Goal: Task Accomplishment & Management: Use online tool/utility

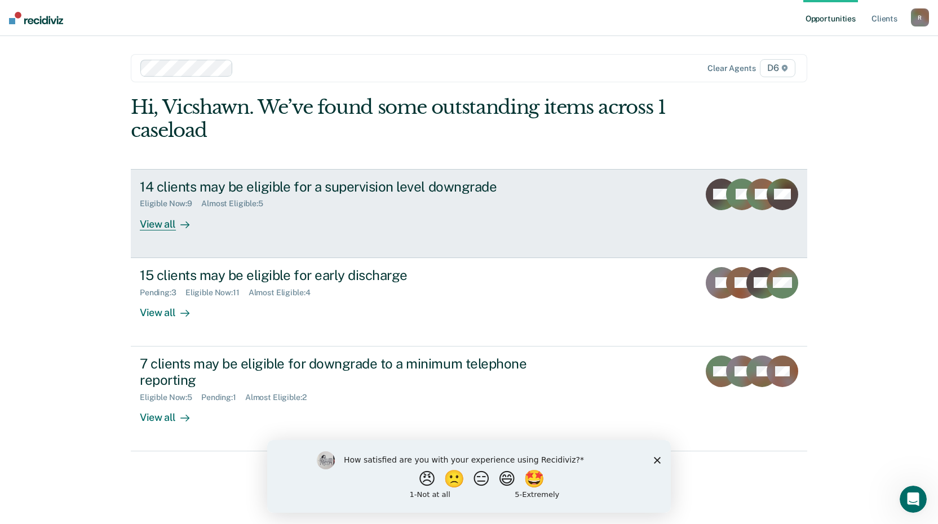
drag, startPoint x: 0, startPoint y: 0, endPoint x: 157, endPoint y: 223, distance: 272.7
click at [157, 223] on div "View all" at bounding box center [171, 220] width 63 height 22
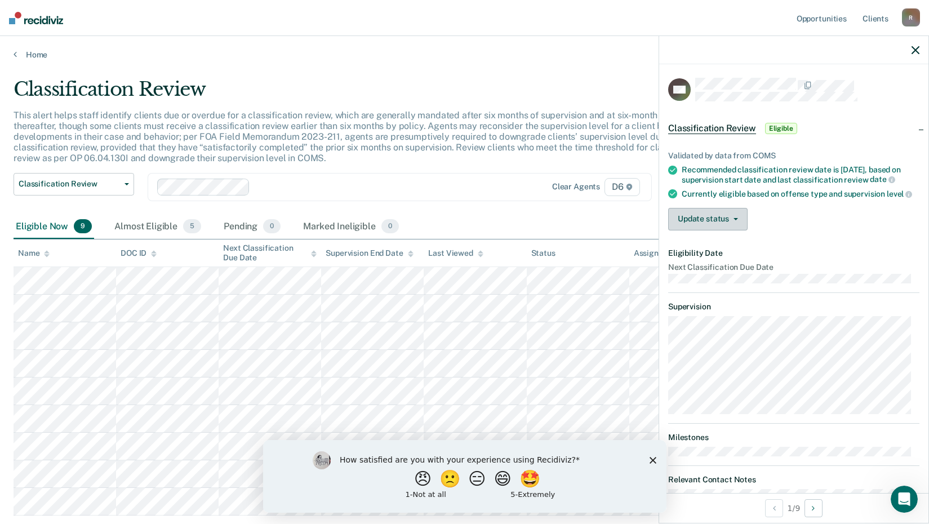
click at [719, 229] on button "Update status" at bounding box center [707, 219] width 79 height 23
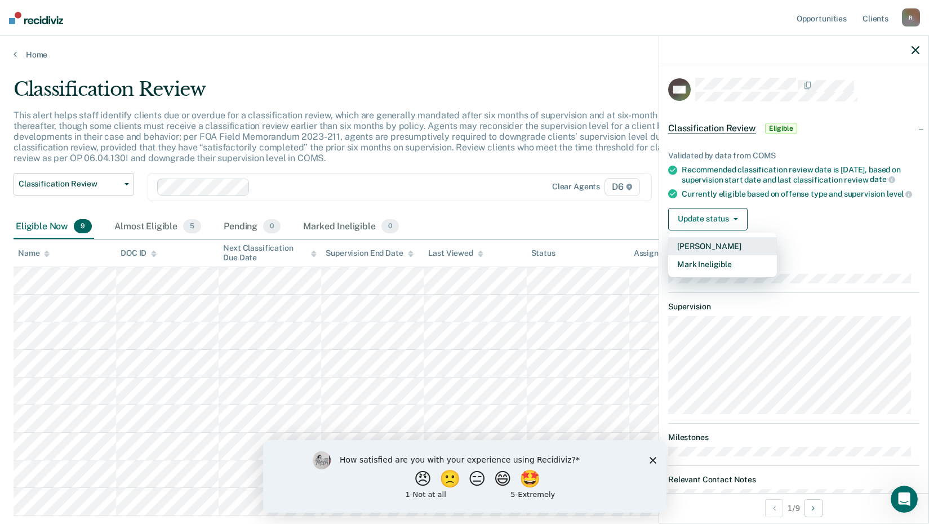
click at [708, 254] on button "[PERSON_NAME]" at bounding box center [722, 246] width 109 height 18
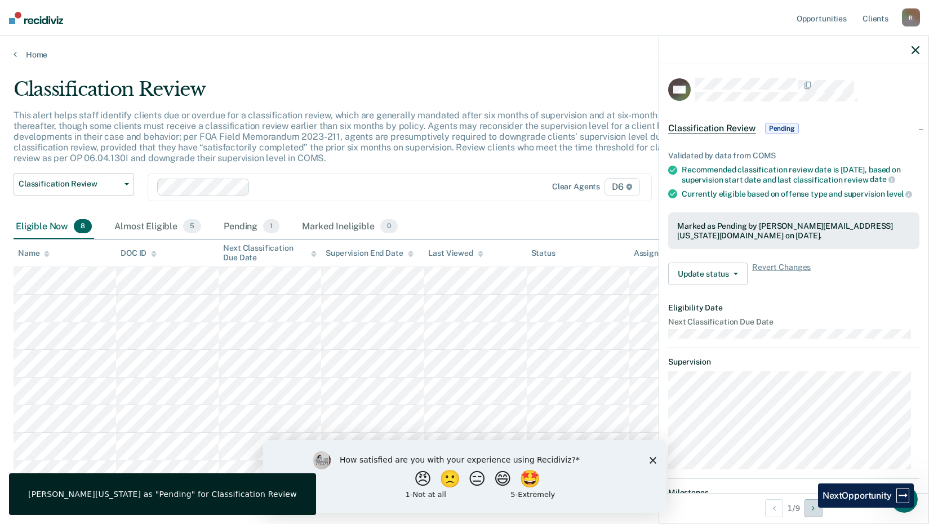
click at [810, 508] on button "Next Opportunity" at bounding box center [814, 508] width 18 height 18
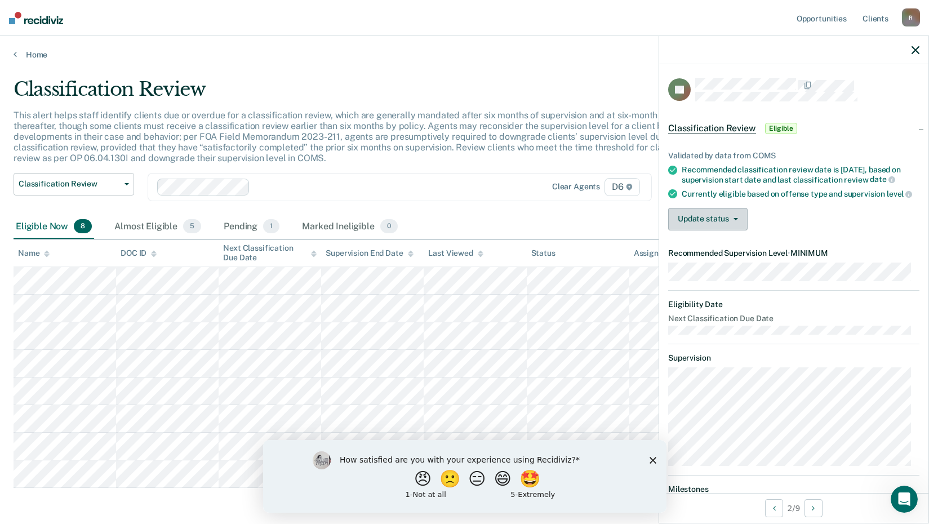
click at [715, 227] on button "Update status" at bounding box center [707, 219] width 79 height 23
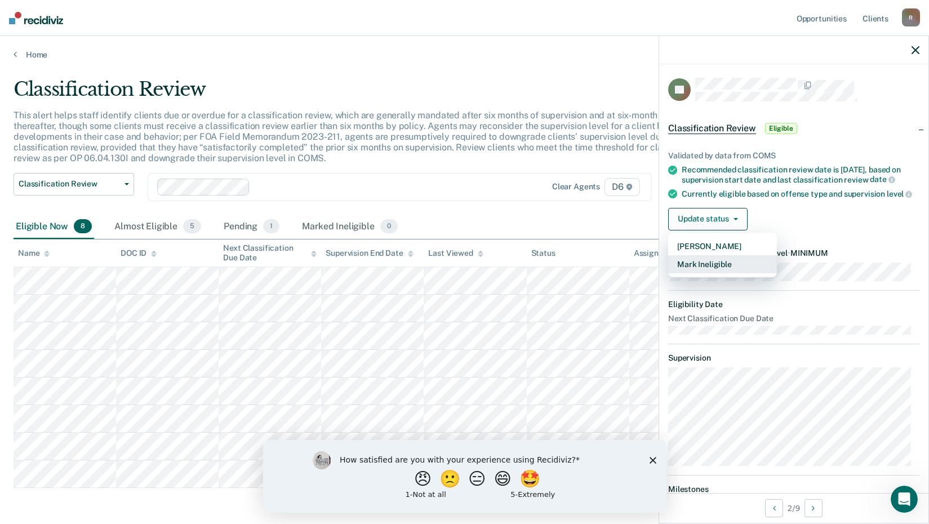
click at [695, 273] on button "Mark Ineligible" at bounding box center [722, 264] width 109 height 18
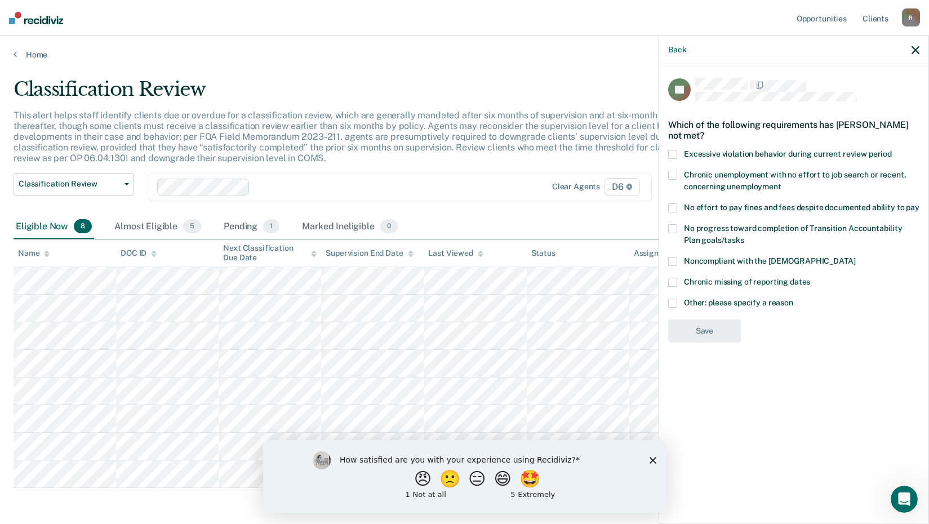
click at [671, 206] on span at bounding box center [672, 207] width 9 height 9
click at [920, 203] on input "No effort to pay fines and fees despite documented ability to pay" at bounding box center [920, 203] width 0 height 0
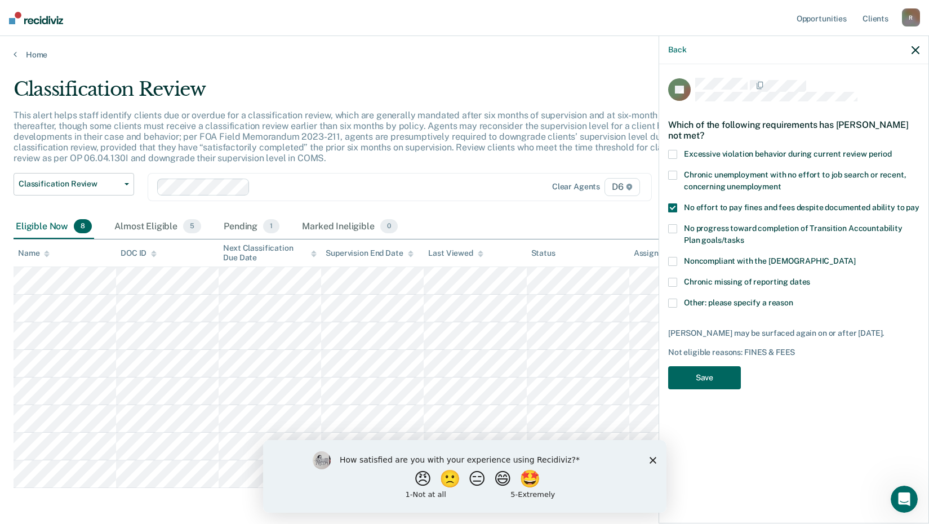
click at [710, 378] on button "Save" at bounding box center [704, 377] width 73 height 23
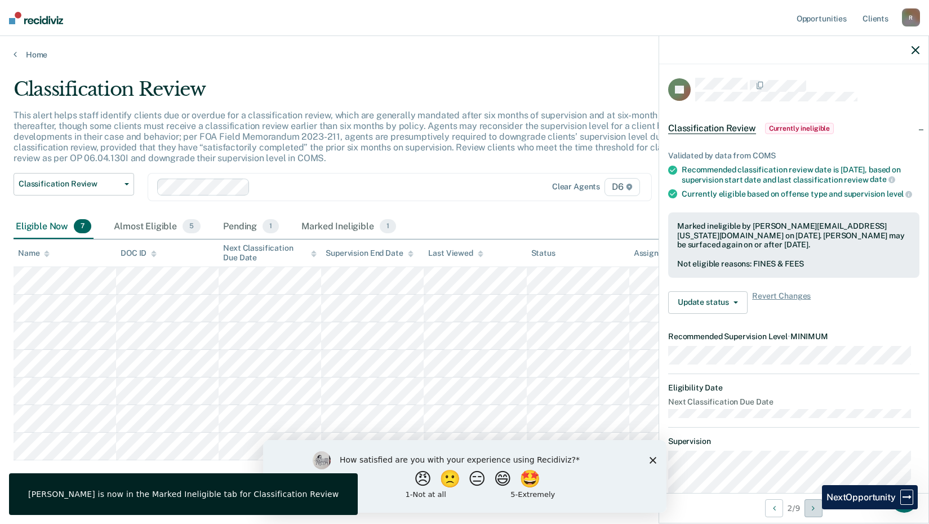
click at [813, 509] on button "Next Opportunity" at bounding box center [814, 508] width 18 height 18
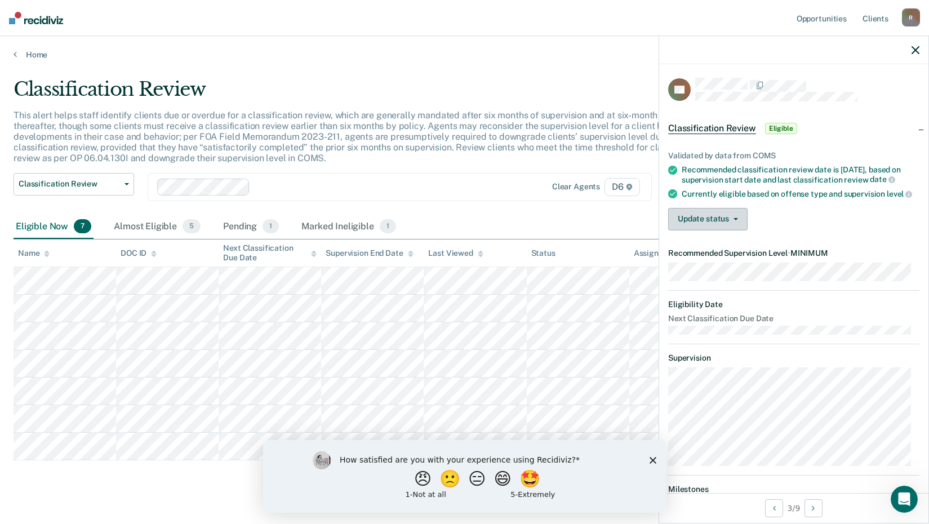
click at [687, 231] on button "Update status" at bounding box center [707, 219] width 79 height 23
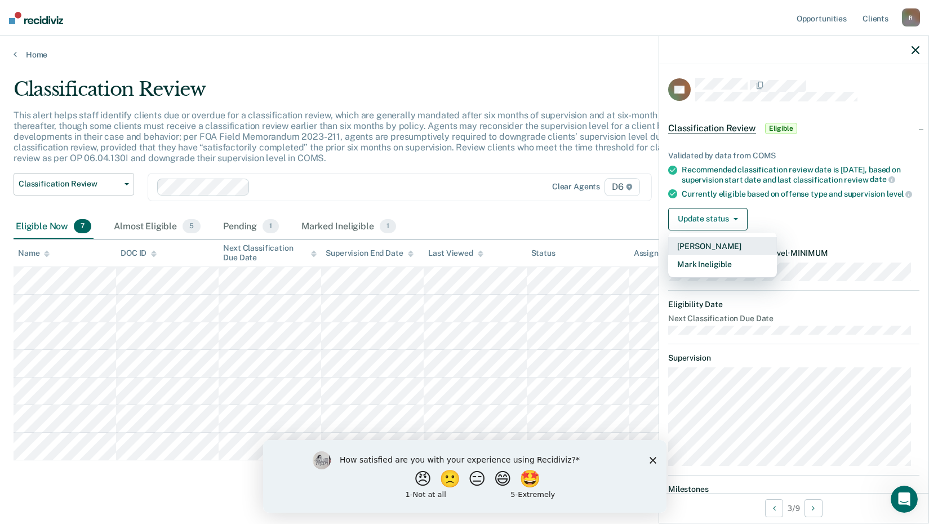
click at [688, 252] on button "[PERSON_NAME]" at bounding box center [722, 246] width 109 height 18
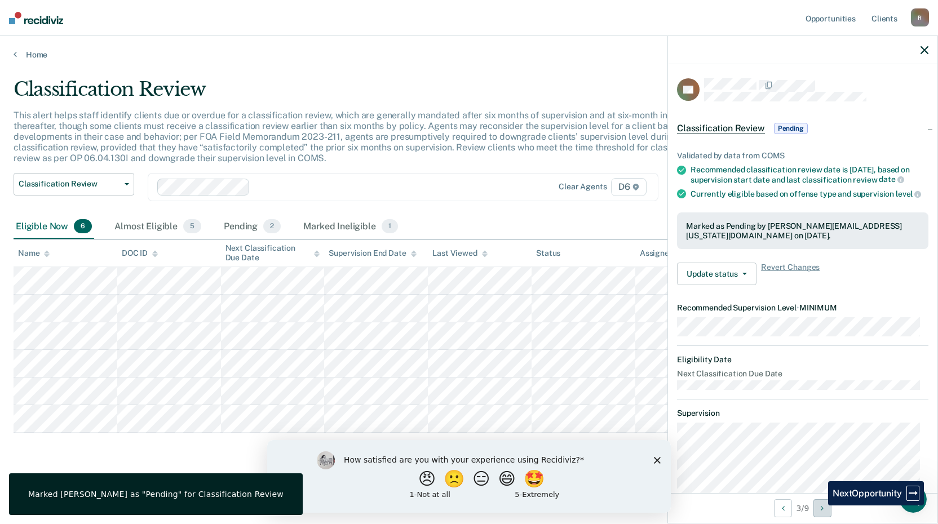
click at [819, 506] on button "Next Opportunity" at bounding box center [822, 508] width 18 height 18
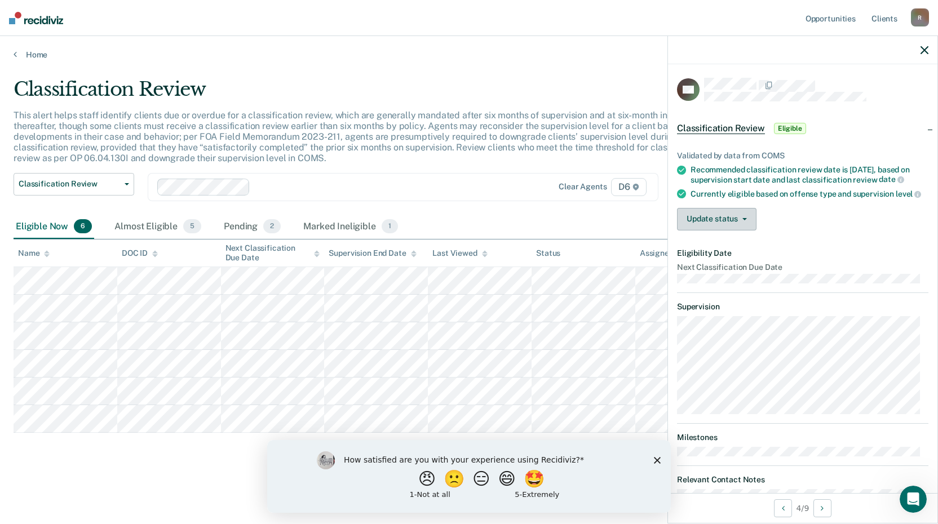
click at [721, 227] on button "Update status" at bounding box center [716, 219] width 79 height 23
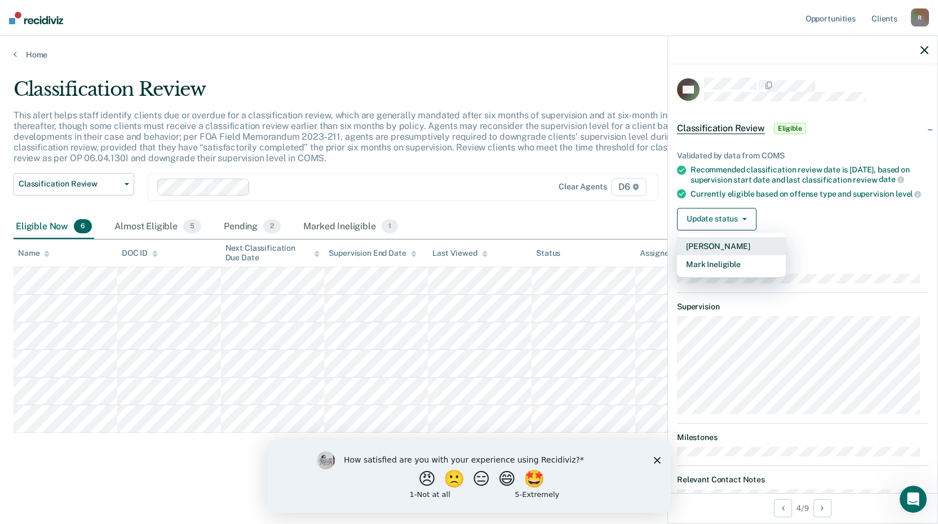
click at [706, 255] on button "[PERSON_NAME]" at bounding box center [731, 246] width 109 height 18
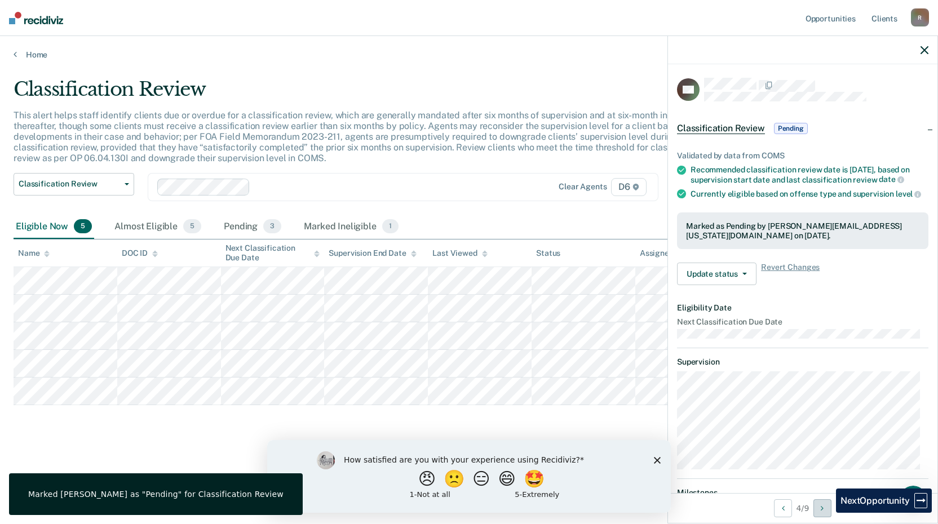
click at [827, 512] on button "Next Opportunity" at bounding box center [822, 508] width 18 height 18
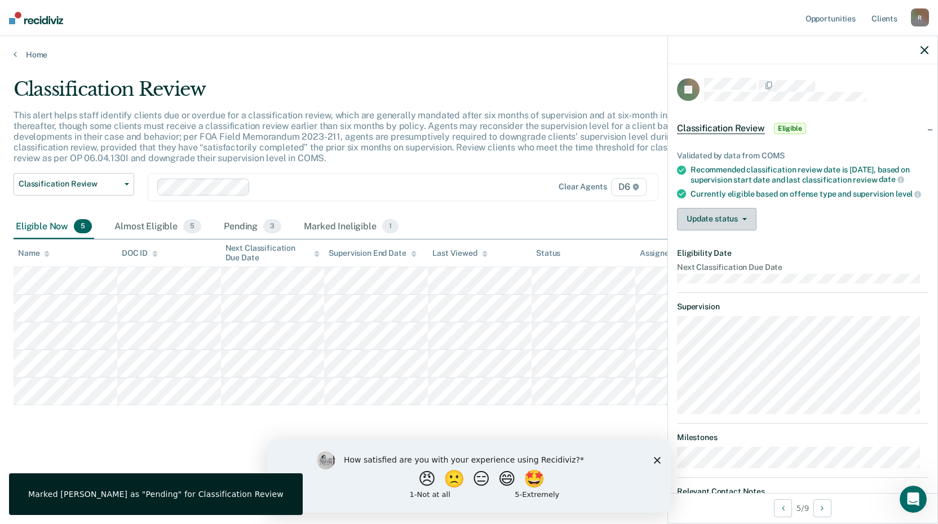
click at [710, 228] on button "Update status" at bounding box center [716, 219] width 79 height 23
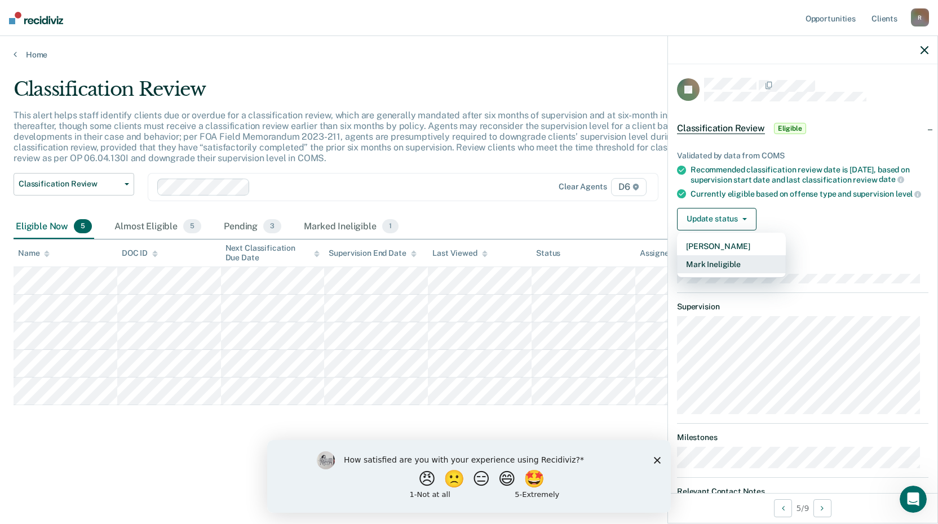
click at [701, 273] on button "Mark Ineligible" at bounding box center [731, 264] width 109 height 18
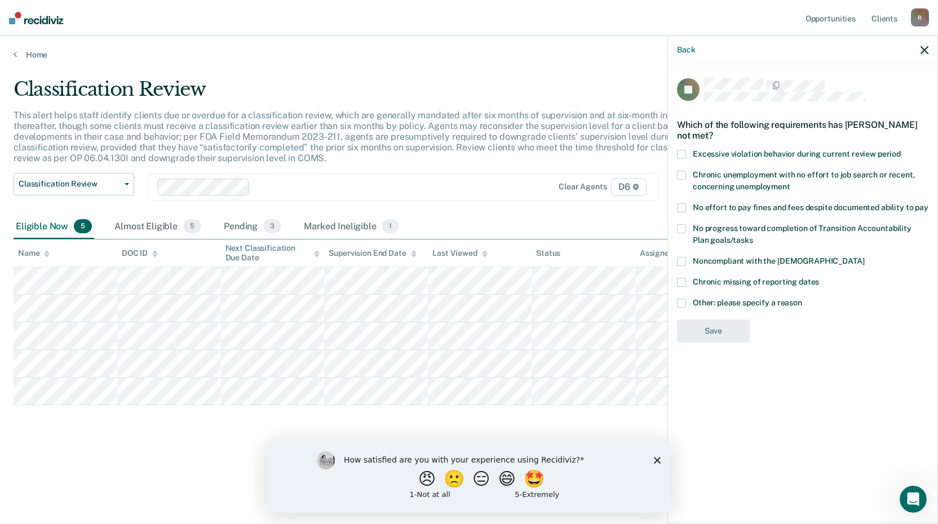
click at [686, 302] on label "Other: please specify a reason" at bounding box center [802, 305] width 251 height 12
click at [802, 299] on input "Other: please specify a reason" at bounding box center [802, 299] width 0 height 0
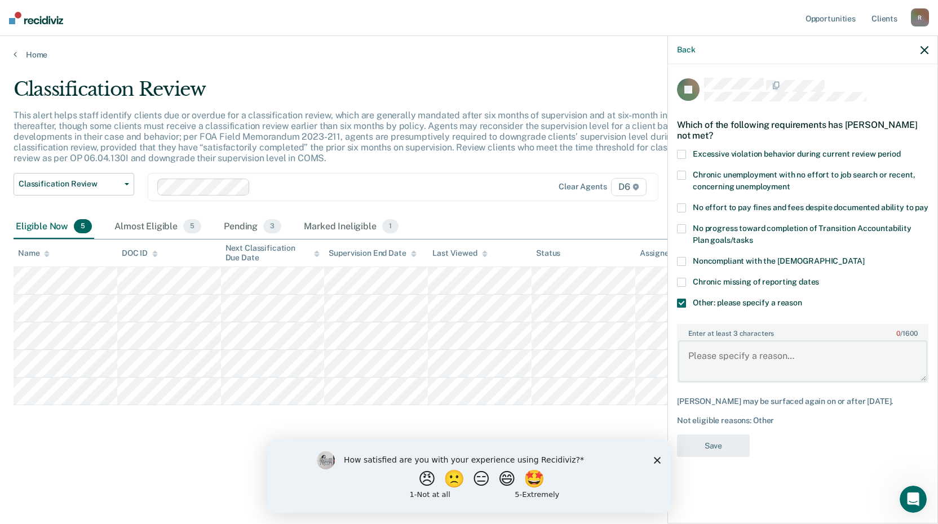
click at [696, 369] on textarea "Enter at least 3 characters 0 / 1600" at bounding box center [802, 361] width 249 height 42
type textarea "noncompletion of program"
click at [723, 442] on button "Save" at bounding box center [713, 446] width 73 height 23
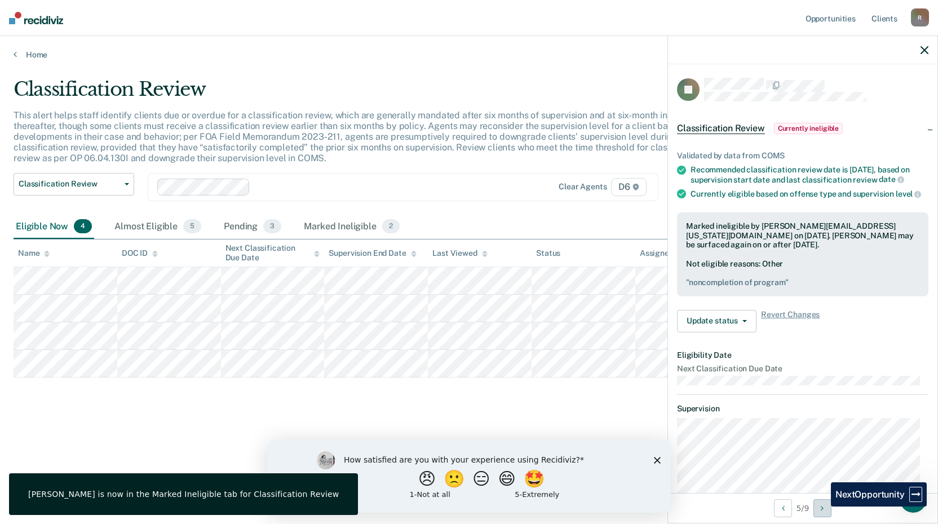
click at [822, 507] on icon "Next Opportunity" at bounding box center [822, 508] width 3 height 8
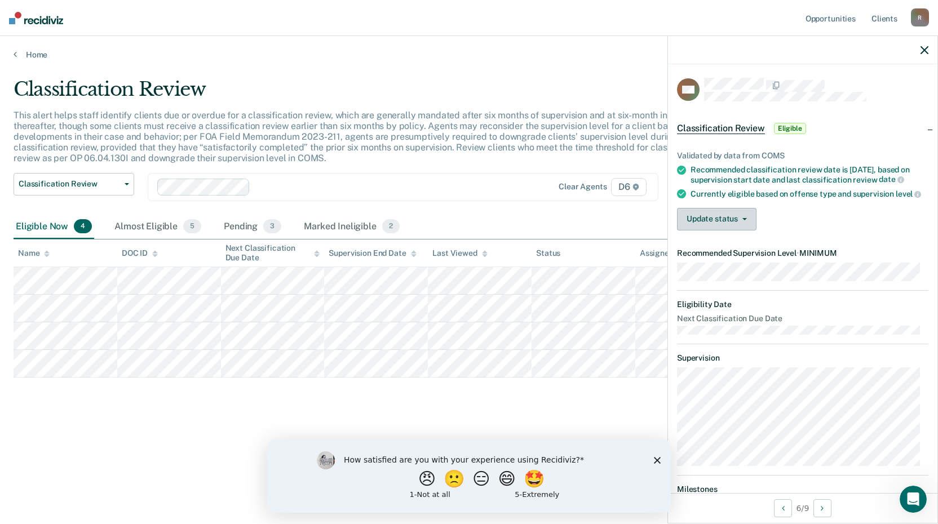
click at [711, 228] on button "Update status" at bounding box center [716, 219] width 79 height 23
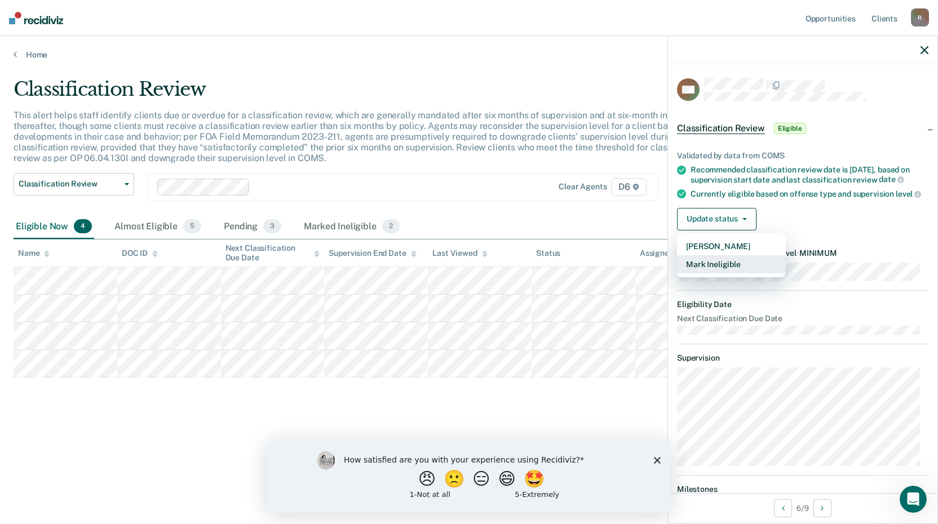
click at [709, 271] on button "Mark Ineligible" at bounding box center [731, 264] width 109 height 18
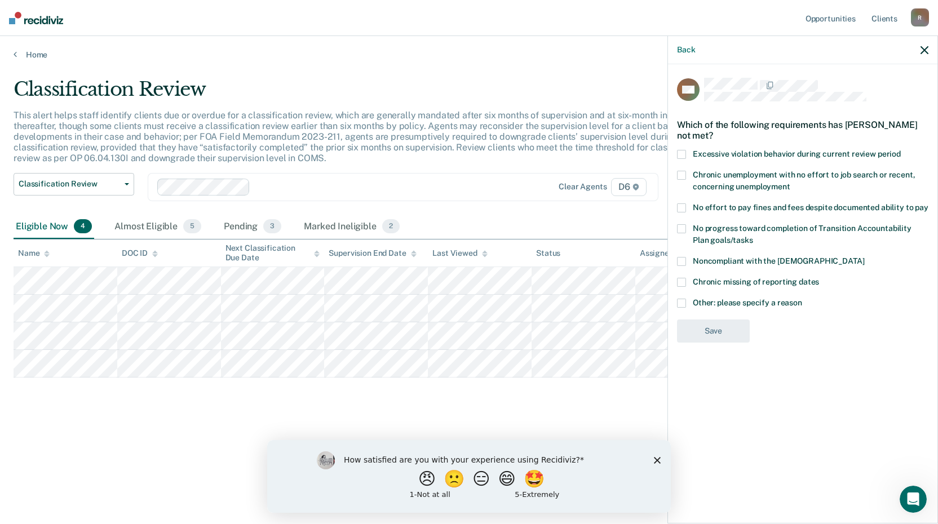
click at [681, 305] on span at bounding box center [681, 303] width 9 height 9
click at [802, 299] on input "Other: please specify a reason" at bounding box center [802, 299] width 0 height 0
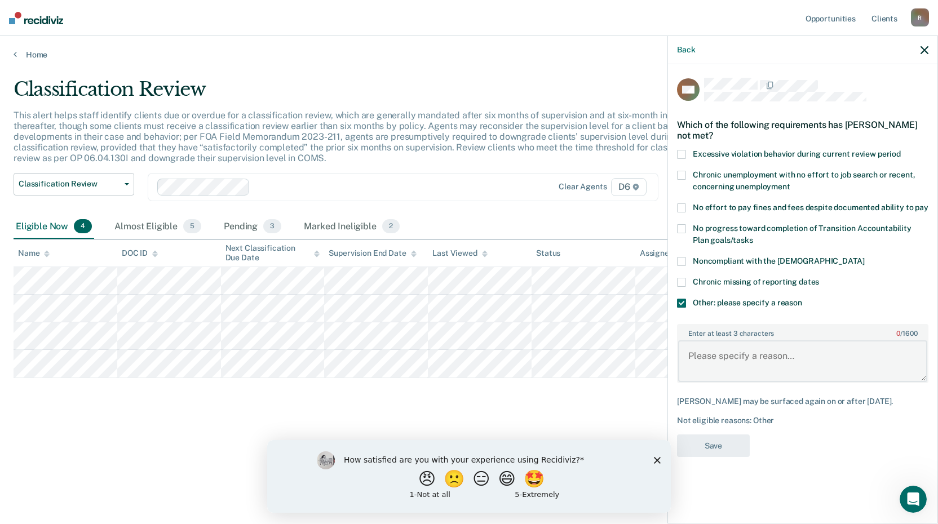
click at [697, 365] on textarea "Enter at least 3 characters 0 / 1600" at bounding box center [802, 361] width 249 height 42
click at [693, 356] on textarea "pending PV Hearing" at bounding box center [802, 361] width 249 height 42
type textarea "Pending PV Hearing"
click at [719, 443] on button "Save" at bounding box center [713, 446] width 73 height 23
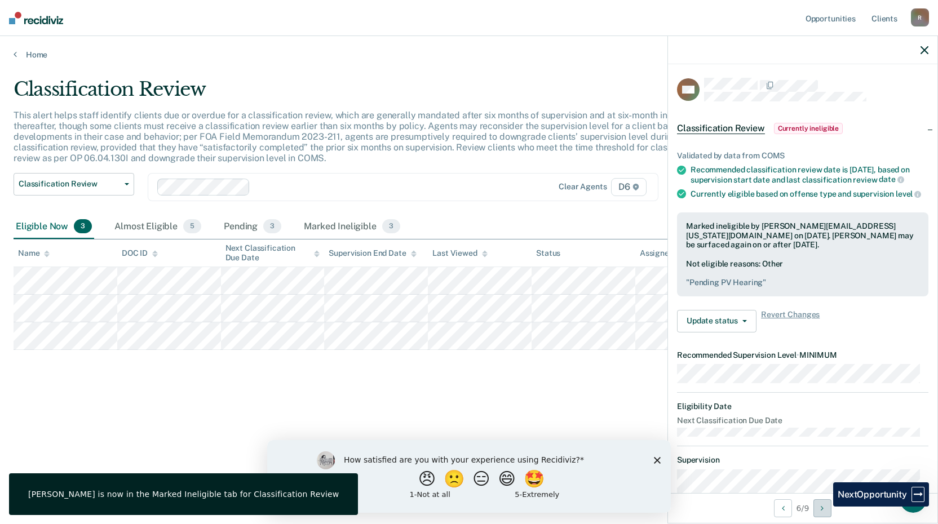
click at [821, 504] on button "Next Opportunity" at bounding box center [822, 508] width 18 height 18
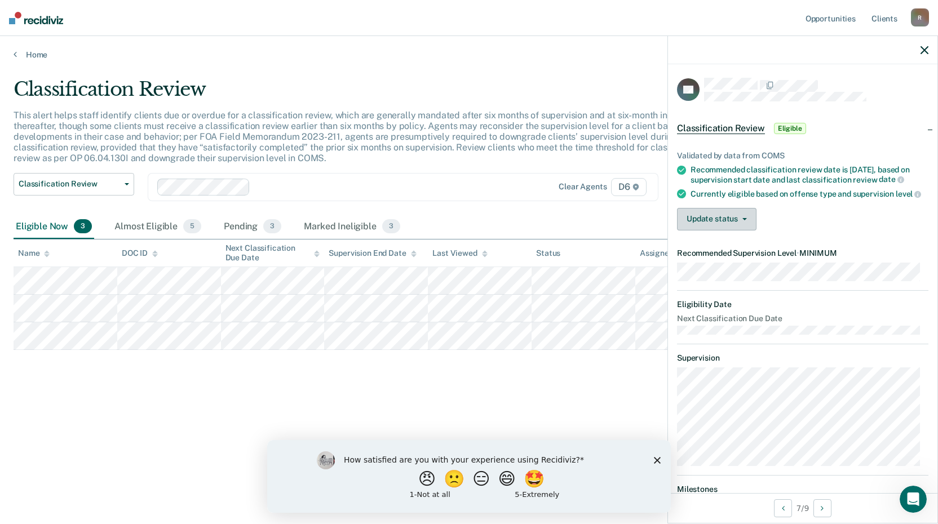
click at [705, 226] on button "Update status" at bounding box center [716, 219] width 79 height 23
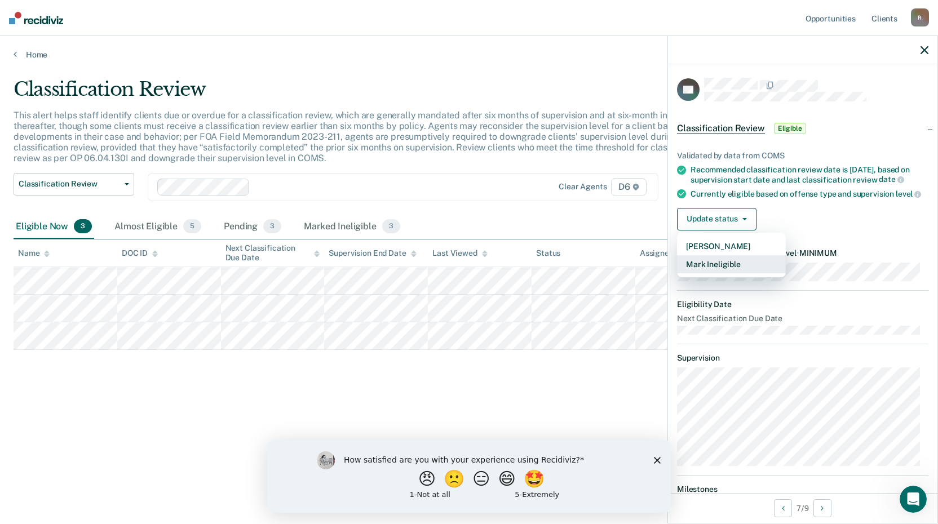
click at [706, 273] on button "Mark Ineligible" at bounding box center [731, 264] width 109 height 18
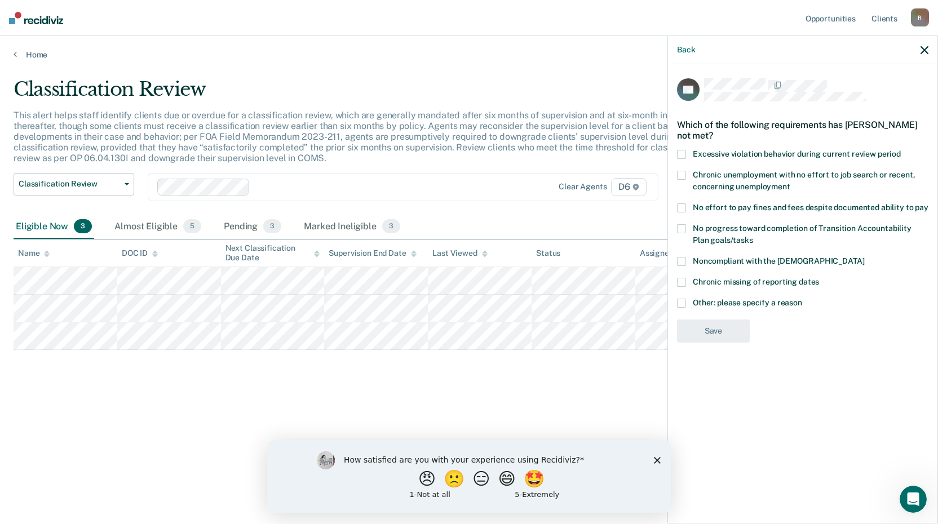
click at [683, 207] on span at bounding box center [681, 207] width 9 height 9
click at [928, 203] on input "No effort to pay fines and fees despite documented ability to pay" at bounding box center [928, 203] width 0 height 0
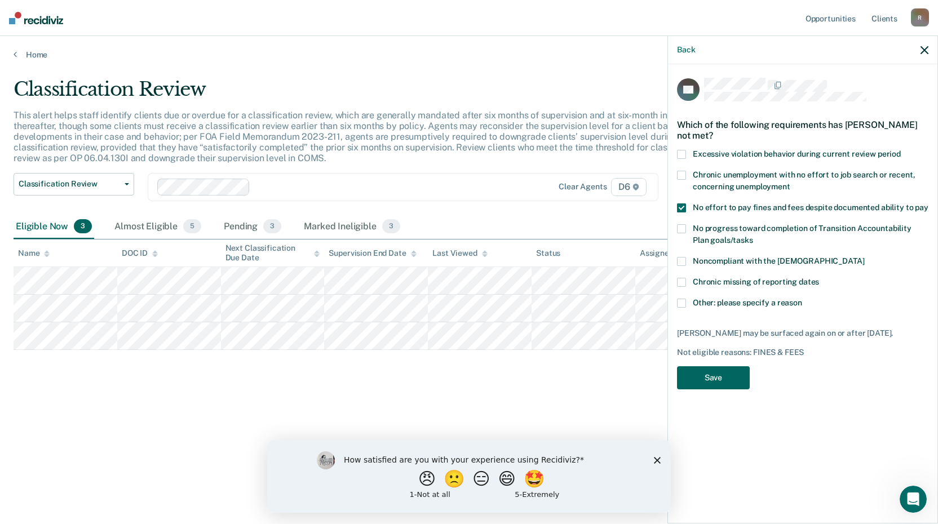
click at [706, 383] on button "Save" at bounding box center [713, 377] width 73 height 23
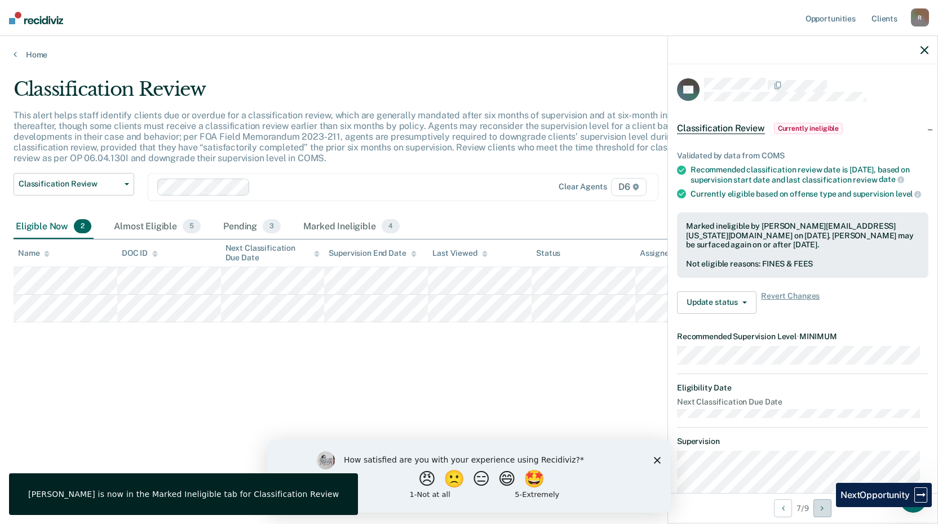
click at [827, 507] on button "Next Opportunity" at bounding box center [822, 508] width 18 height 18
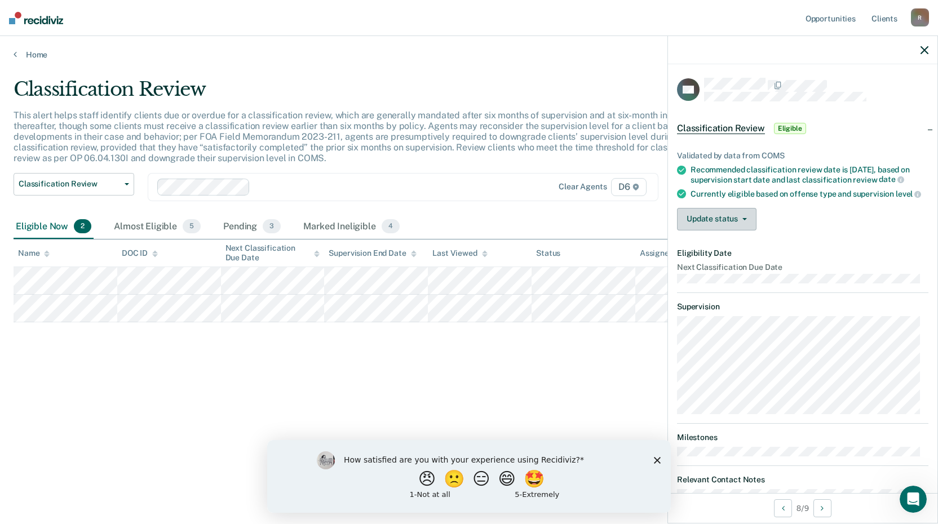
click at [698, 223] on button "Update status" at bounding box center [716, 219] width 79 height 23
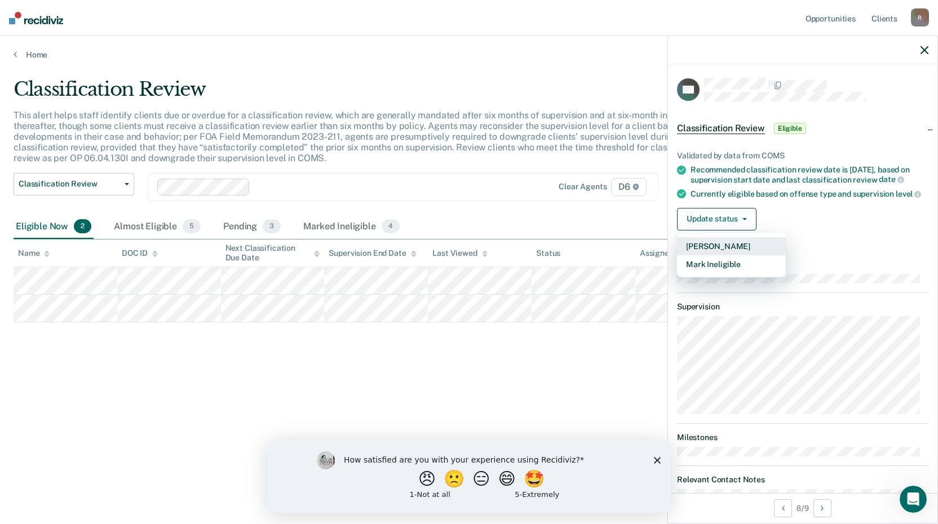
click at [700, 255] on button "[PERSON_NAME]" at bounding box center [731, 246] width 109 height 18
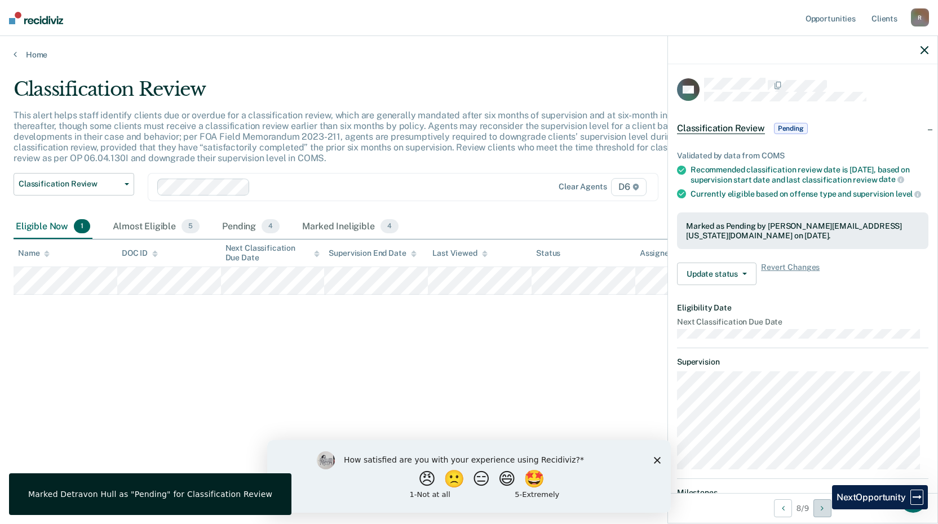
click at [822, 508] on icon "Next Opportunity" at bounding box center [822, 508] width 3 height 8
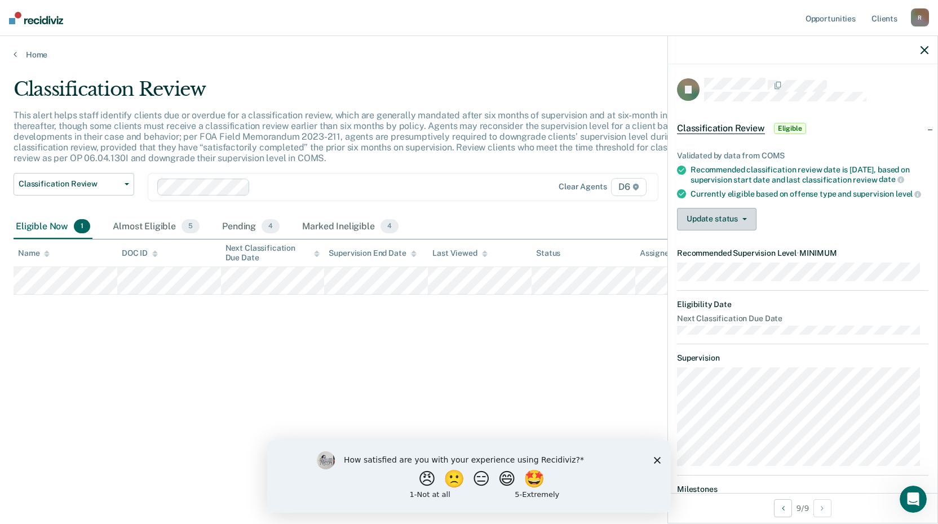
click at [695, 223] on button "Update status" at bounding box center [716, 219] width 79 height 23
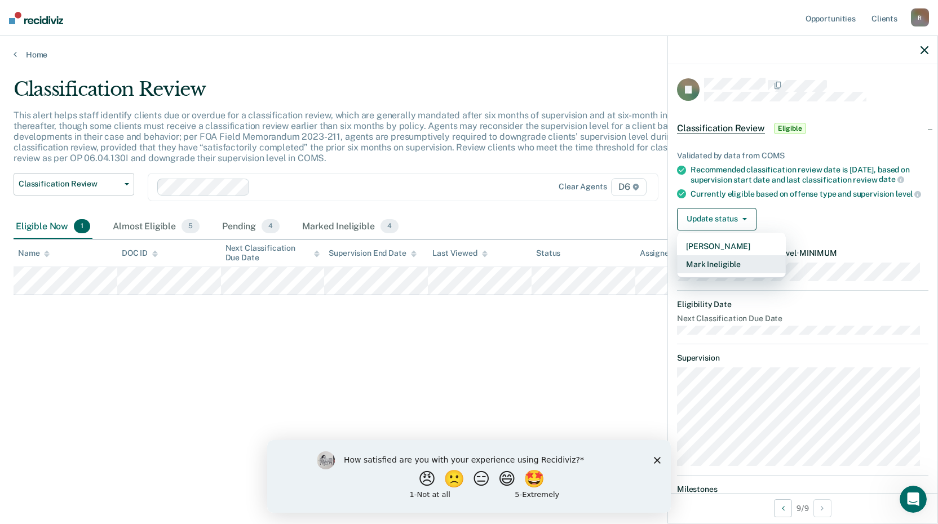
click at [701, 272] on button "Mark Ineligible" at bounding box center [731, 264] width 109 height 18
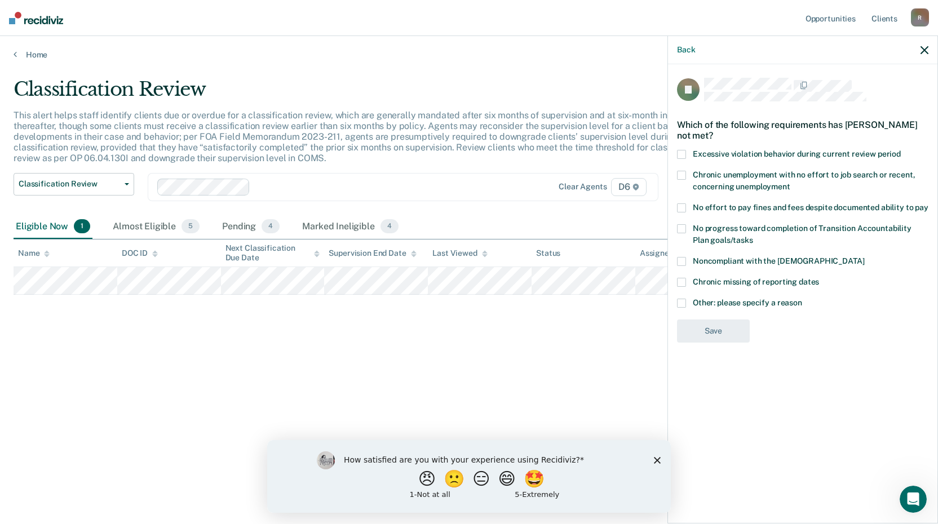
click at [683, 299] on span at bounding box center [681, 303] width 9 height 9
click at [802, 299] on input "Other: please specify a reason" at bounding box center [802, 299] width 0 height 0
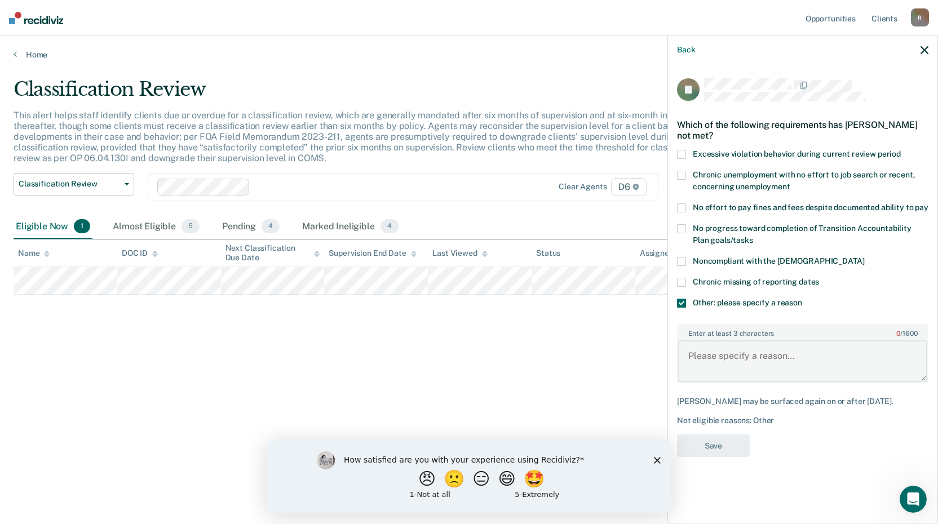
click at [712, 371] on textarea "Enter at least 3 characters 0 / 1600" at bounding box center [802, 361] width 249 height 42
type textarea "Pending Criminal Matter"
click at [724, 445] on button "Save" at bounding box center [713, 446] width 73 height 23
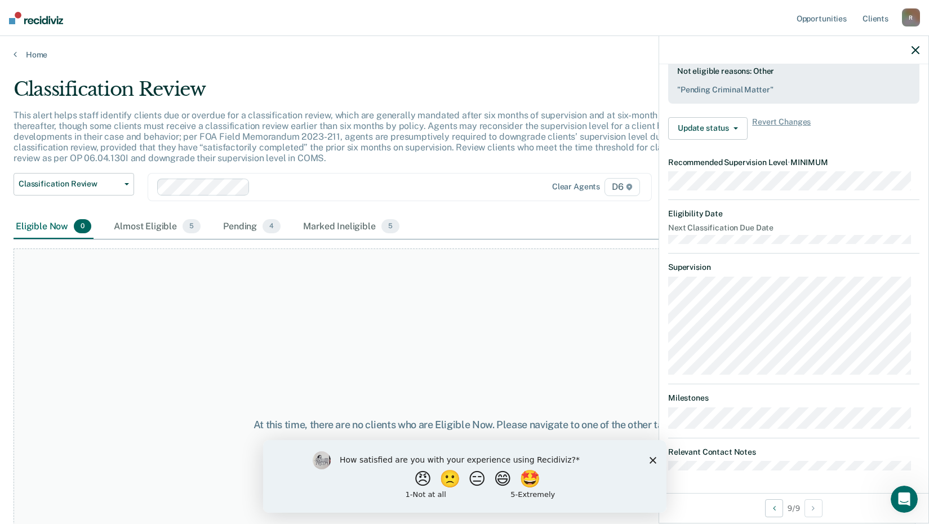
click at [86, 312] on div "At this time, there are no clients who are Eligible Now. Please navigate to one…" at bounding box center [465, 425] width 902 height 353
click at [136, 229] on div "Almost Eligible 5" at bounding box center [157, 227] width 91 height 25
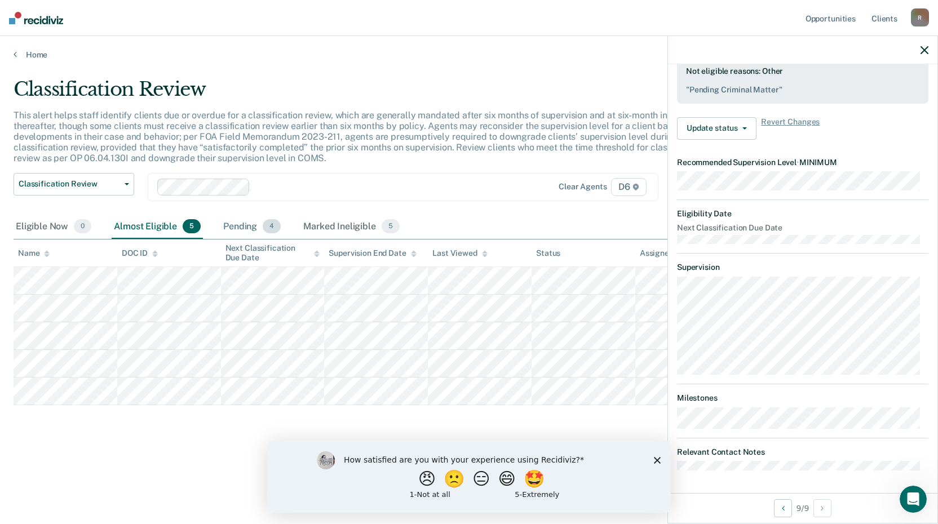
click at [239, 227] on div "Pending 4" at bounding box center [252, 227] width 62 height 25
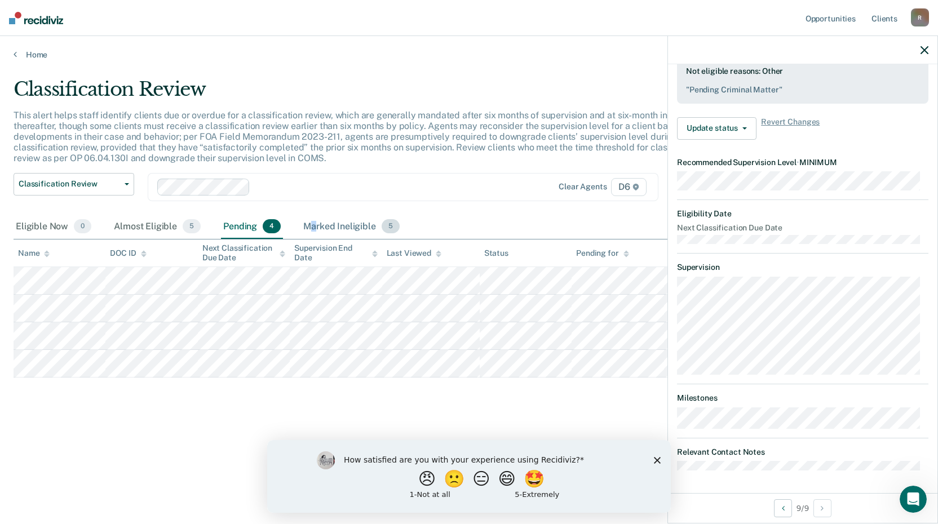
click at [313, 227] on div "Marked Ineligible 5" at bounding box center [351, 227] width 101 height 25
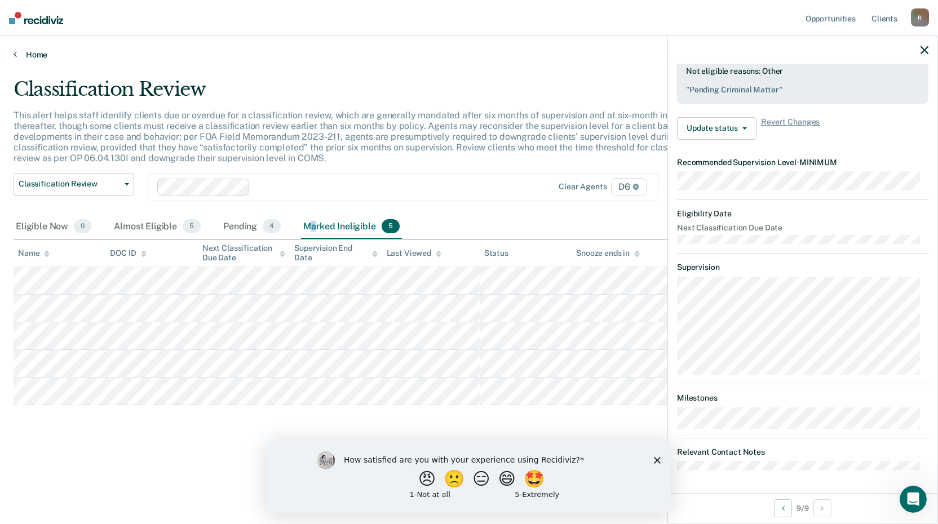
click at [34, 51] on link "Home" at bounding box center [469, 55] width 911 height 10
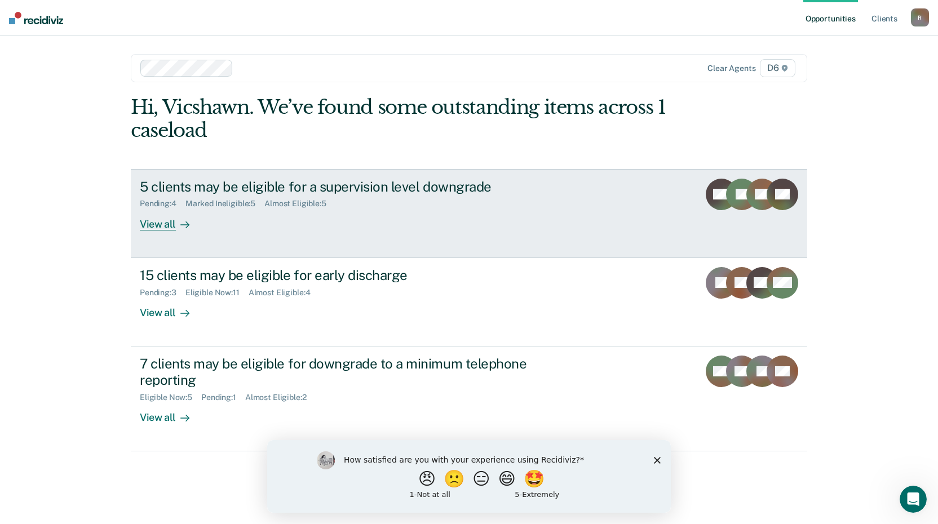
click at [150, 226] on div "View all" at bounding box center [171, 220] width 63 height 22
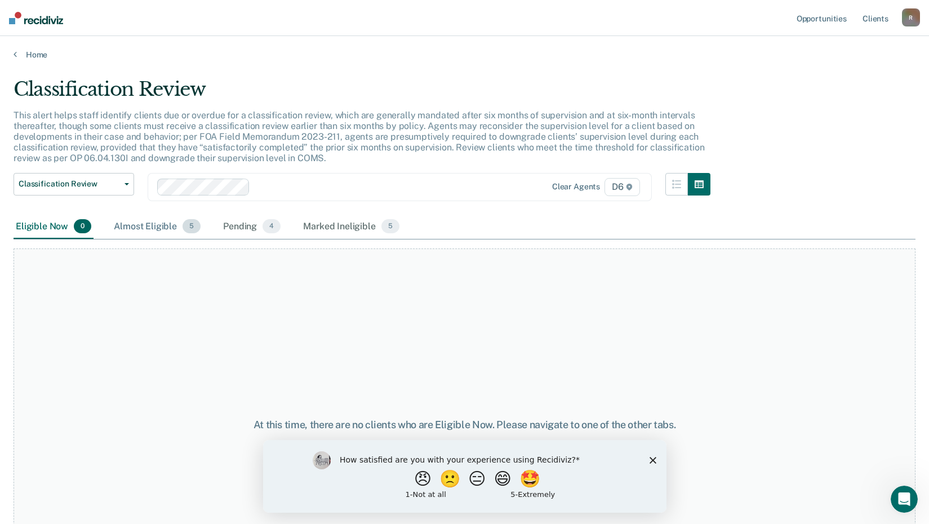
click at [158, 230] on div "Almost Eligible 5" at bounding box center [157, 227] width 91 height 25
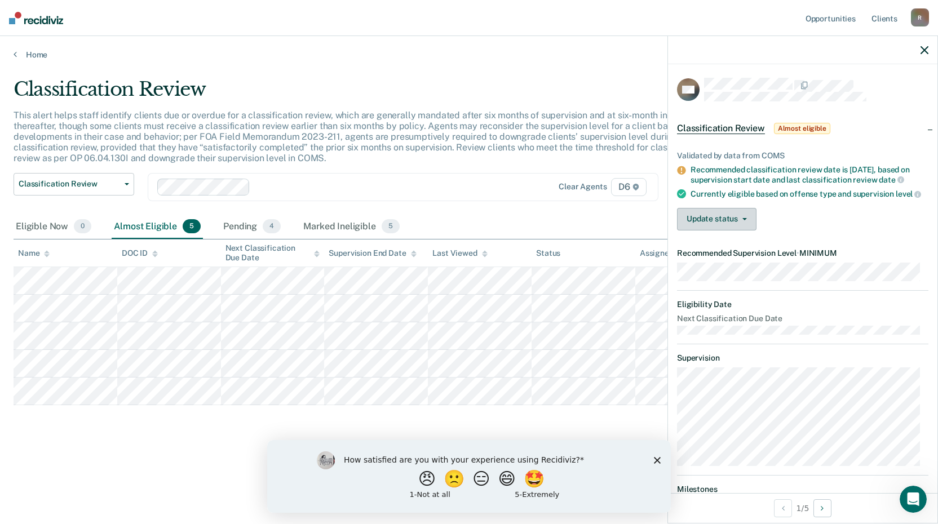
click at [713, 230] on button "Update status" at bounding box center [716, 219] width 79 height 23
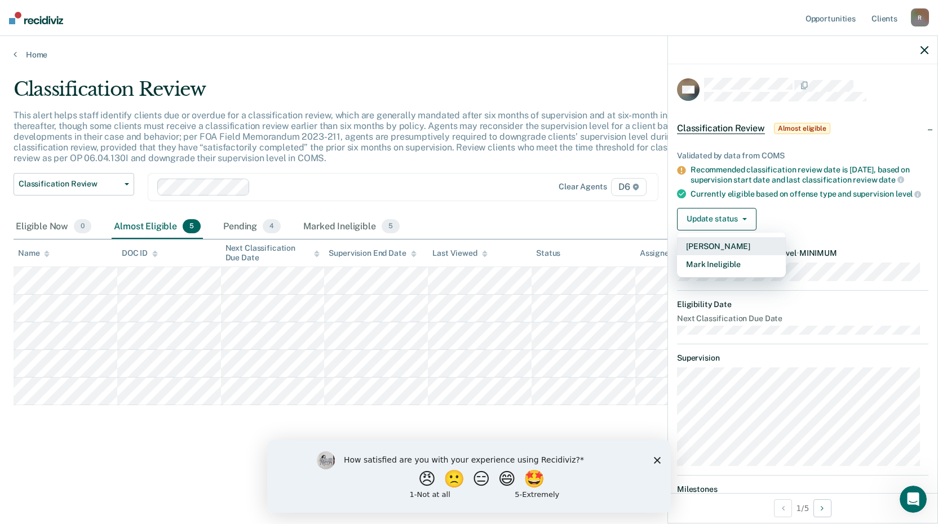
click at [704, 255] on button "[PERSON_NAME]" at bounding box center [731, 246] width 109 height 18
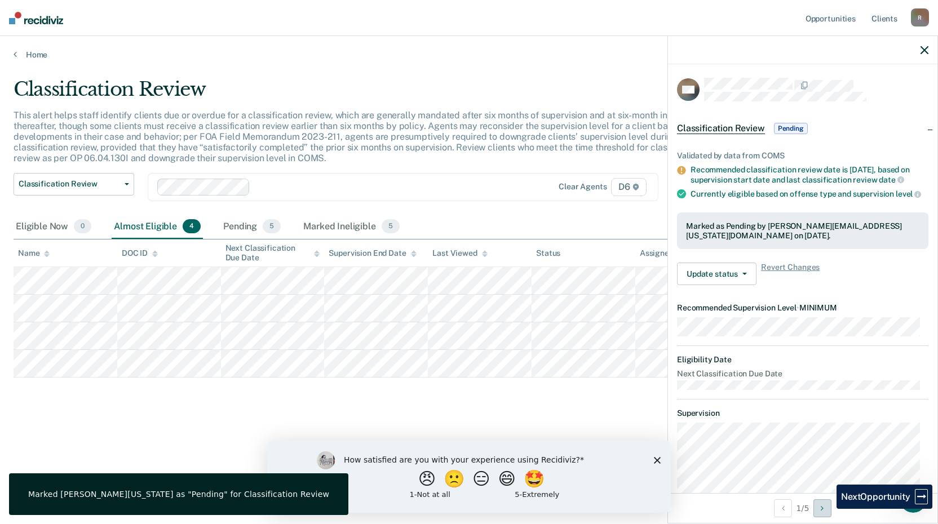
click at [828, 509] on button "Next Opportunity" at bounding box center [822, 508] width 18 height 18
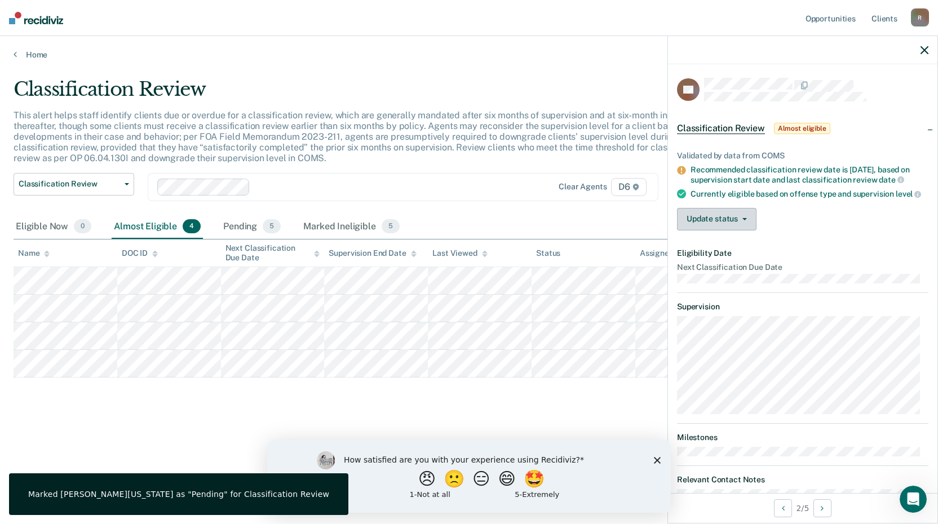
click at [697, 231] on button "Update status" at bounding box center [716, 219] width 79 height 23
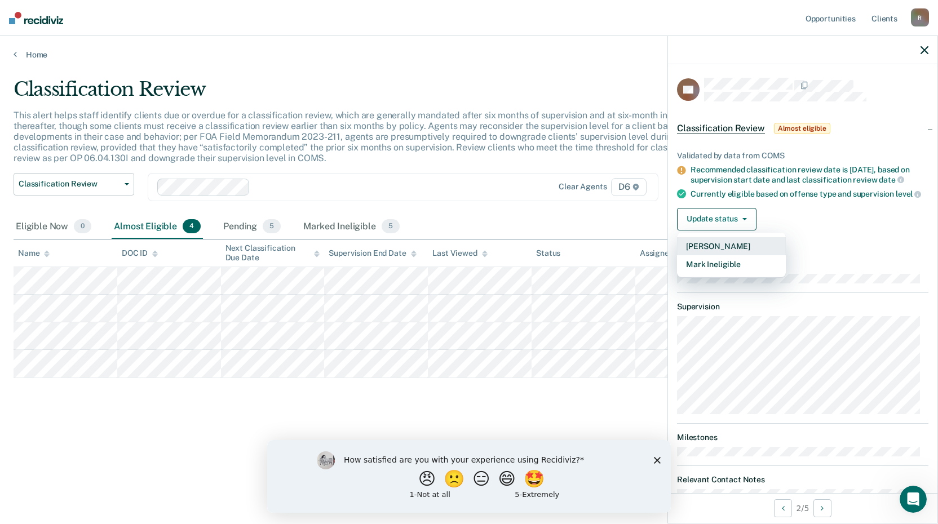
click at [707, 255] on button "[PERSON_NAME]" at bounding box center [731, 246] width 109 height 18
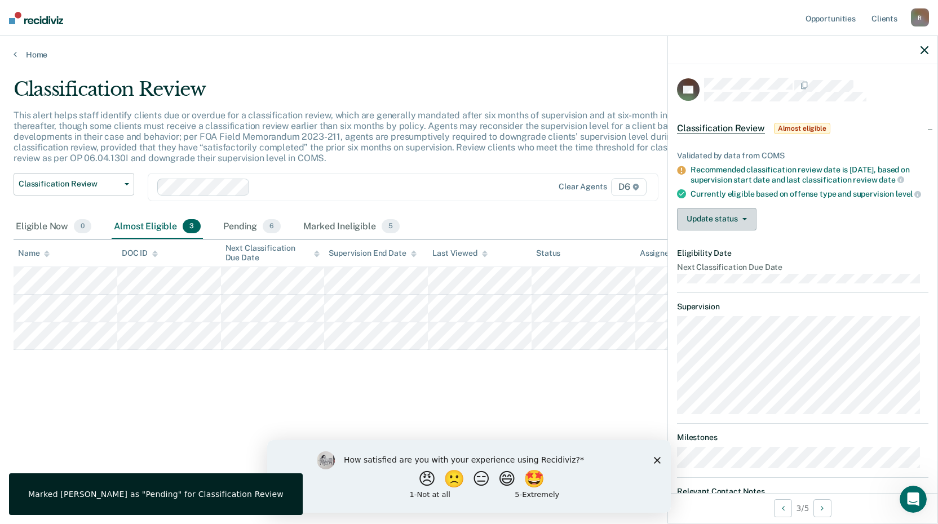
click at [702, 224] on button "Update status" at bounding box center [716, 219] width 79 height 23
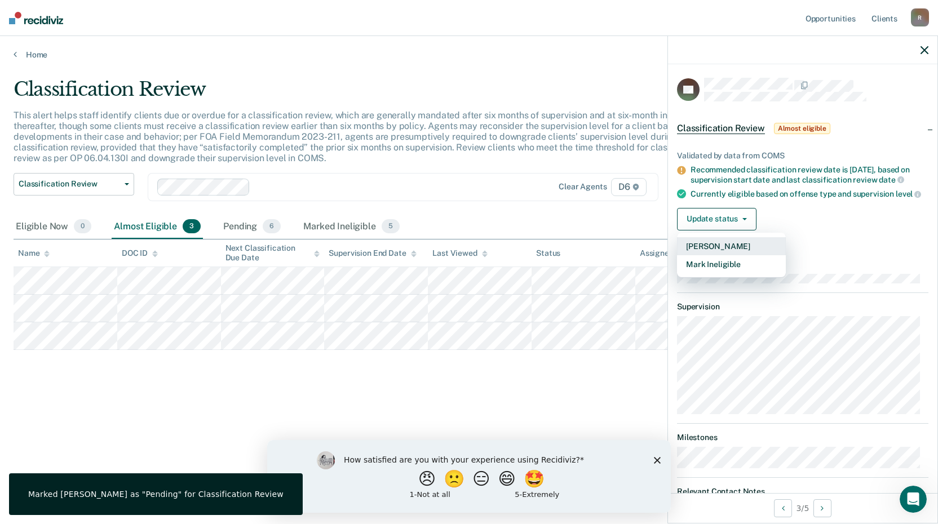
click at [708, 255] on button "[PERSON_NAME]" at bounding box center [731, 246] width 109 height 18
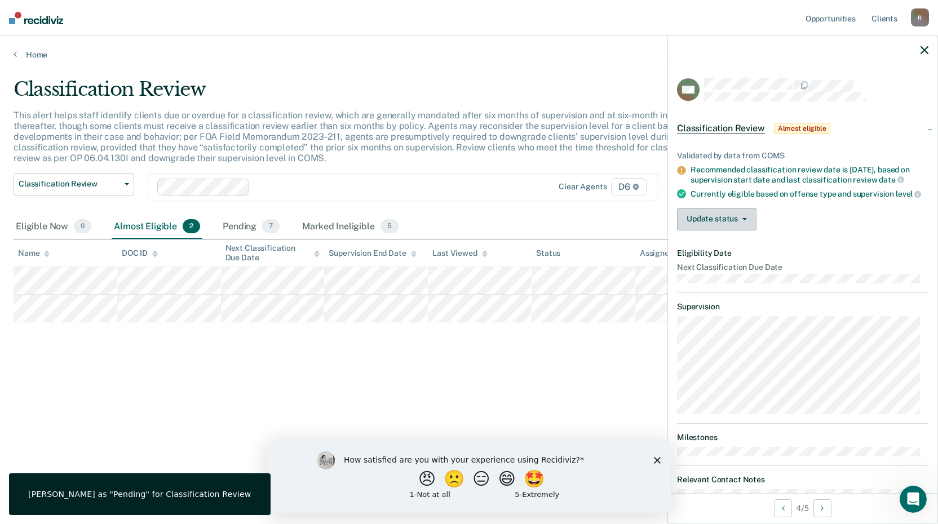
click at [708, 228] on button "Update status" at bounding box center [716, 219] width 79 height 23
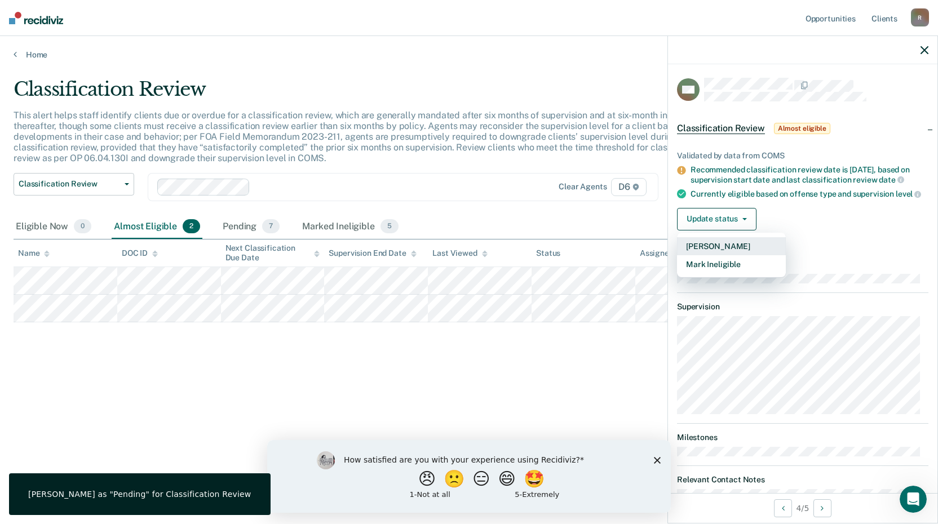
click at [702, 253] on button "[PERSON_NAME]" at bounding box center [731, 246] width 109 height 18
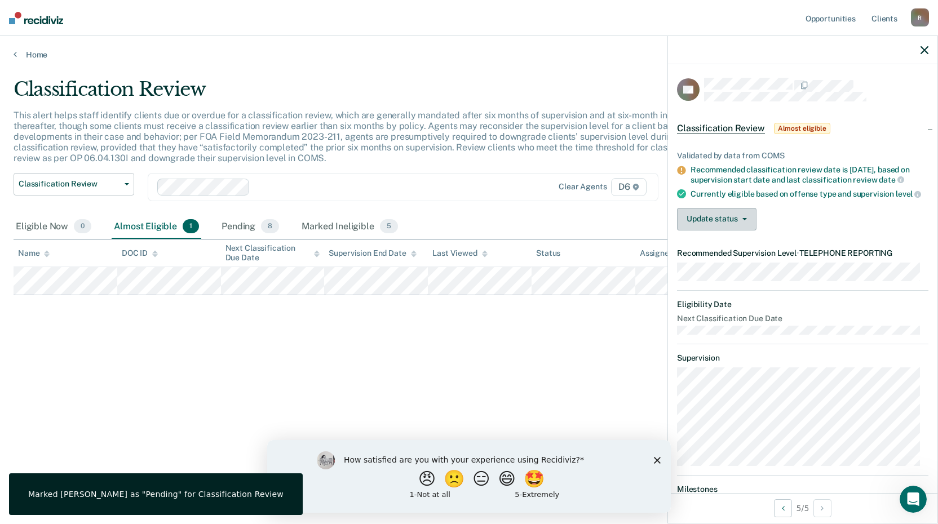
click at [705, 225] on button "Update status" at bounding box center [716, 219] width 79 height 23
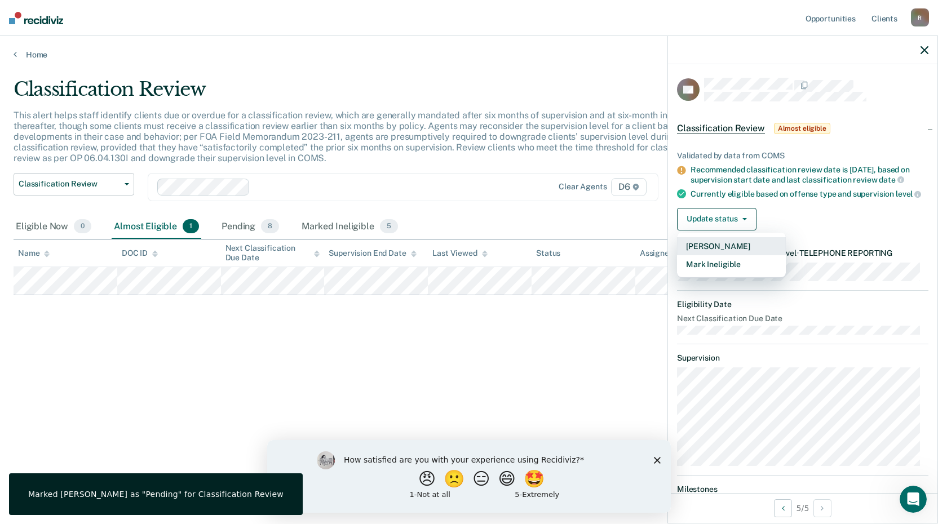
click at [704, 252] on button "[PERSON_NAME]" at bounding box center [731, 246] width 109 height 18
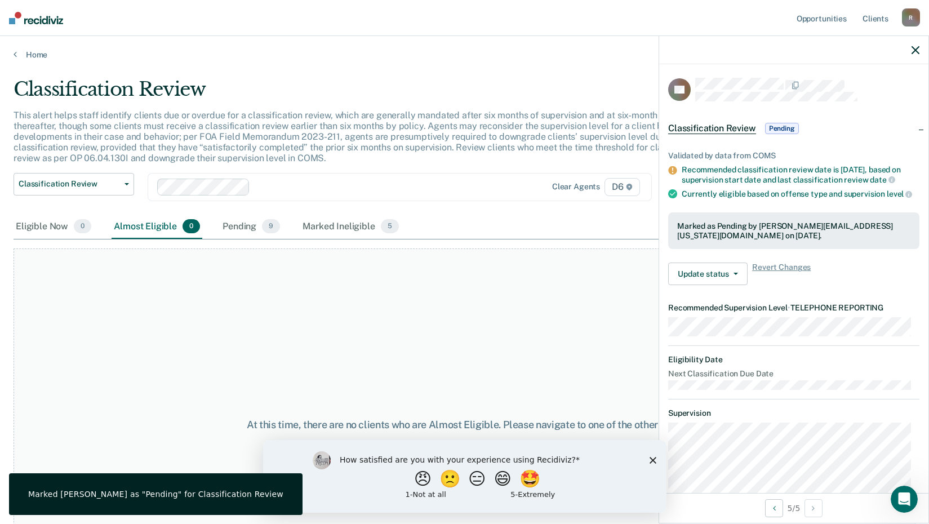
click at [652, 454] on div "How satisfied are you with your experience using Recidiviz? 😠 🙁 😑 😄 🤩 1 - Not a…" at bounding box center [465, 476] width 404 height 73
click at [650, 458] on polygon "Close survey" at bounding box center [652, 460] width 7 height 7
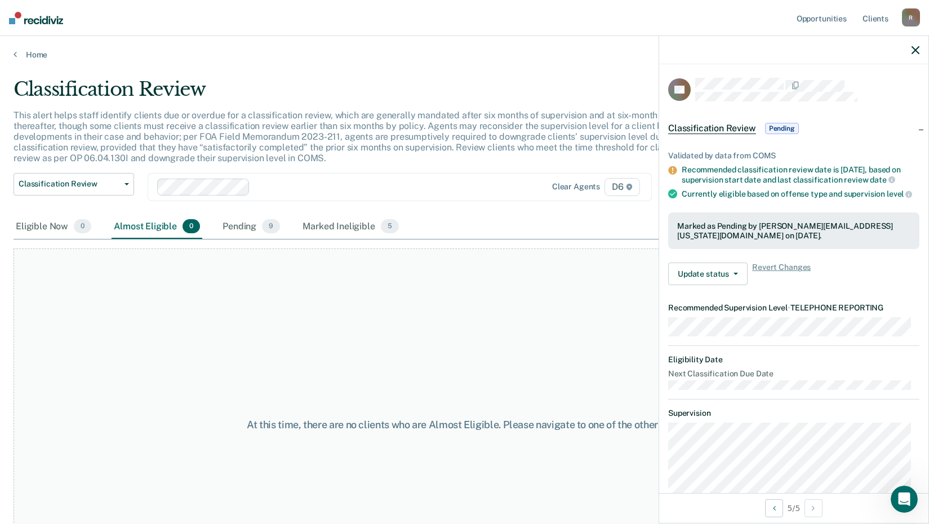
click at [914, 47] on icon "button" at bounding box center [916, 50] width 8 height 8
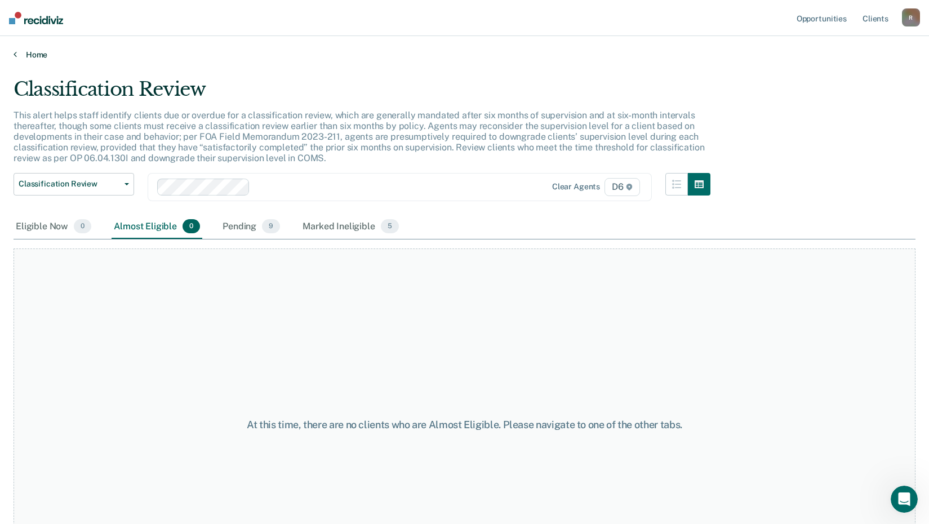
click at [28, 54] on link "Home" at bounding box center [465, 55] width 902 height 10
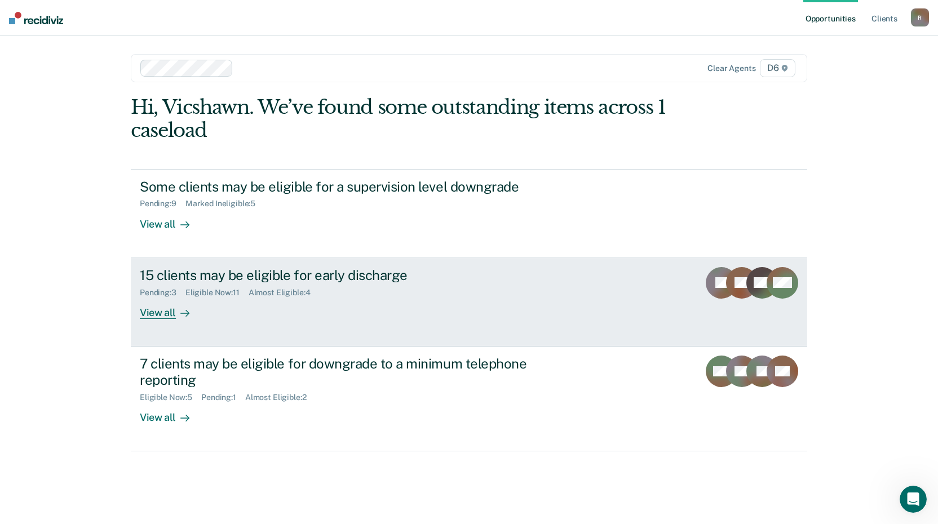
click at [155, 313] on div "View all" at bounding box center [171, 308] width 63 height 22
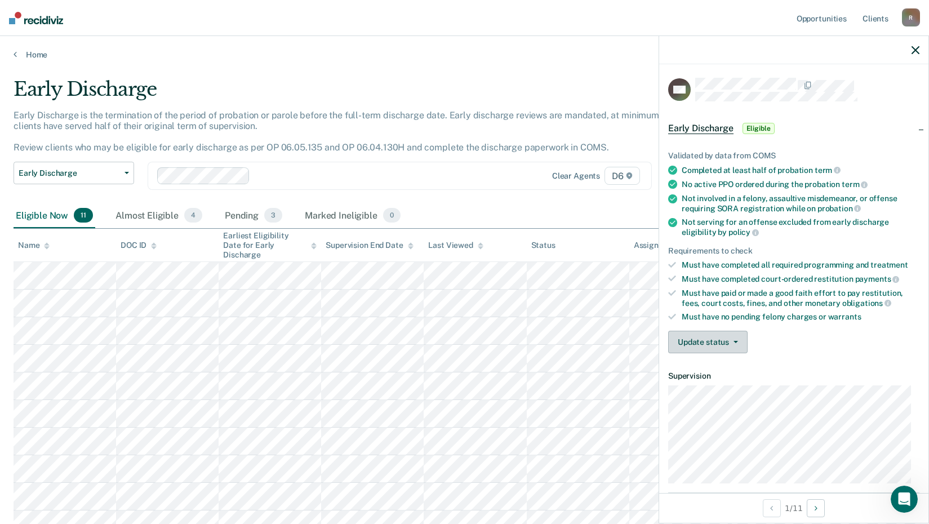
click at [707, 343] on button "Update status" at bounding box center [707, 342] width 79 height 23
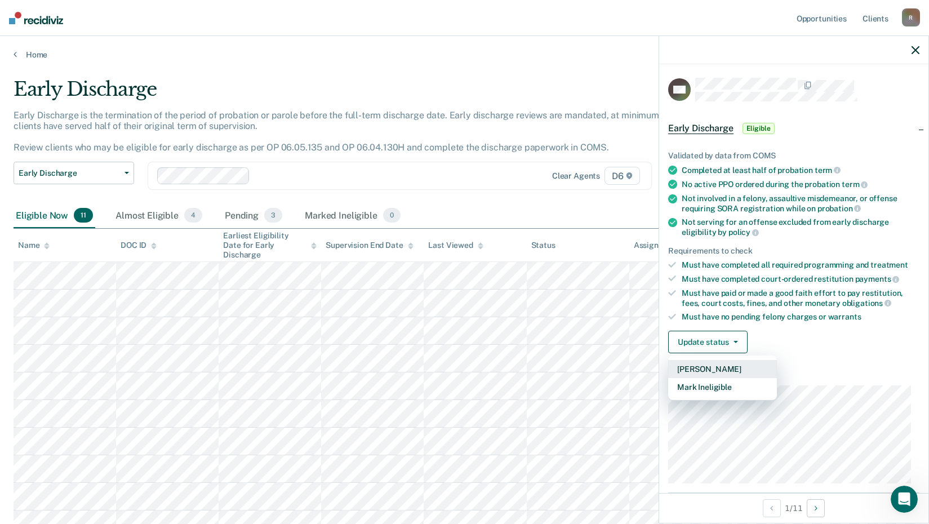
click at [701, 371] on button "[PERSON_NAME]" at bounding box center [722, 369] width 109 height 18
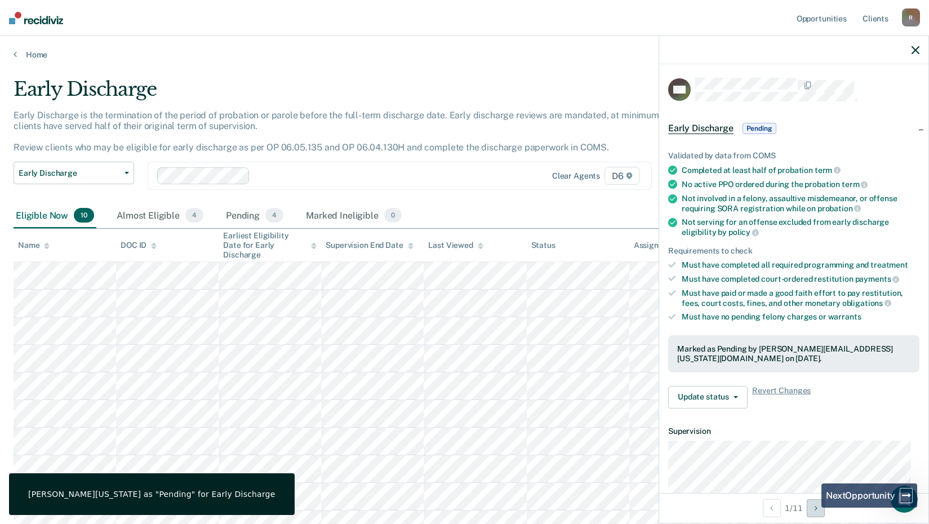
click at [812, 507] on button "Next Opportunity" at bounding box center [816, 508] width 18 height 18
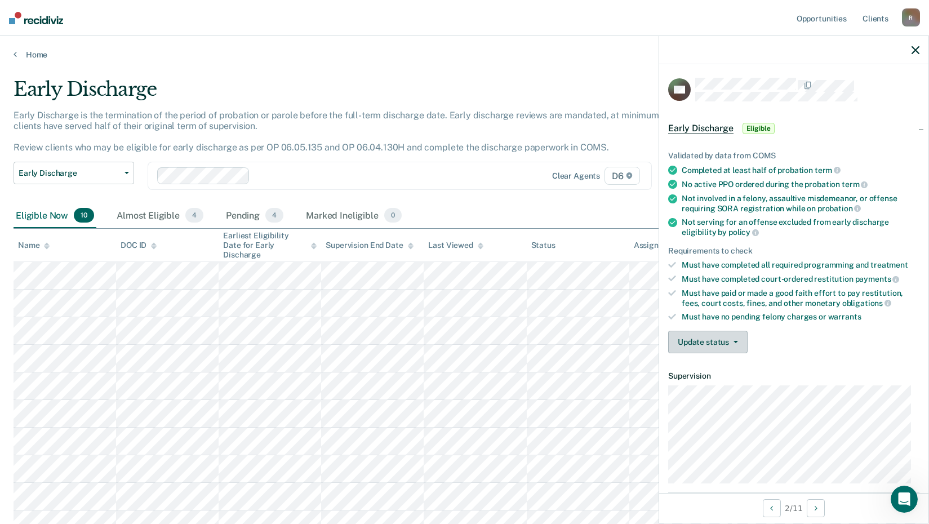
click at [704, 336] on button "Update status" at bounding box center [707, 342] width 79 height 23
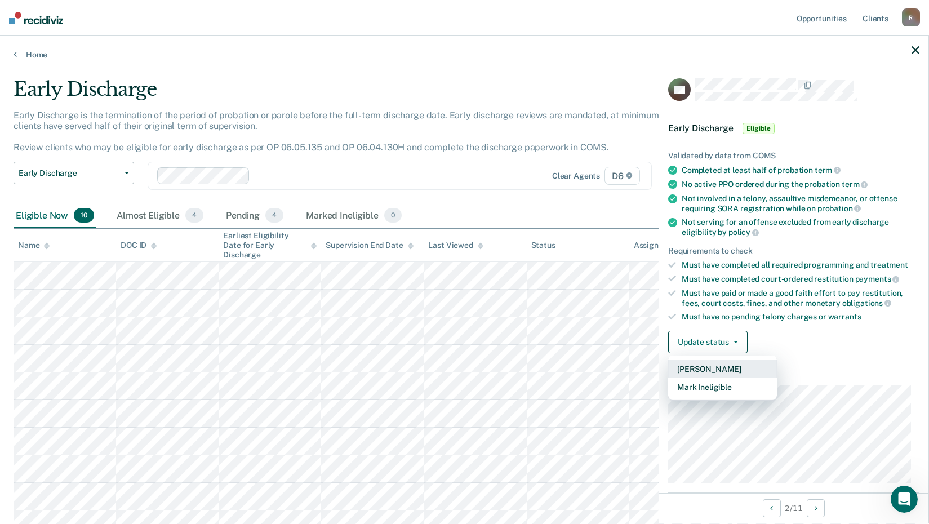
click at [706, 365] on button "[PERSON_NAME]" at bounding box center [722, 369] width 109 height 18
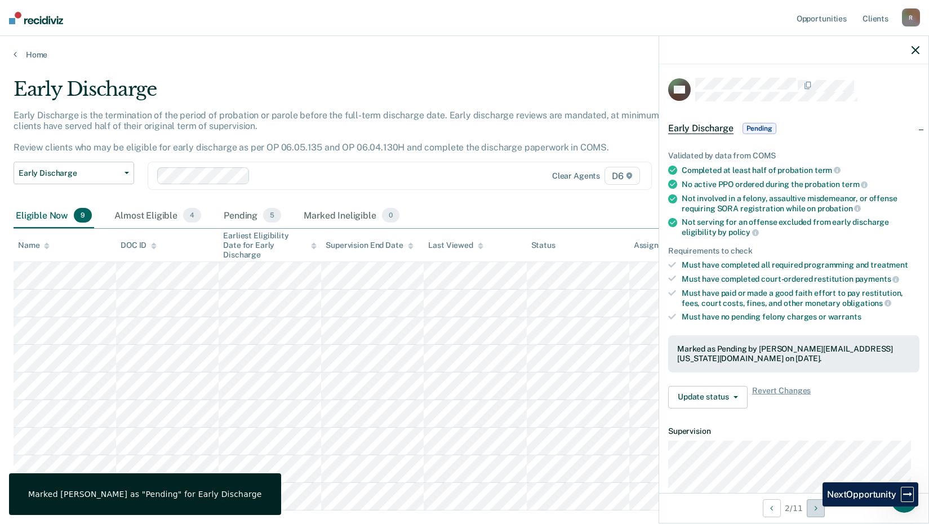
click at [815, 507] on button "Next Opportunity" at bounding box center [816, 508] width 18 height 18
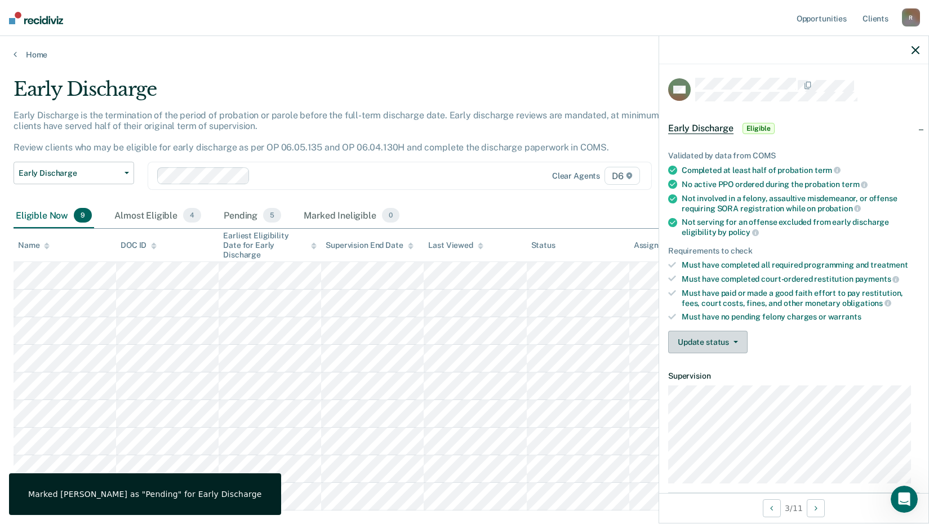
click at [692, 339] on button "Update status" at bounding box center [707, 342] width 79 height 23
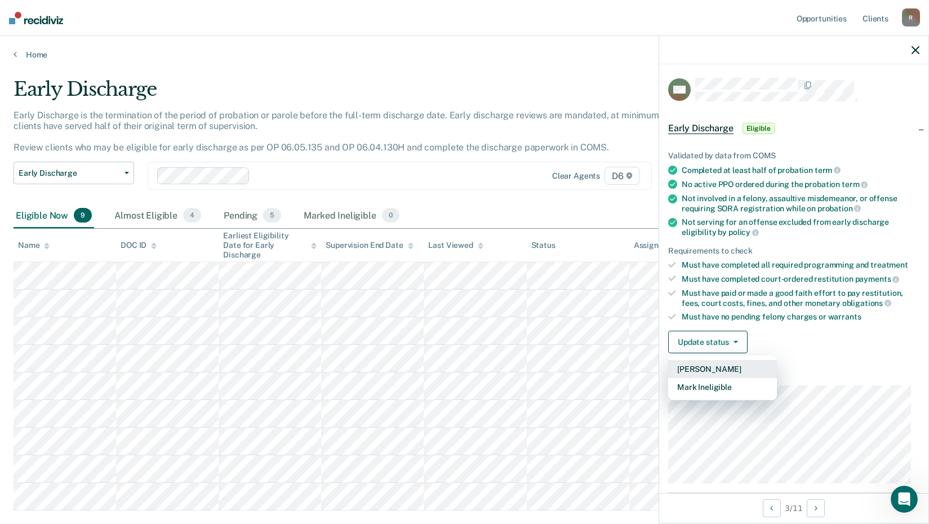
click at [714, 366] on button "[PERSON_NAME]" at bounding box center [722, 369] width 109 height 18
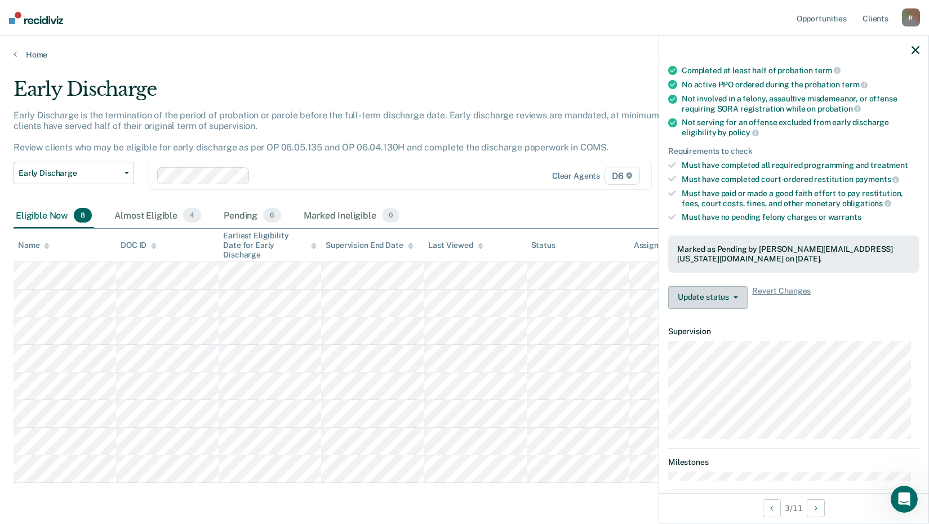
scroll to position [113, 0]
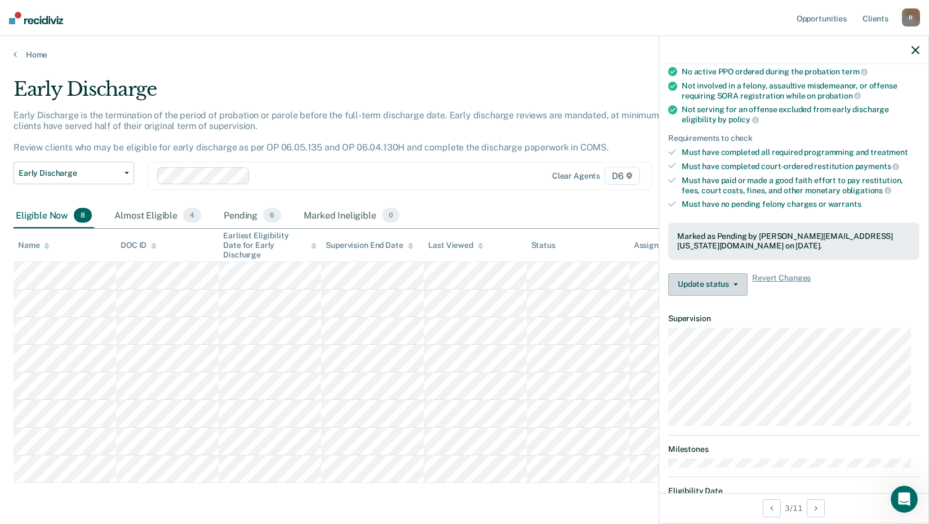
click at [707, 284] on button "Update status" at bounding box center [707, 284] width 79 height 23
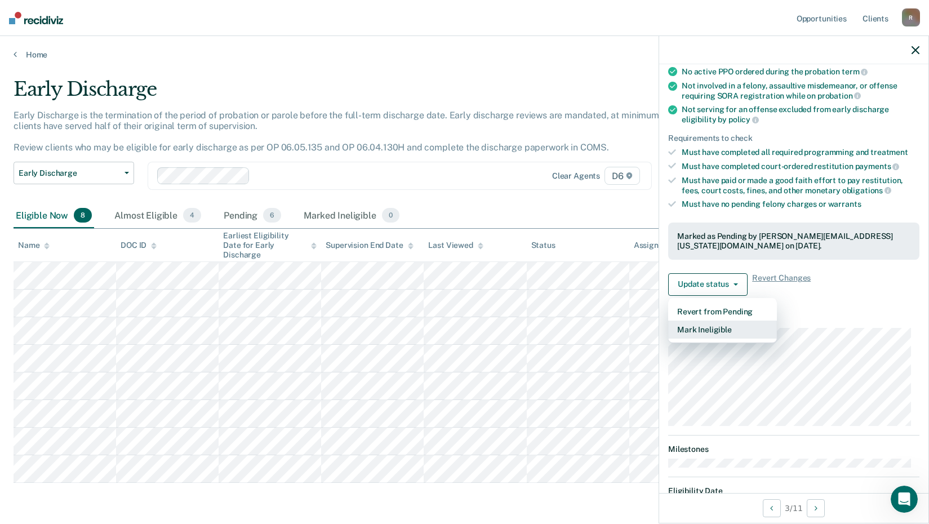
click at [708, 330] on button "Mark Ineligible" at bounding box center [722, 330] width 109 height 18
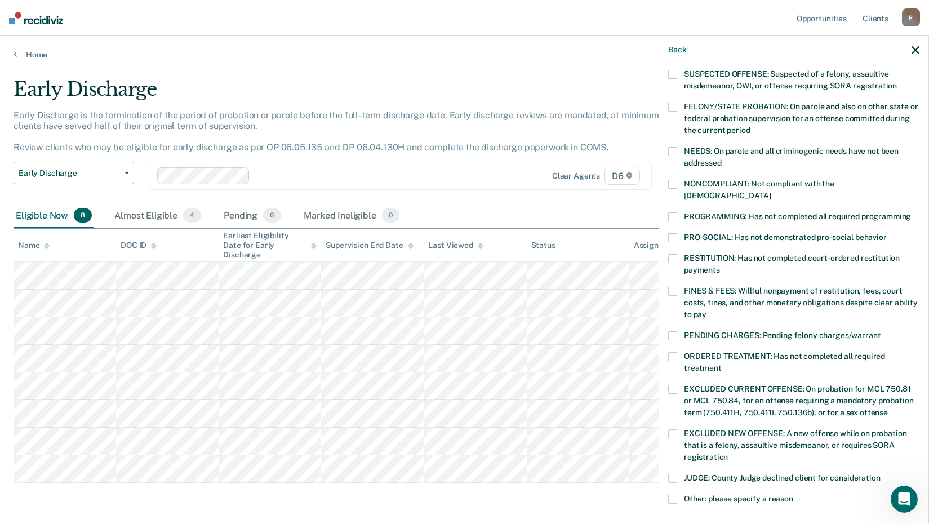
click at [675, 287] on span at bounding box center [672, 291] width 9 height 9
click at [707, 311] on input "FINES & FEES: Willful nonpayment of restitution, fees, court costs, fines, and …" at bounding box center [707, 311] width 0 height 0
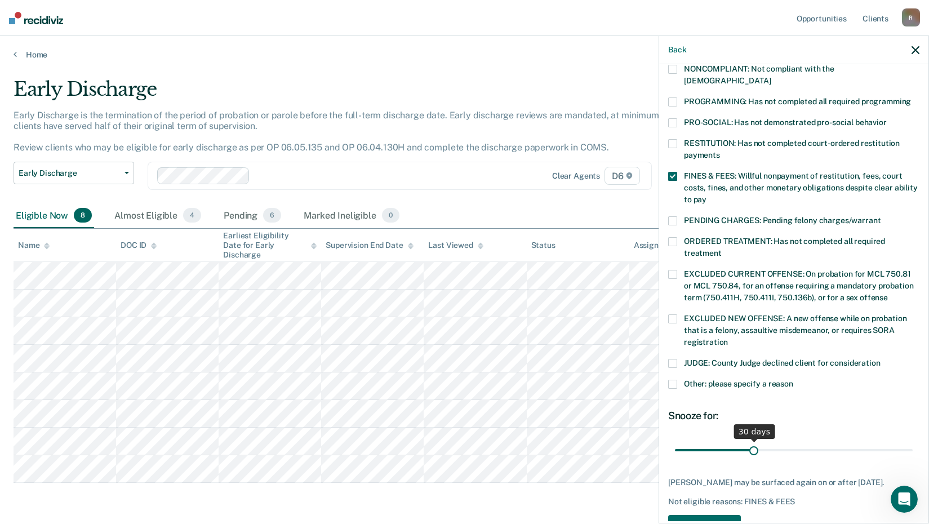
scroll to position [252, 0]
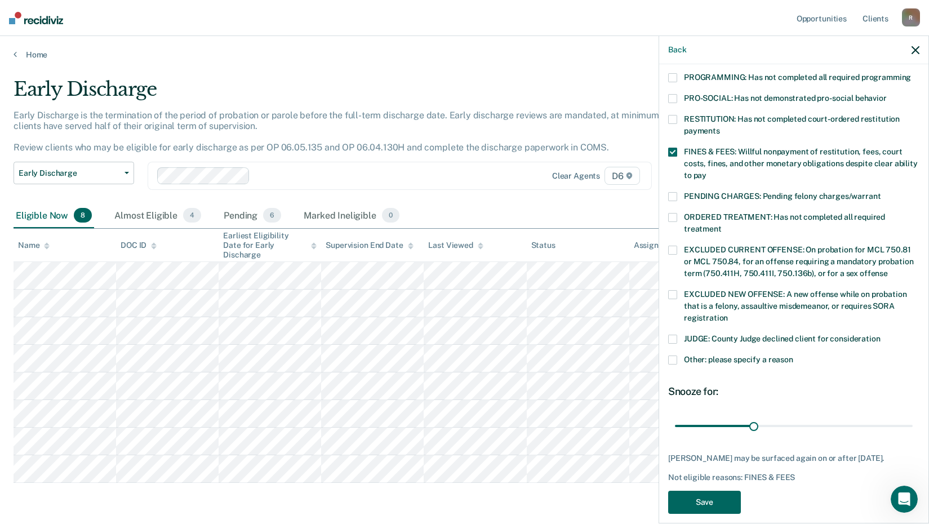
click at [720, 491] on button "Save" at bounding box center [704, 502] width 73 height 23
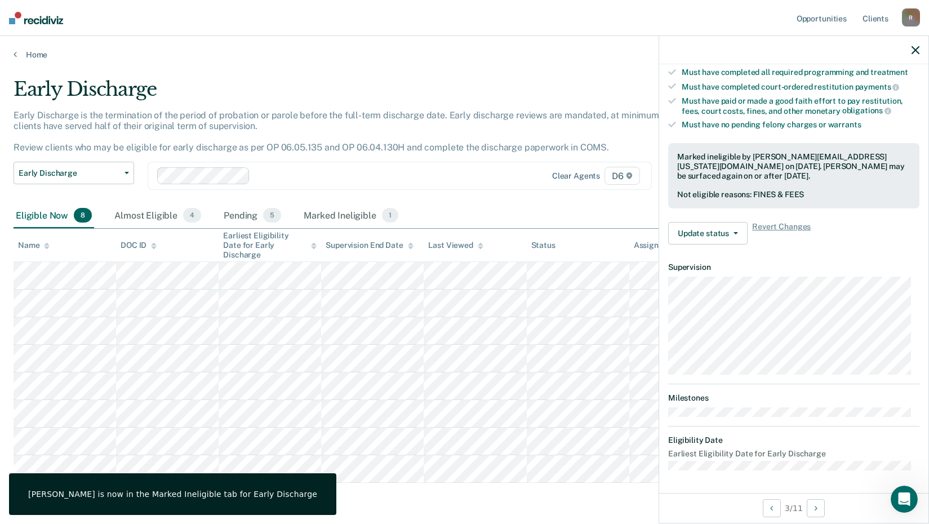
scroll to position [191, 0]
click at [822, 507] on button "Next Opportunity" at bounding box center [816, 508] width 18 height 18
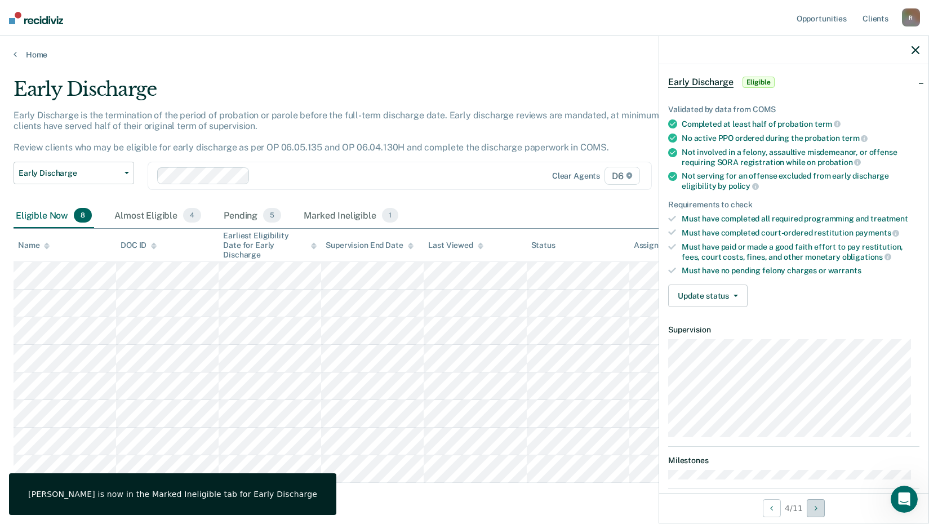
scroll to position [0, 0]
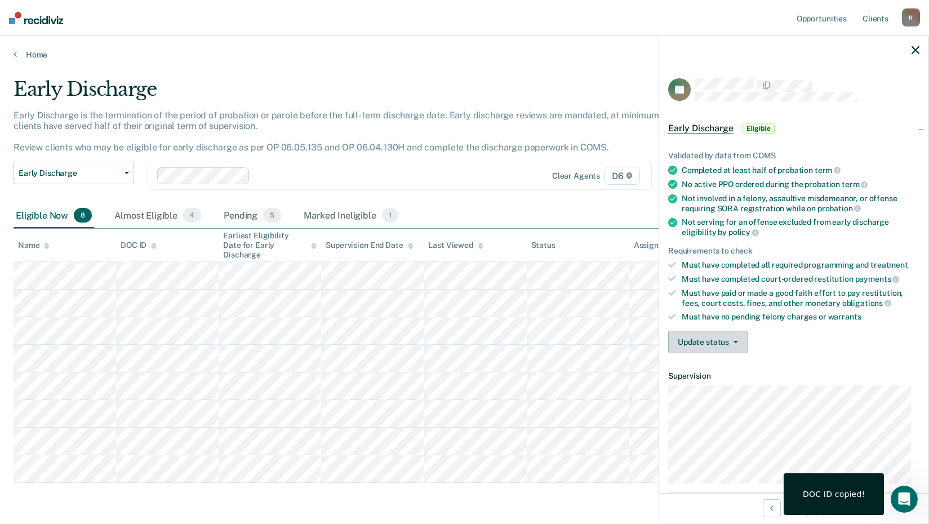
click at [699, 336] on button "Update status" at bounding box center [707, 342] width 79 height 23
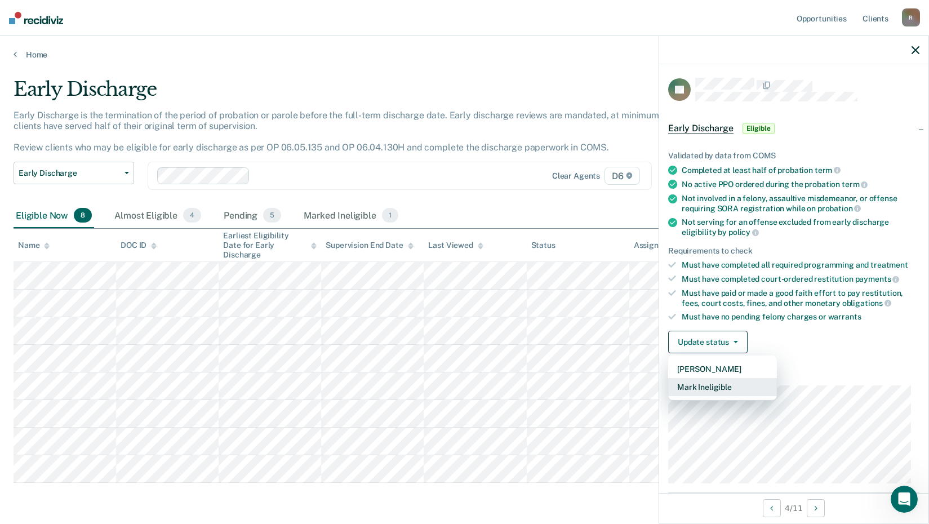
click at [694, 387] on button "Mark Ineligible" at bounding box center [722, 387] width 109 height 18
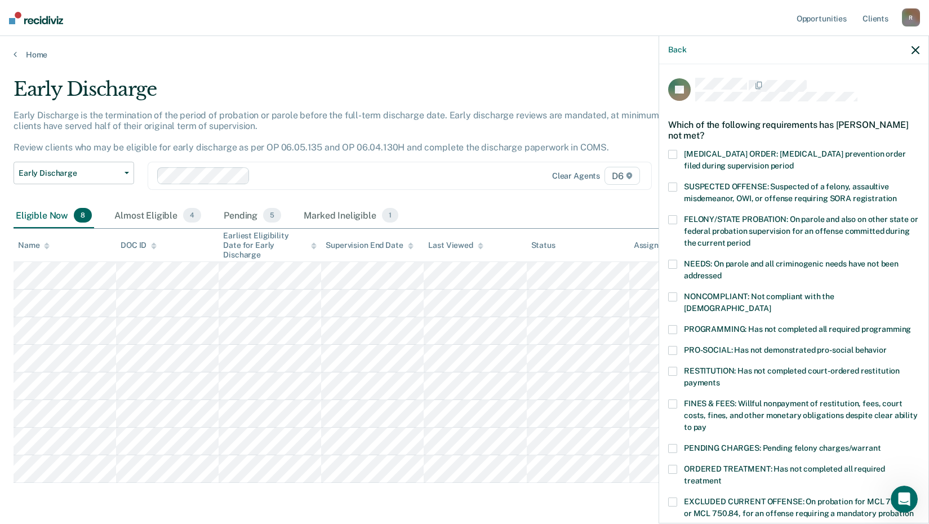
click at [672, 400] on span at bounding box center [672, 404] width 9 height 9
click at [707, 423] on input "FINES & FEES: Willful nonpayment of restitution, fees, court costs, fines, and …" at bounding box center [707, 423] width 0 height 0
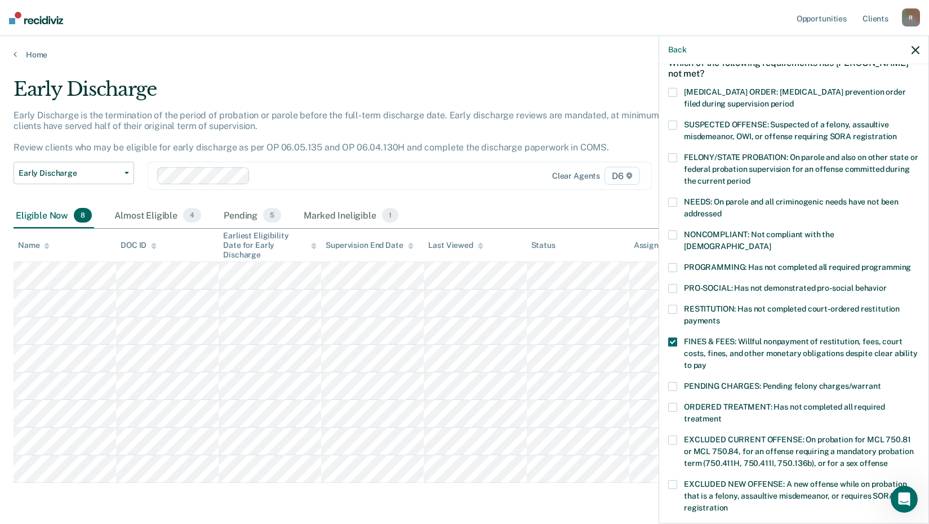
scroll to position [252, 0]
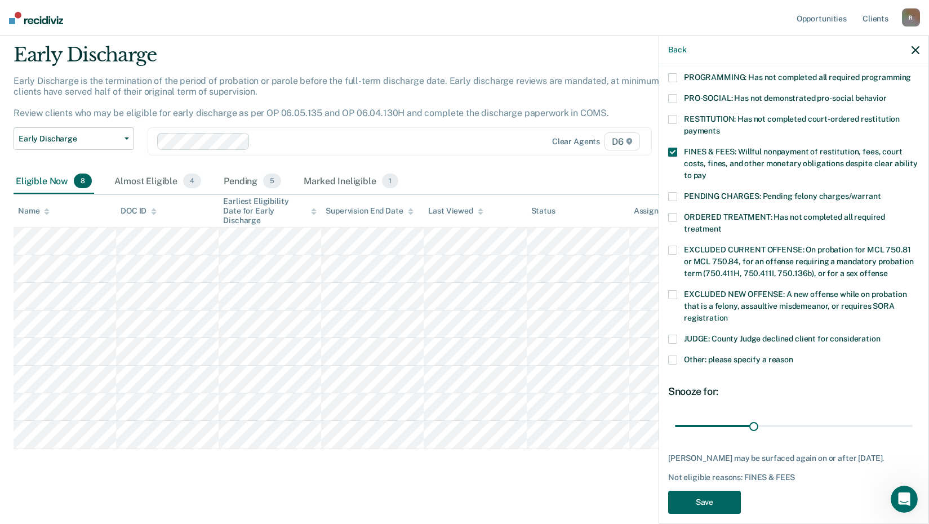
click at [699, 491] on button "Save" at bounding box center [704, 502] width 73 height 23
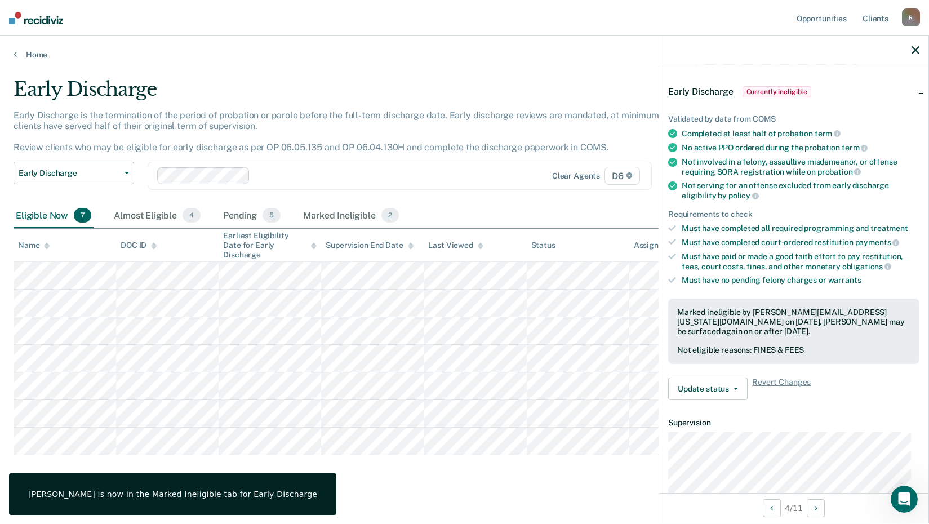
scroll to position [56, 0]
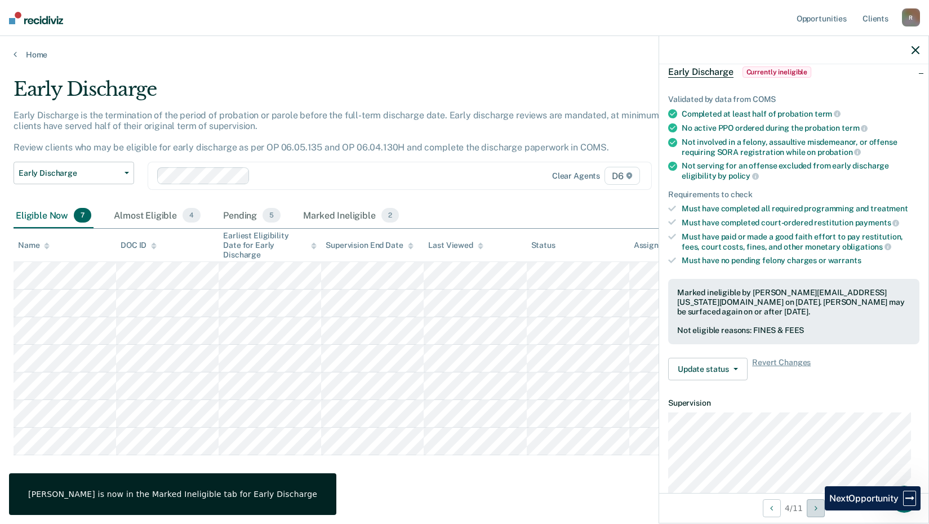
click at [817, 511] on icon "Next Opportunity" at bounding box center [816, 508] width 3 height 8
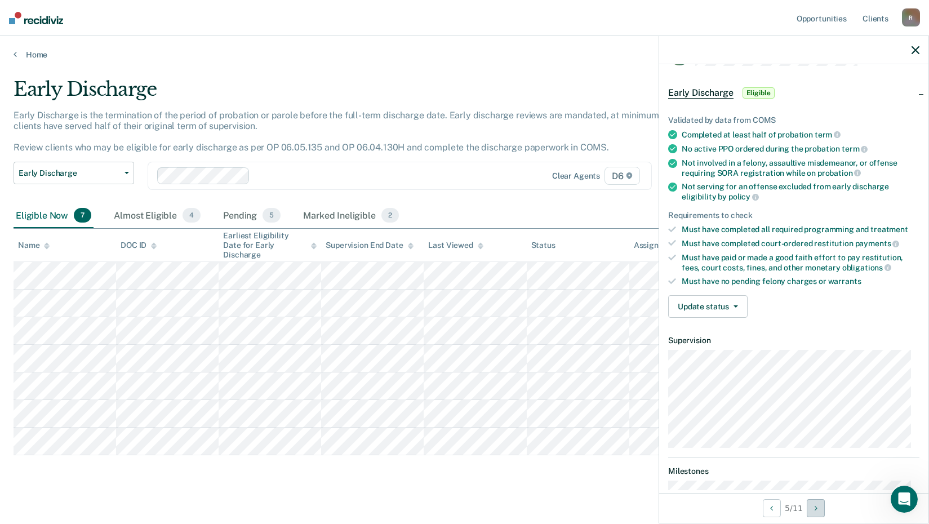
scroll to position [0, 0]
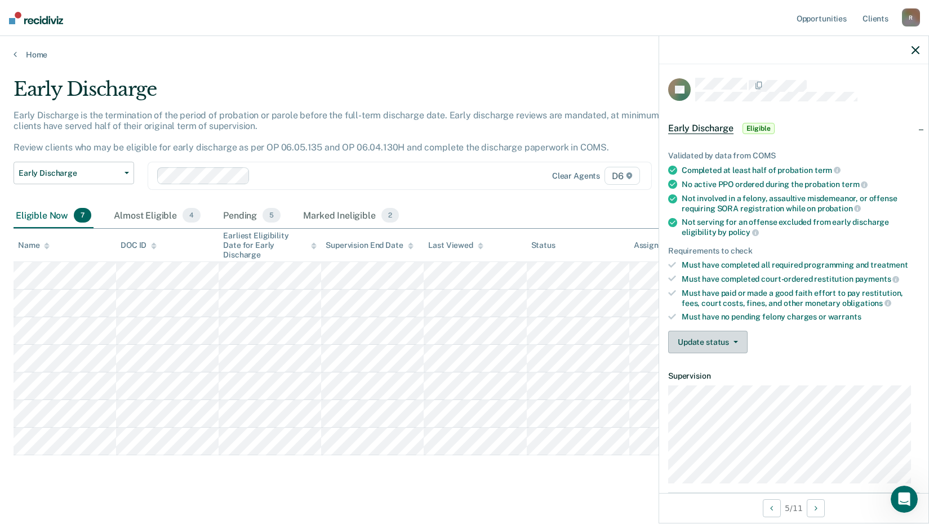
click at [693, 345] on button "Update status" at bounding box center [707, 342] width 79 height 23
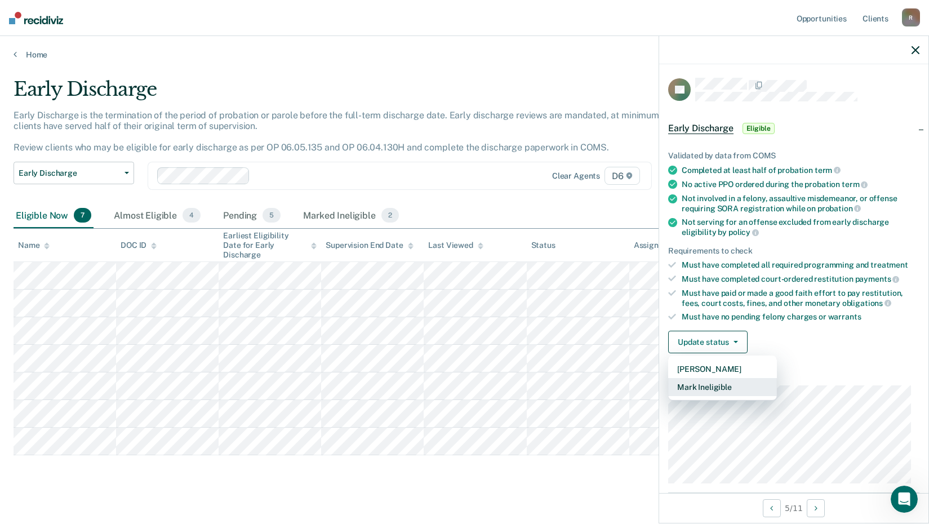
click at [709, 387] on button "Mark Ineligible" at bounding box center [722, 387] width 109 height 18
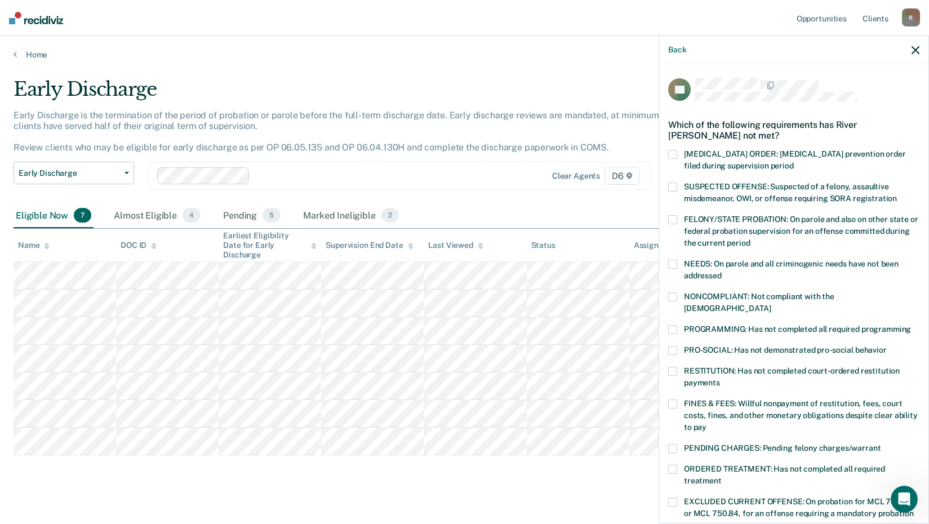
click at [675, 400] on span at bounding box center [672, 404] width 9 height 9
click at [707, 423] on input "FINES & FEES: Willful nonpayment of restitution, fees, court costs, fines, and …" at bounding box center [707, 423] width 0 height 0
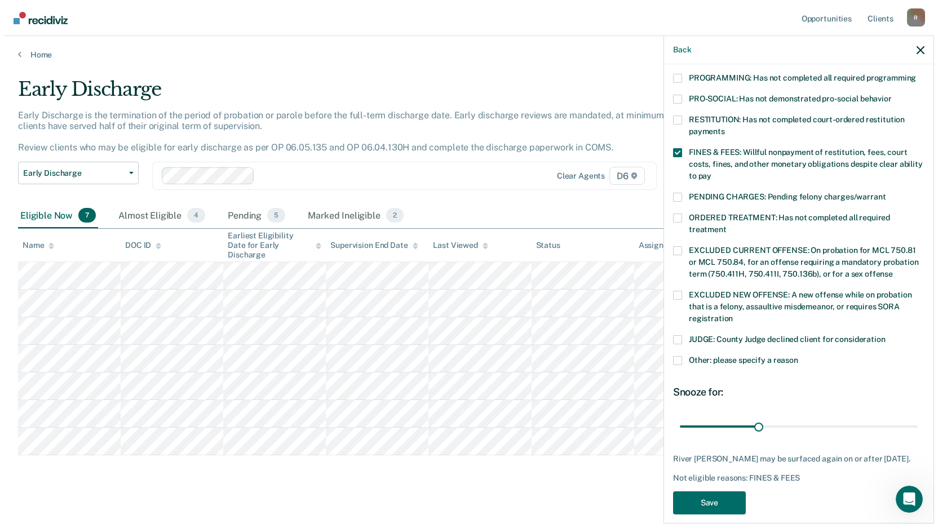
scroll to position [252, 0]
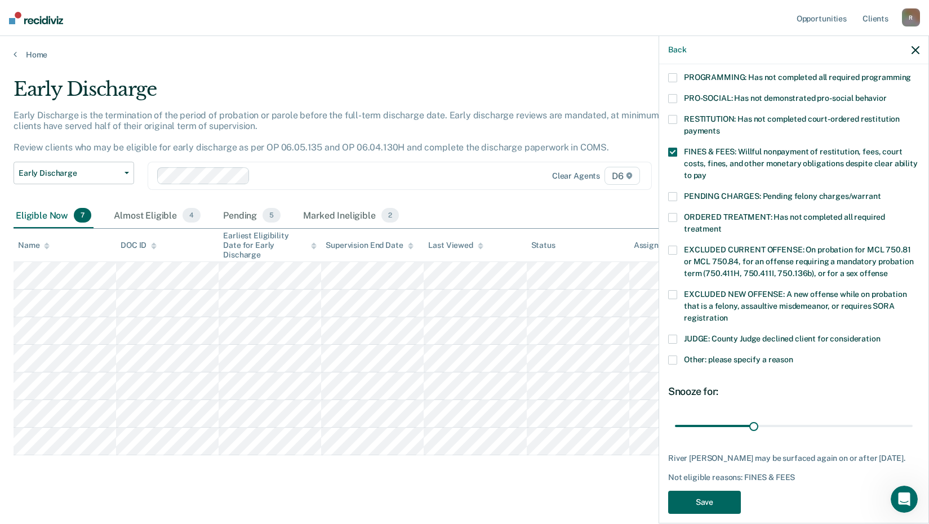
click at [710, 491] on button "Save" at bounding box center [704, 502] width 73 height 23
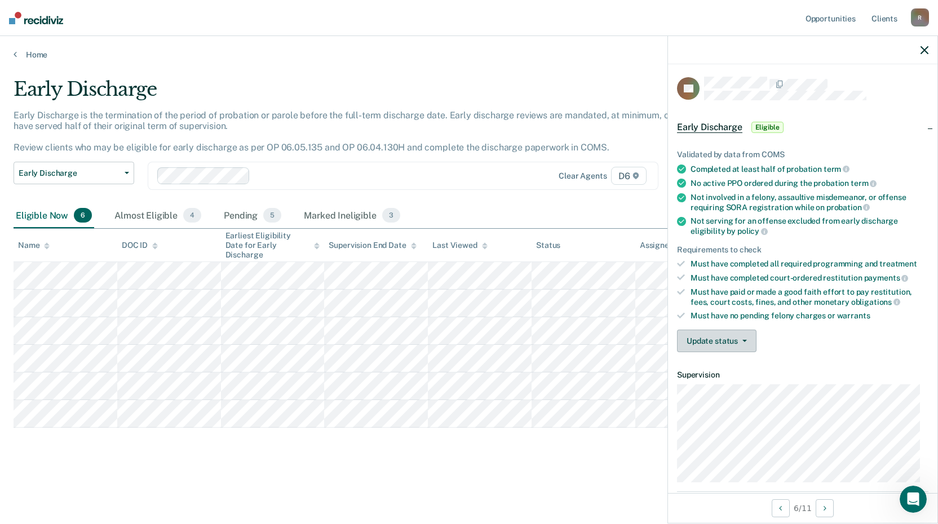
scroll to position [0, 0]
click at [708, 341] on button "Update status" at bounding box center [716, 342] width 79 height 23
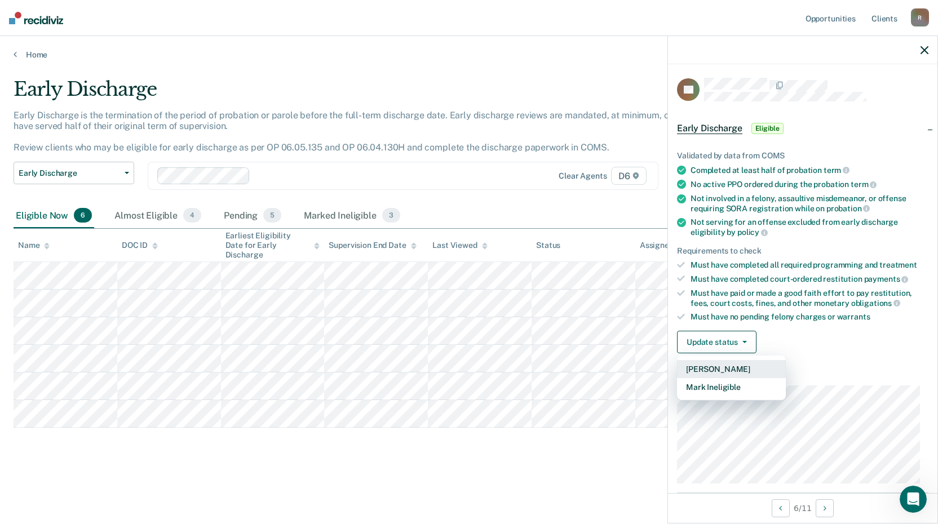
click at [702, 366] on button "[PERSON_NAME]" at bounding box center [731, 369] width 109 height 18
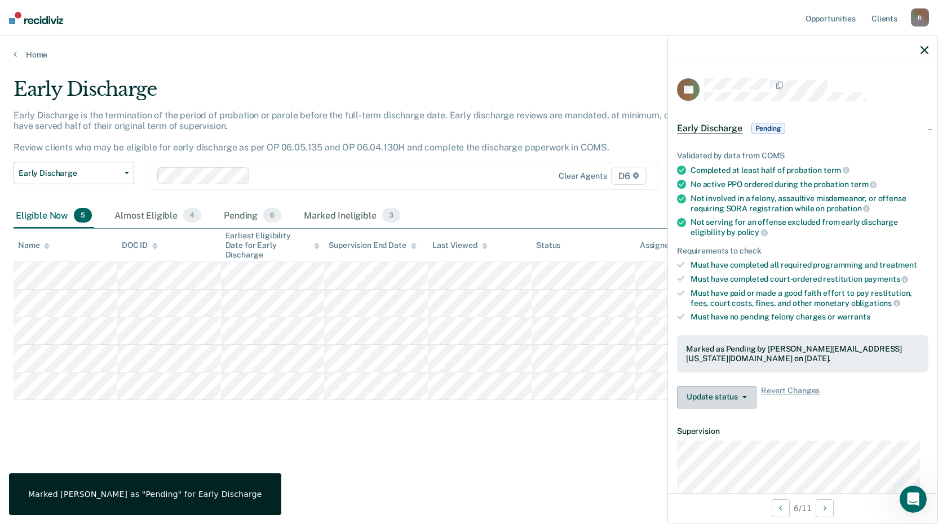
click at [710, 398] on button "Update status" at bounding box center [716, 397] width 79 height 23
click at [822, 509] on button "Next Opportunity" at bounding box center [825, 508] width 18 height 18
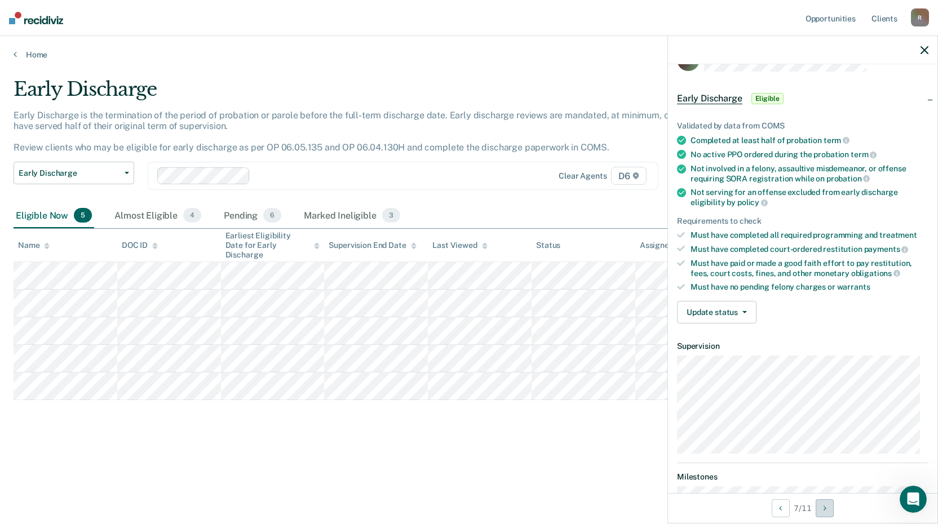
scroll to position [56, 0]
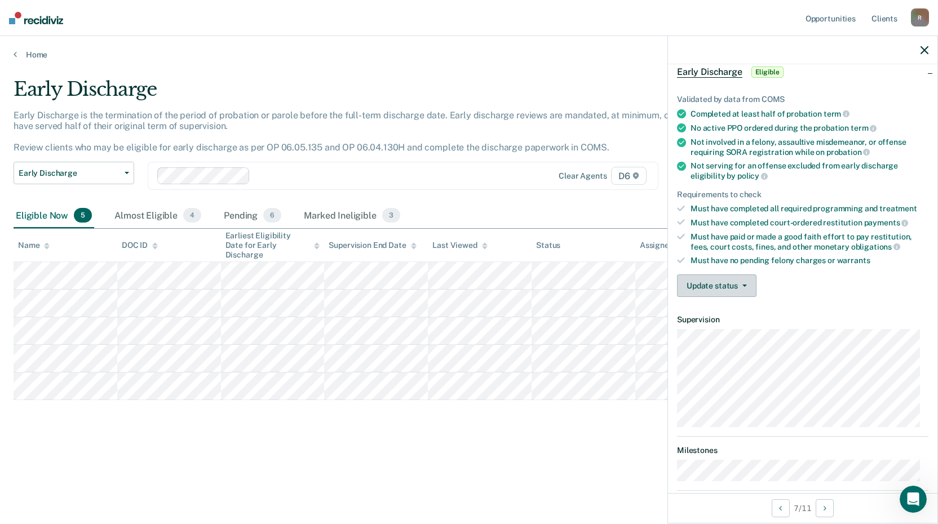
click at [704, 283] on button "Update status" at bounding box center [716, 285] width 79 height 23
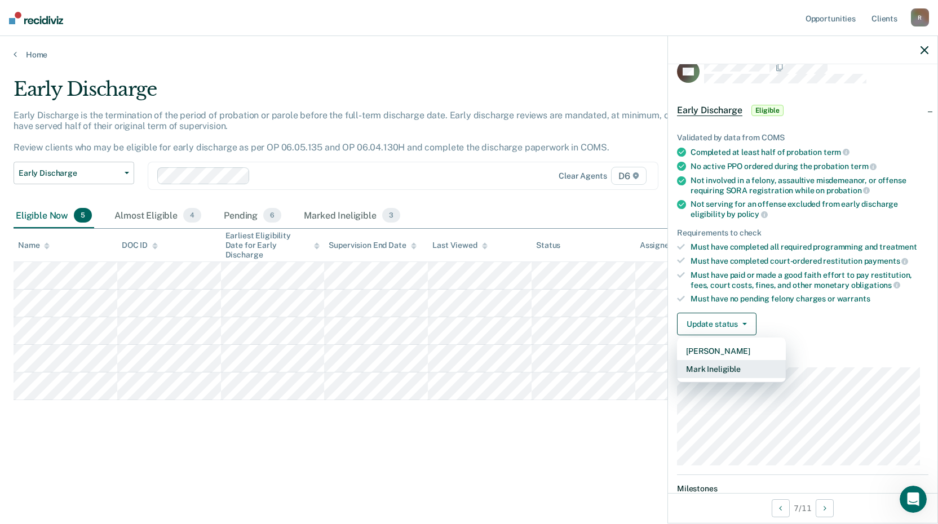
scroll to position [0, 0]
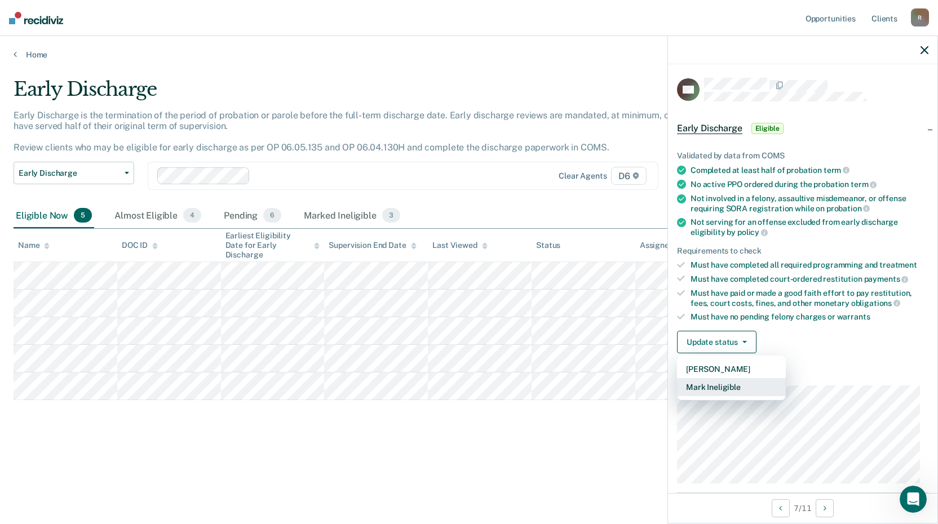
click at [705, 387] on button "Mark Ineligible" at bounding box center [731, 387] width 109 height 18
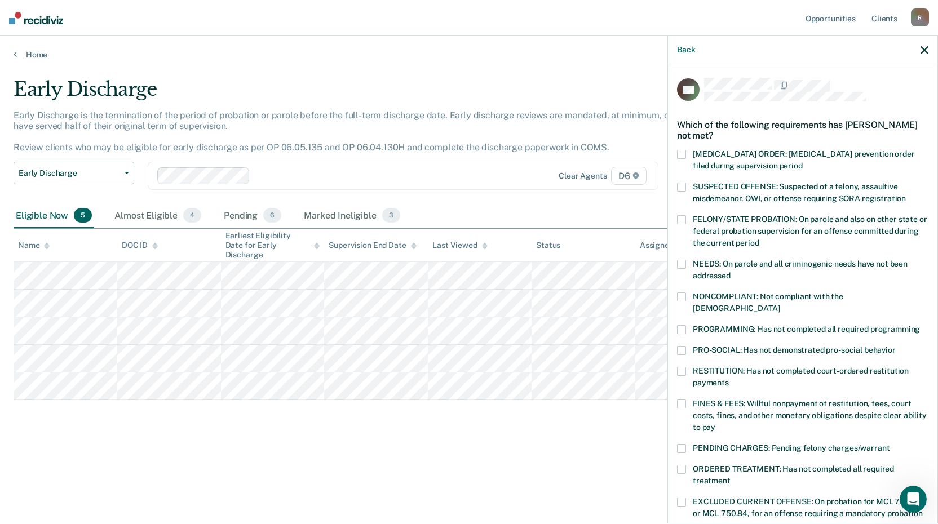
click at [682, 400] on span at bounding box center [681, 404] width 9 height 9
click at [715, 423] on input "FINES & FEES: Willful nonpayment of restitution, fees, court costs, fines, and …" at bounding box center [715, 423] width 0 height 0
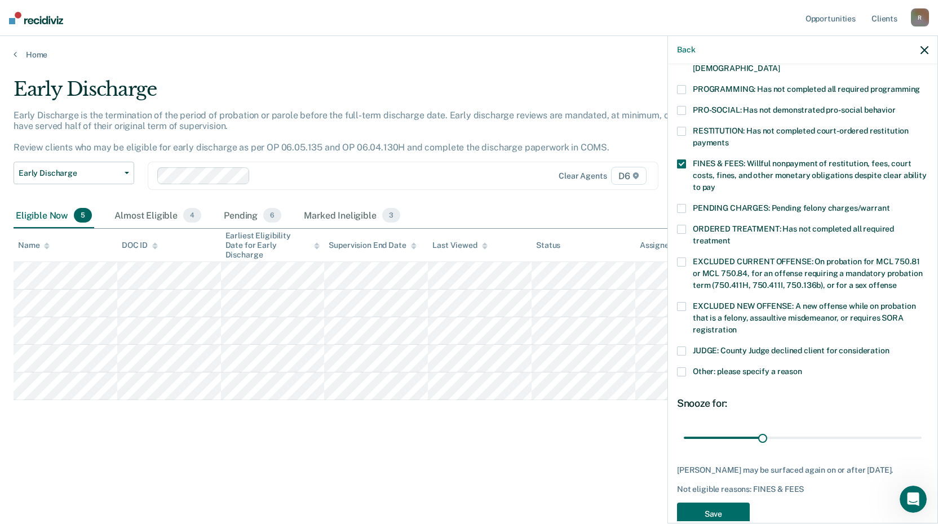
scroll to position [252, 0]
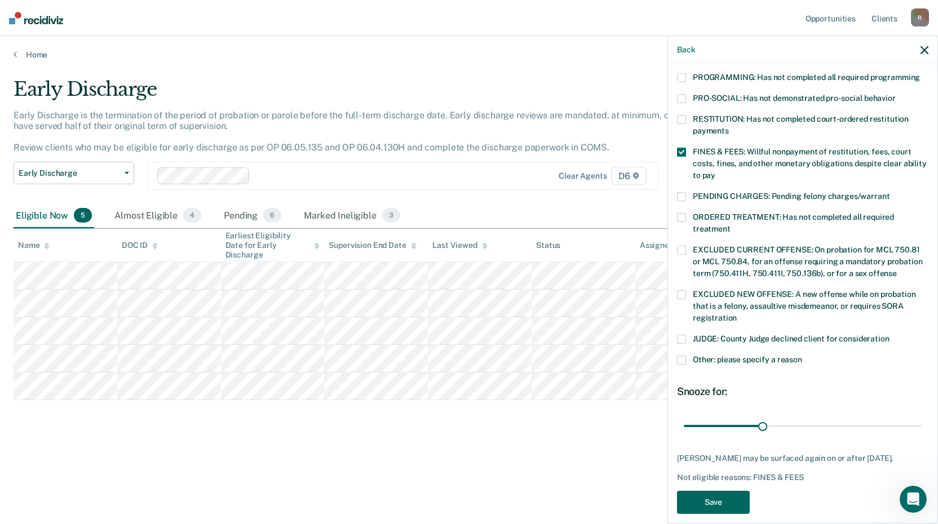
click at [706, 491] on button "Save" at bounding box center [713, 502] width 73 height 23
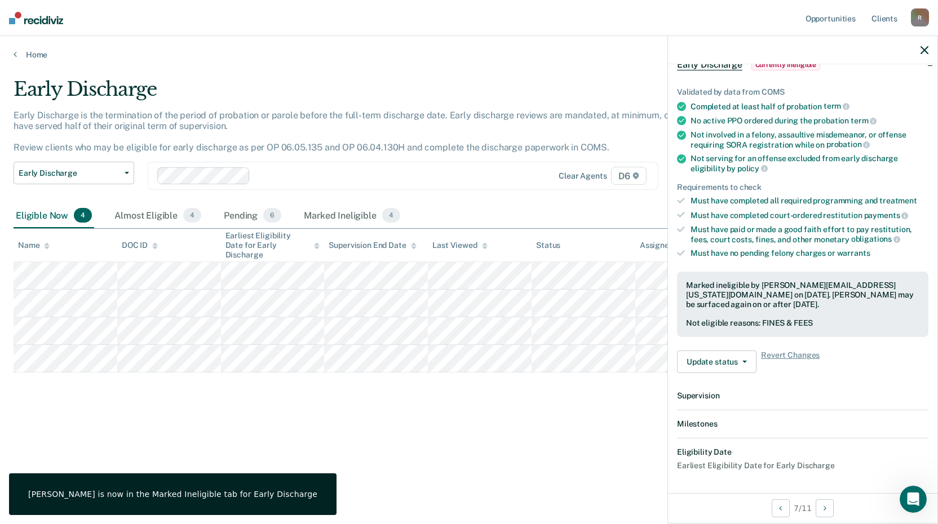
scroll to position [203, 0]
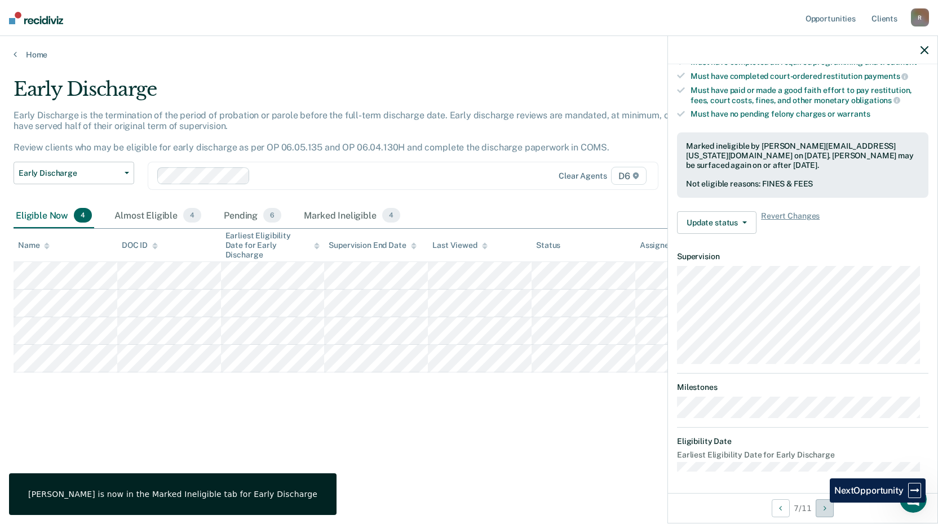
click at [822, 505] on button "Next Opportunity" at bounding box center [825, 508] width 18 height 18
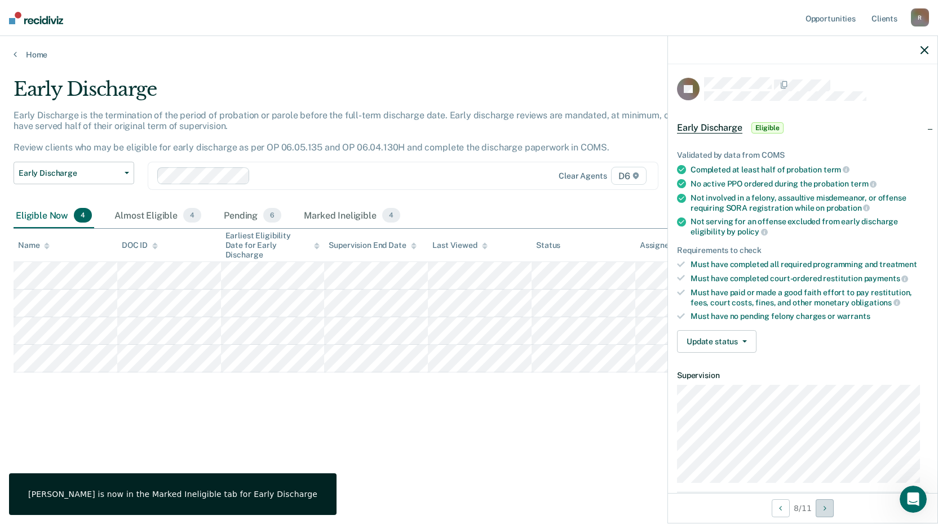
scroll to position [0, 0]
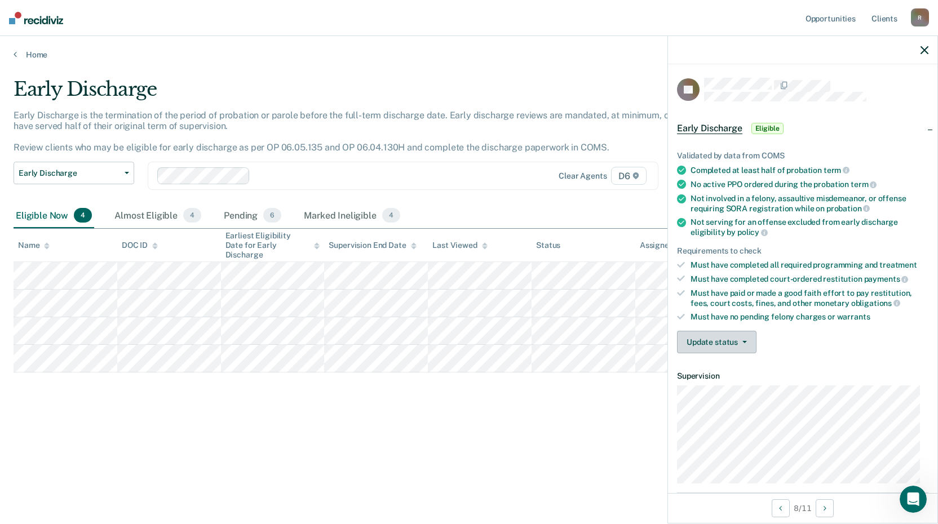
click at [720, 344] on button "Update status" at bounding box center [716, 342] width 79 height 23
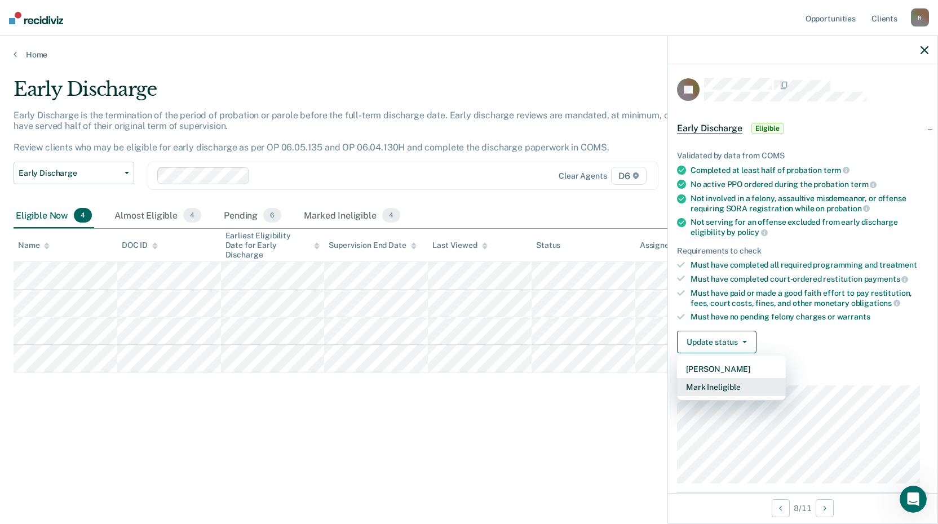
click at [721, 383] on button "Mark Ineligible" at bounding box center [731, 387] width 109 height 18
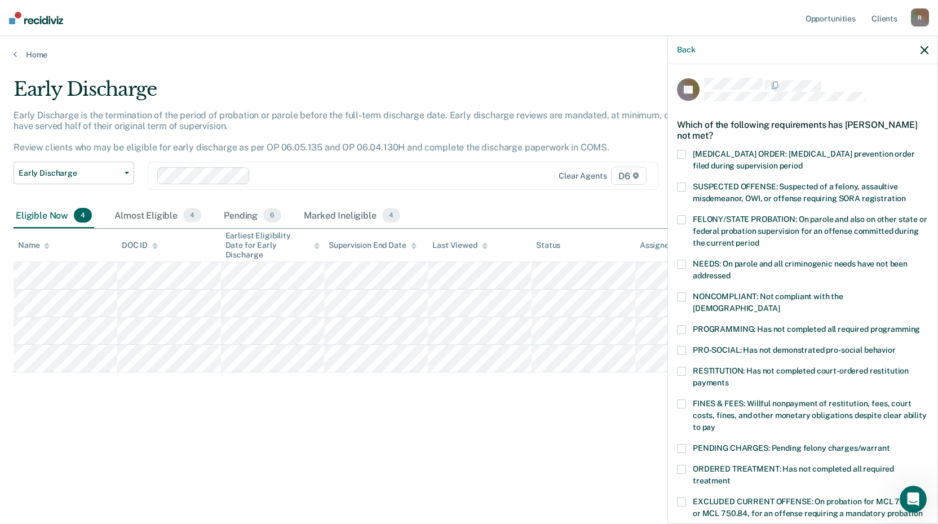
click at [680, 400] on span at bounding box center [681, 404] width 9 height 9
click at [715, 423] on input "FINES & FEES: Willful nonpayment of restitution, fees, court costs, fines, and …" at bounding box center [715, 423] width 0 height 0
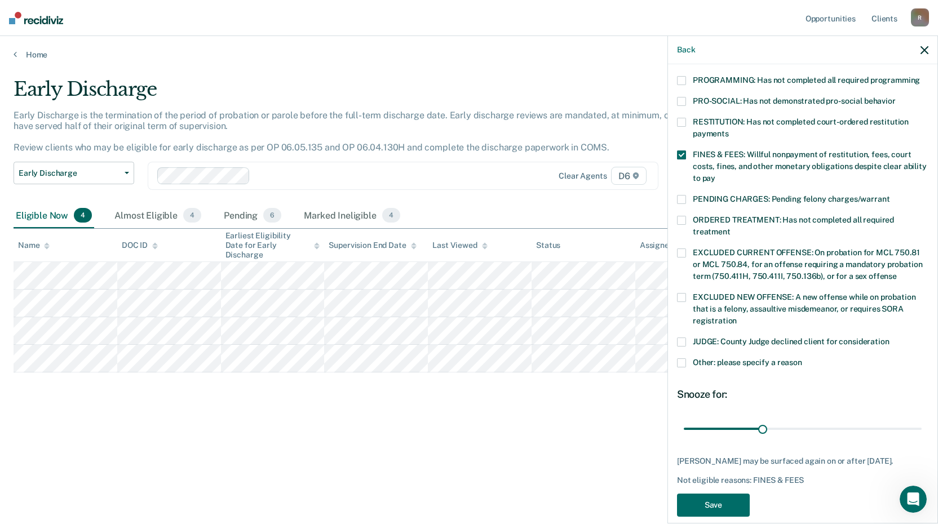
scroll to position [252, 0]
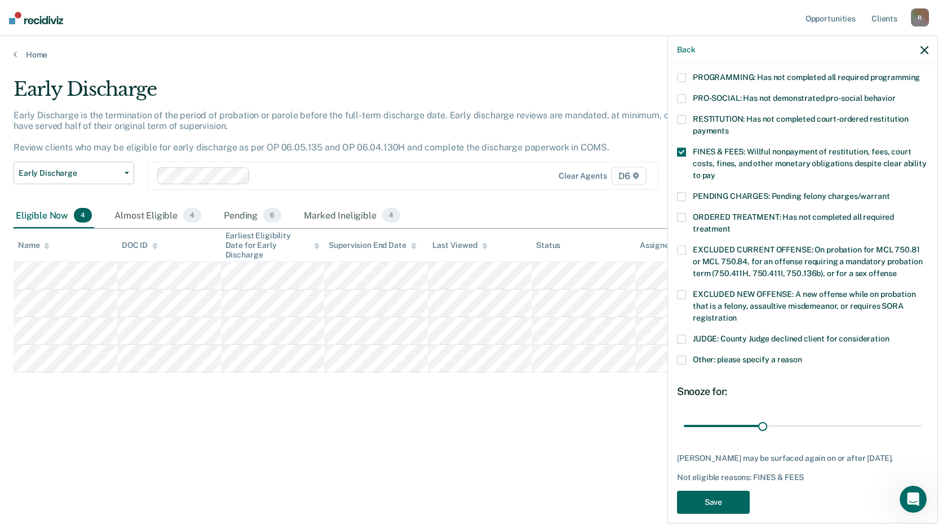
click at [733, 491] on button "Save" at bounding box center [713, 502] width 73 height 23
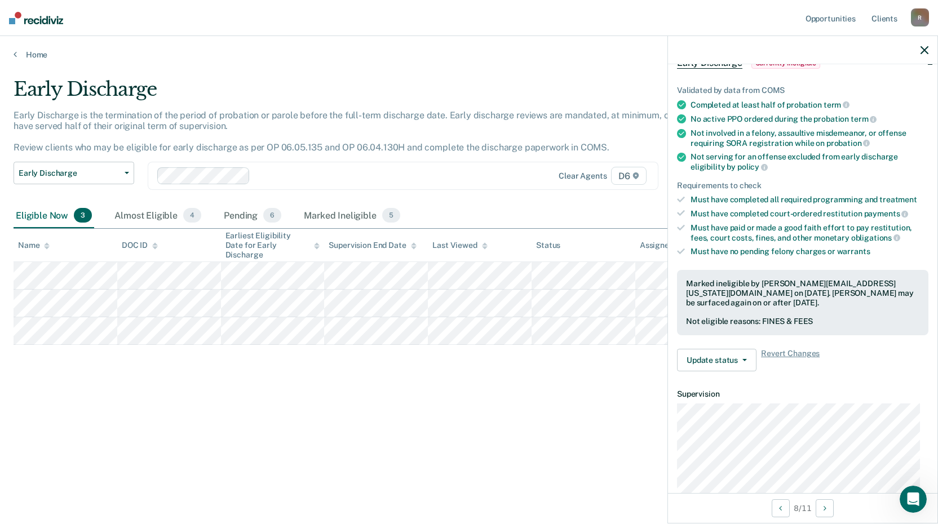
scroll to position [34, 0]
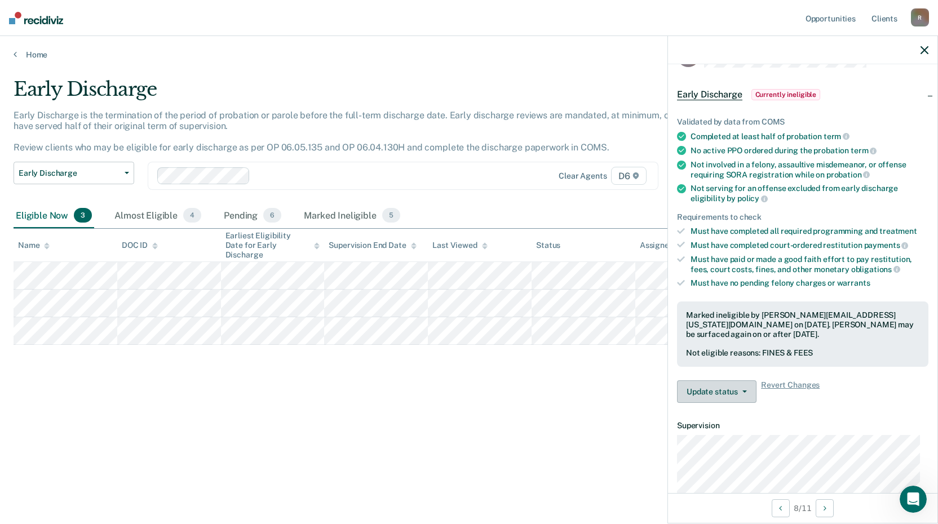
click at [704, 391] on button "Update status" at bounding box center [716, 391] width 79 height 23
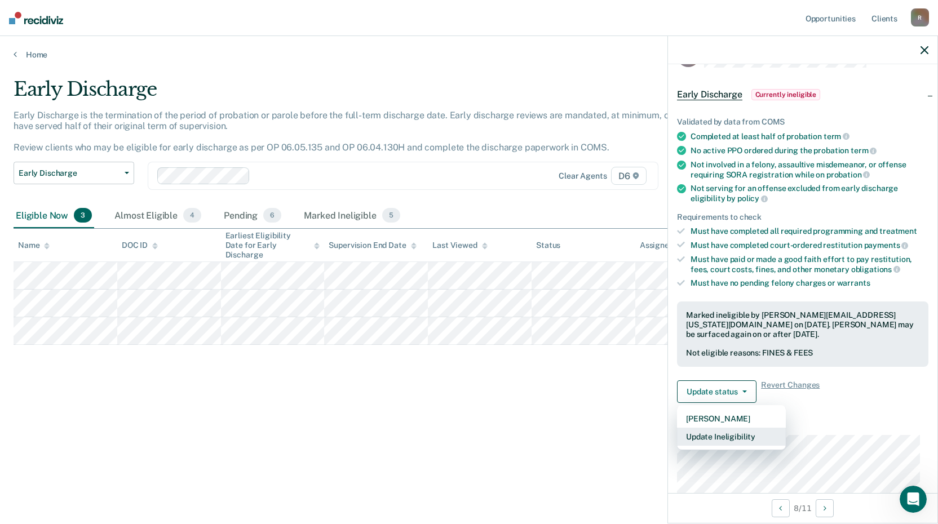
click at [712, 437] on button "Update Ineligibility" at bounding box center [731, 437] width 109 height 18
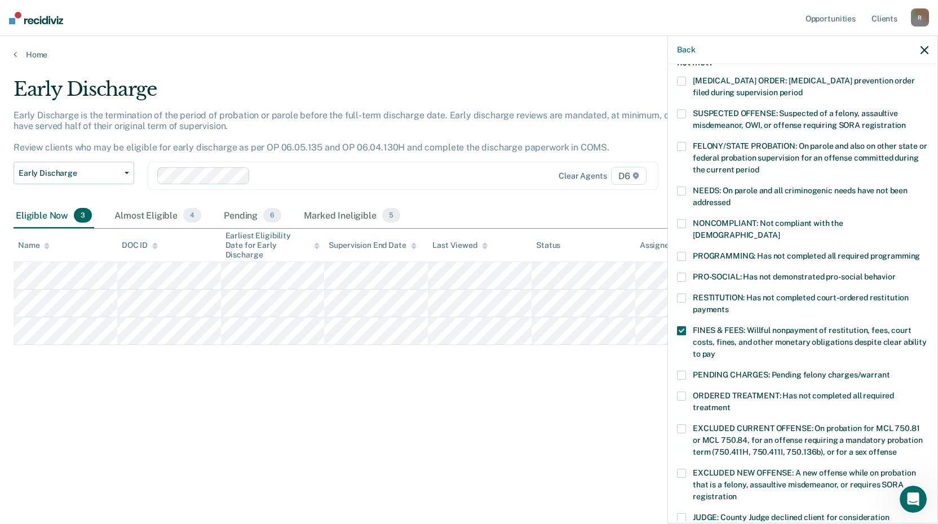
scroll to position [252, 0]
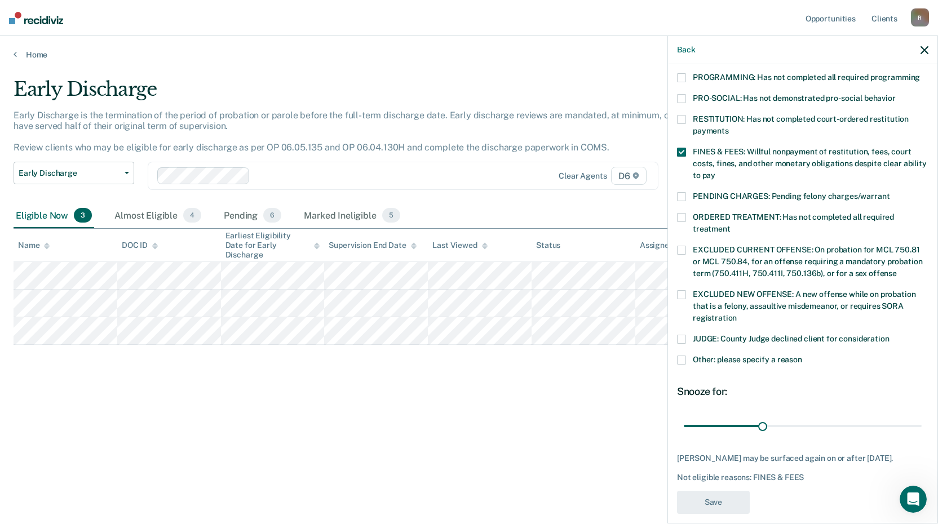
drag, startPoint x: 562, startPoint y: 465, endPoint x: 578, endPoint y: 457, distance: 17.4
click at [562, 464] on div "Early Discharge Early Discharge is the termination of the period of probation o…" at bounding box center [469, 277] width 911 height 398
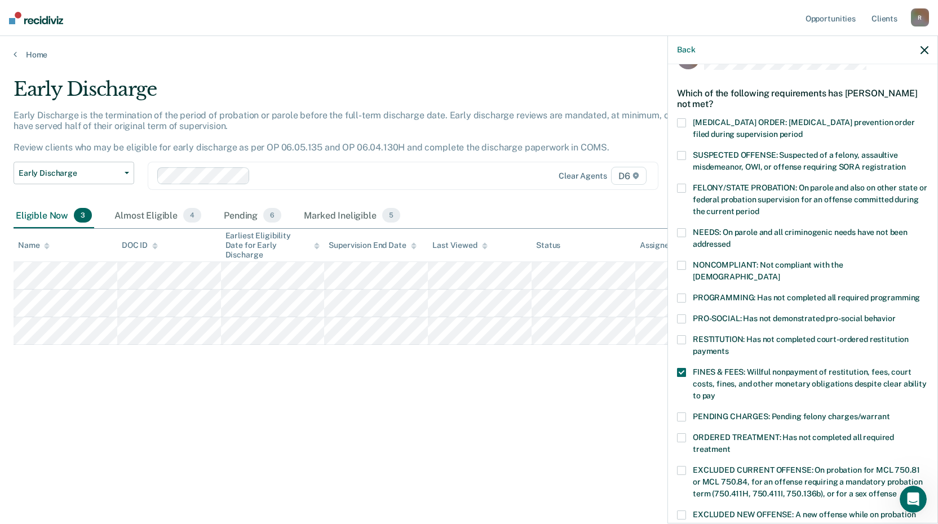
scroll to position [0, 0]
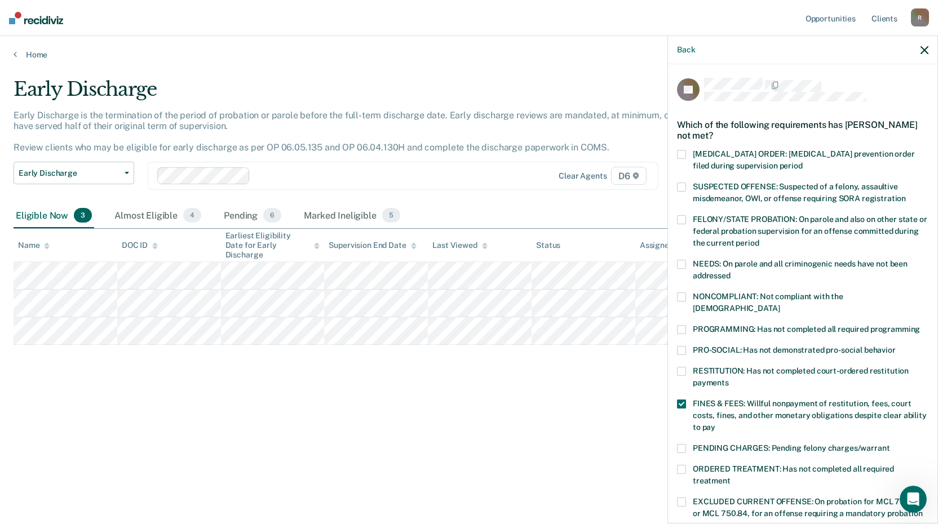
click at [551, 426] on div "Early Discharge Early Discharge is the termination of the period of probation o…" at bounding box center [469, 259] width 911 height 362
click at [693, 48] on button "Back" at bounding box center [686, 50] width 18 height 10
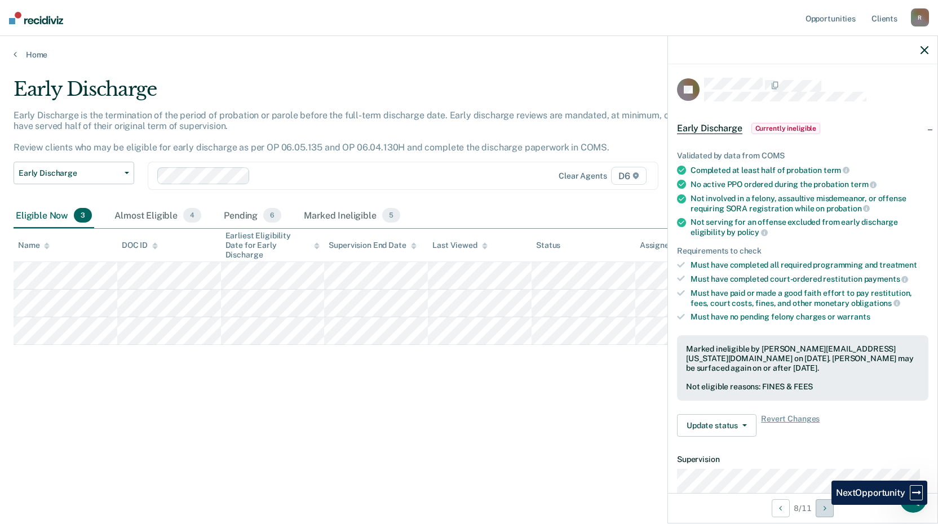
click at [823, 506] on button "Next Opportunity" at bounding box center [825, 508] width 18 height 18
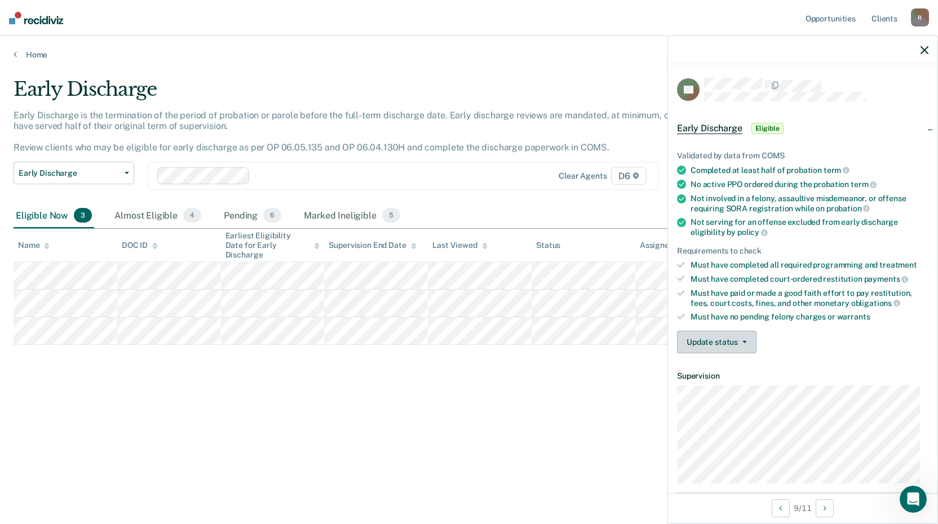
click at [712, 339] on button "Update status" at bounding box center [716, 342] width 79 height 23
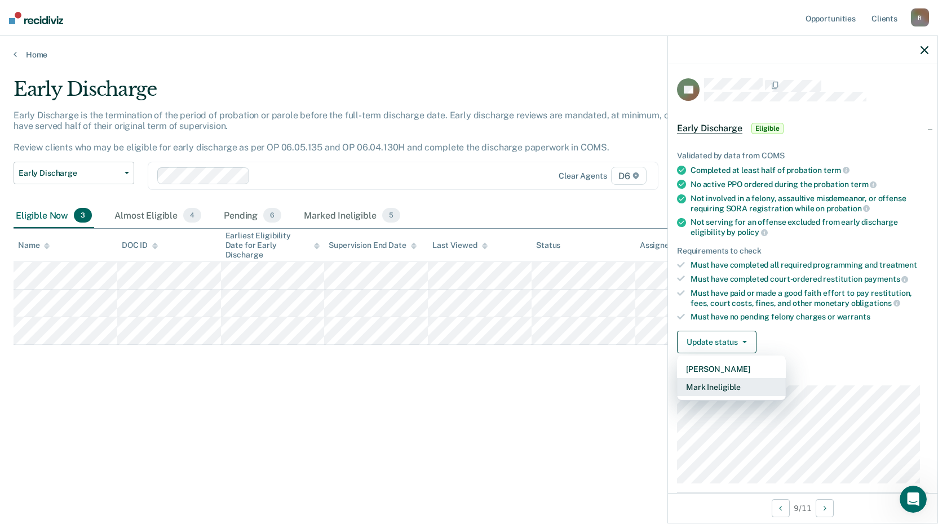
click at [716, 387] on button "Mark Ineligible" at bounding box center [731, 387] width 109 height 18
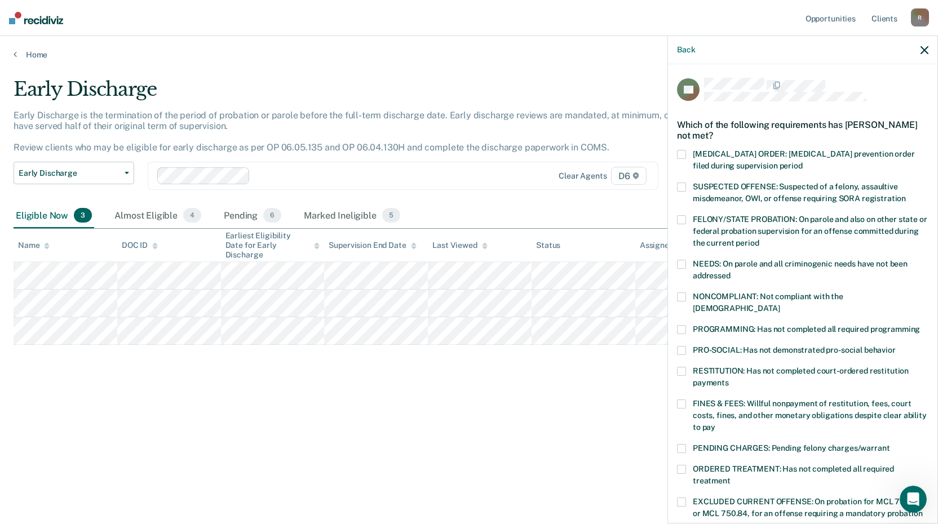
click at [683, 400] on span at bounding box center [681, 404] width 9 height 9
click at [715, 423] on input "FINES & FEES: Willful nonpayment of restitution, fees, court costs, fines, and …" at bounding box center [715, 423] width 0 height 0
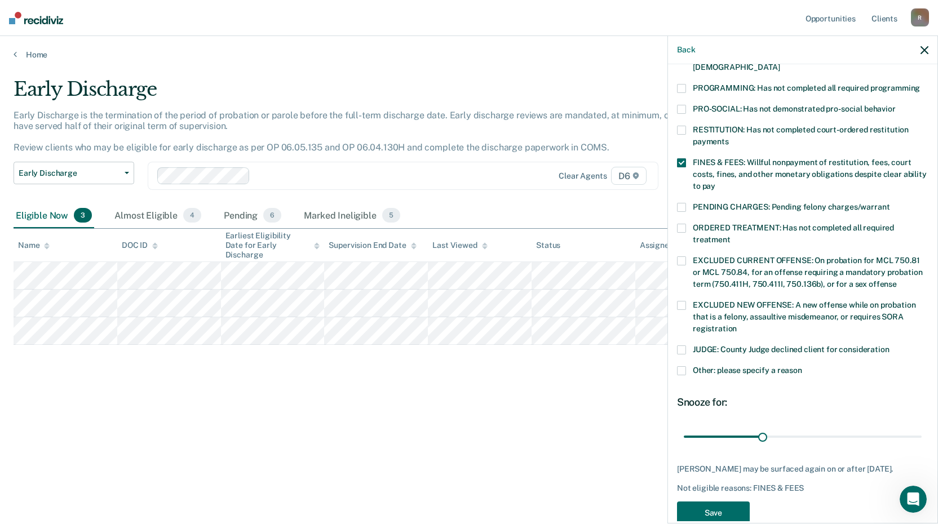
scroll to position [252, 0]
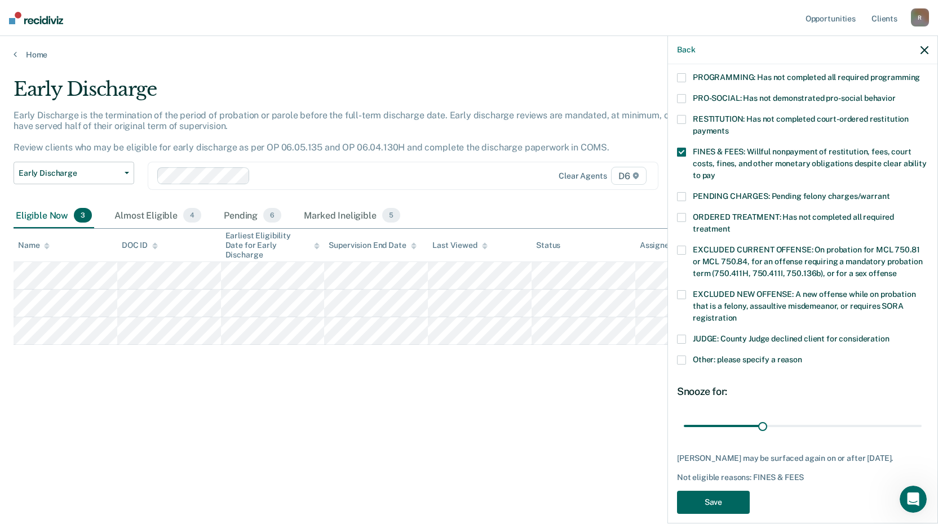
click at [730, 492] on button "Save" at bounding box center [713, 502] width 73 height 23
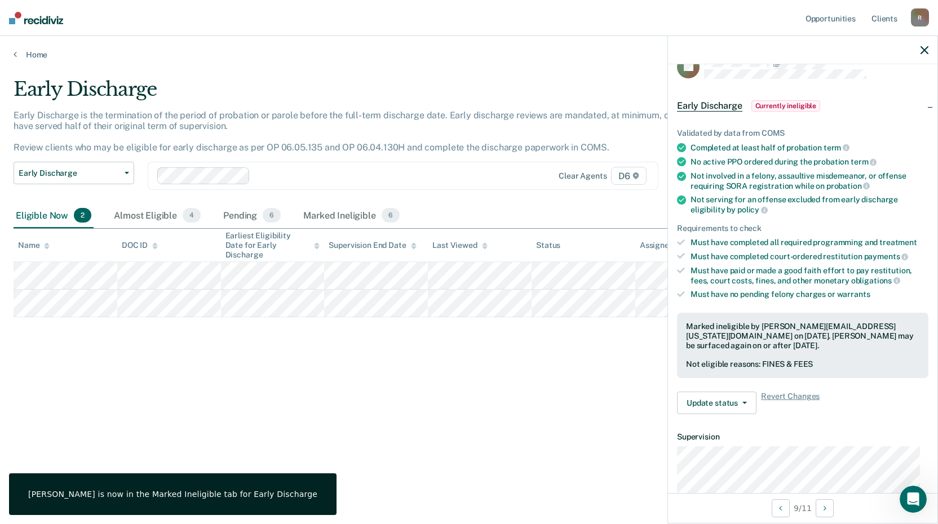
scroll to position [0, 0]
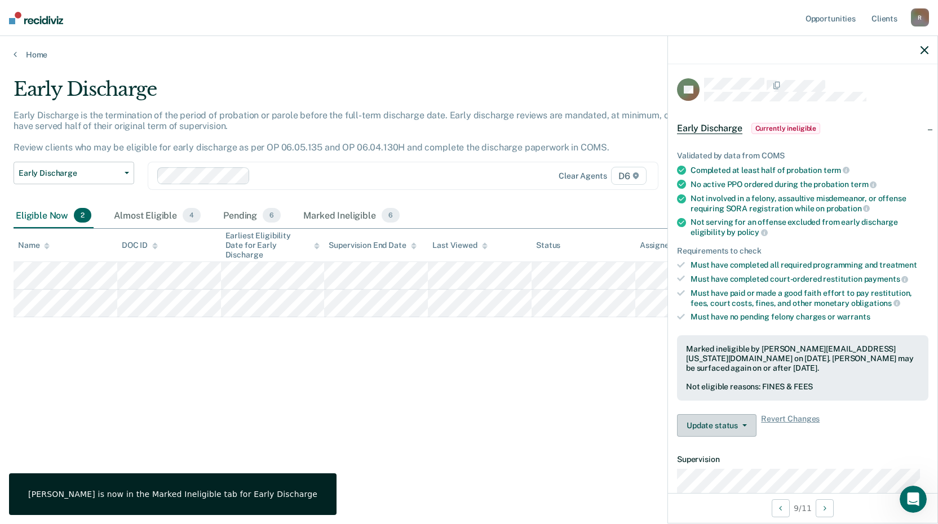
click at [702, 425] on button "Update status" at bounding box center [716, 425] width 79 height 23
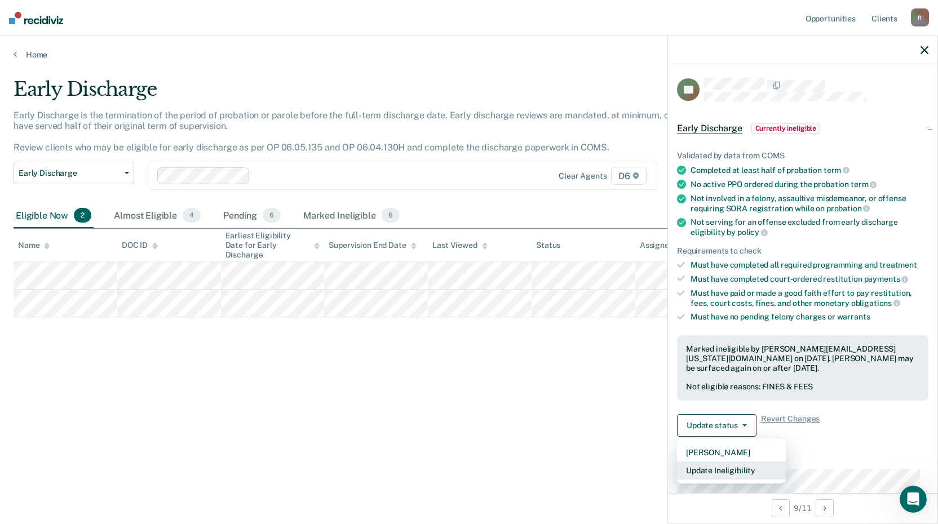
click at [708, 471] on button "Update Ineligibility" at bounding box center [731, 471] width 109 height 18
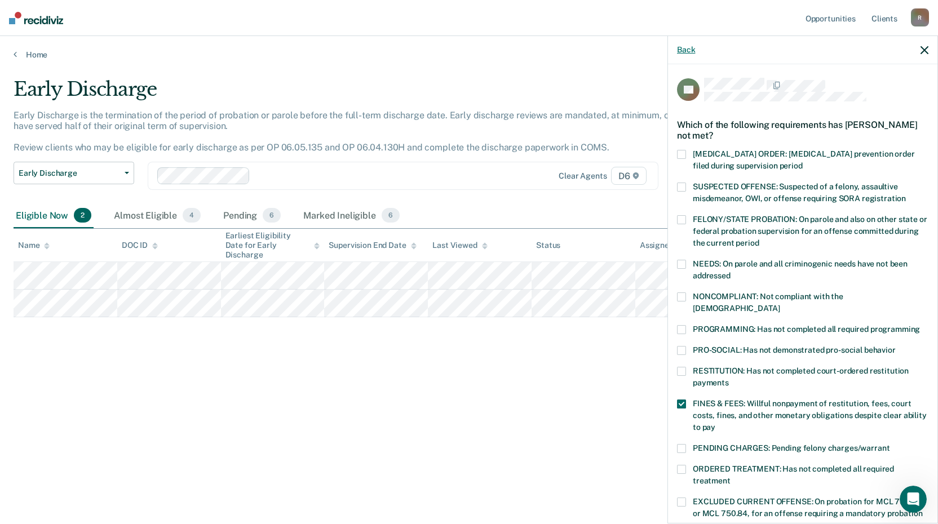
click at [684, 50] on button "Back" at bounding box center [686, 50] width 18 height 10
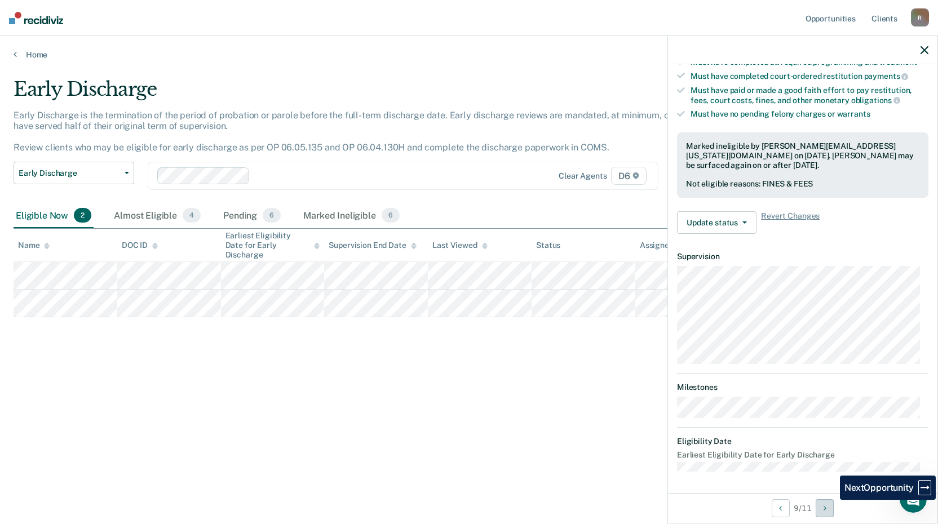
click at [831, 506] on button "Next Opportunity" at bounding box center [825, 508] width 18 height 18
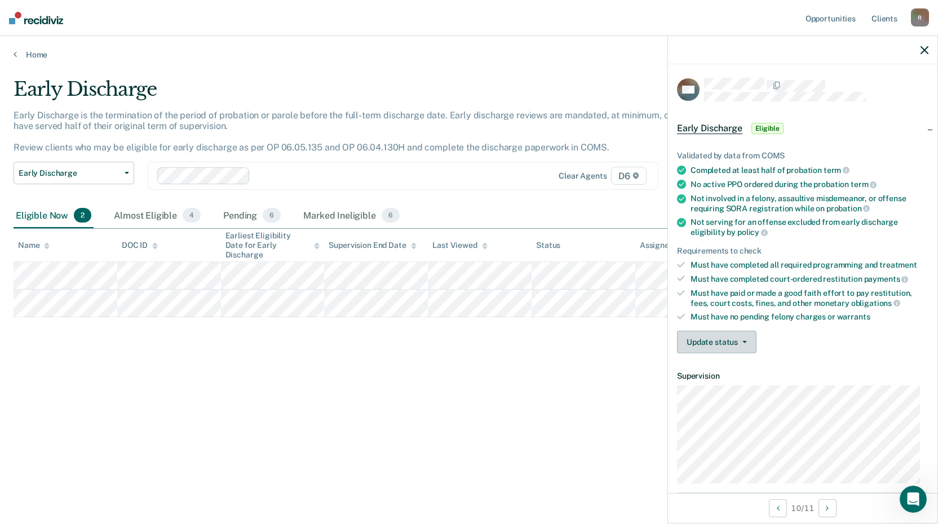
click at [710, 342] on button "Update status" at bounding box center [716, 342] width 79 height 23
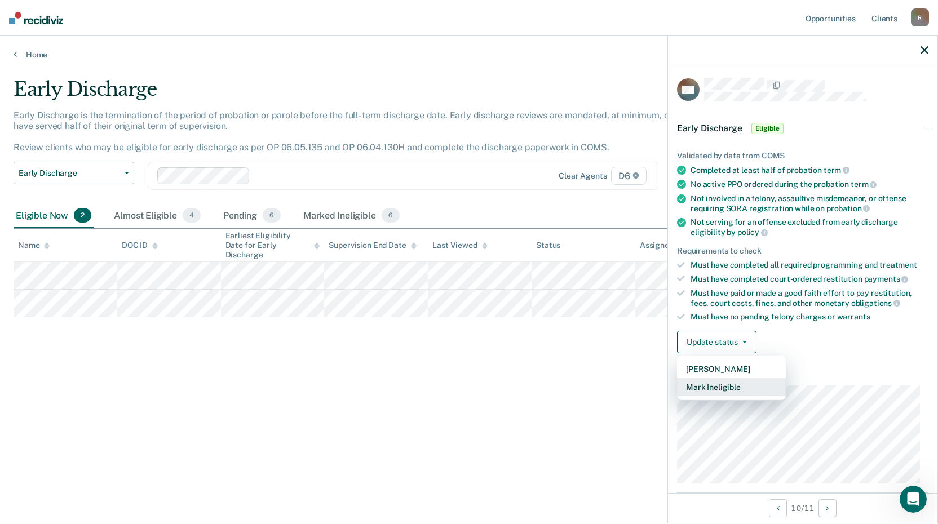
click at [694, 388] on button "Mark Ineligible" at bounding box center [731, 387] width 109 height 18
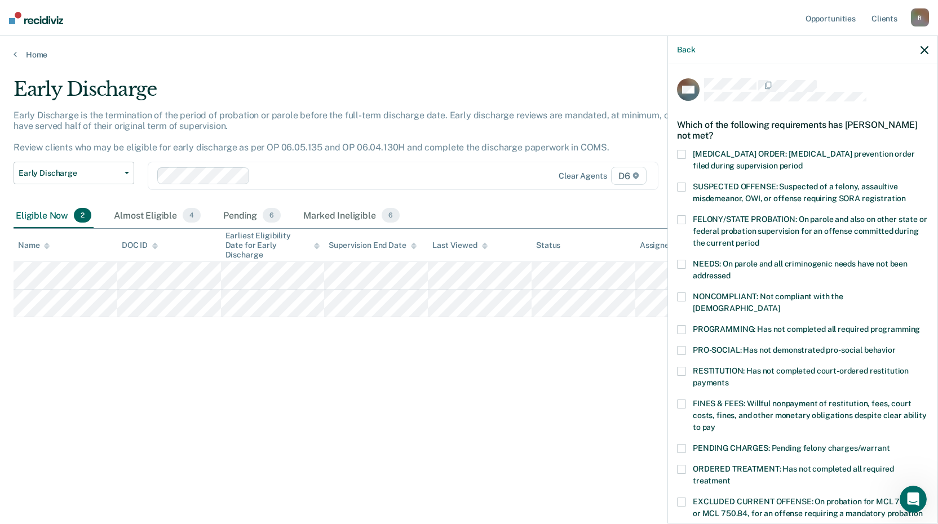
click at [684, 400] on span at bounding box center [681, 404] width 9 height 9
click at [715, 423] on input "FINES & FEES: Willful nonpayment of restitution, fees, court costs, fines, and …" at bounding box center [715, 423] width 0 height 0
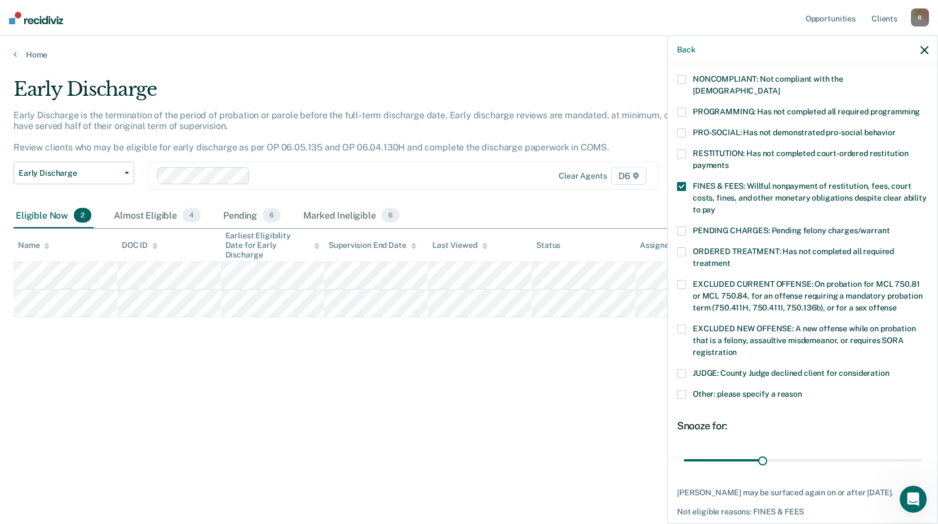
scroll to position [252, 0]
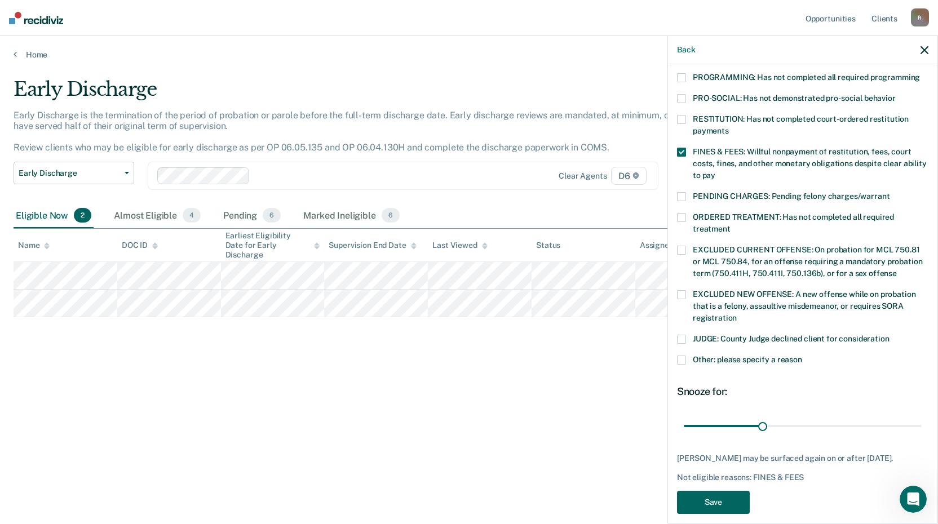
click at [707, 492] on button "Save" at bounding box center [713, 502] width 73 height 23
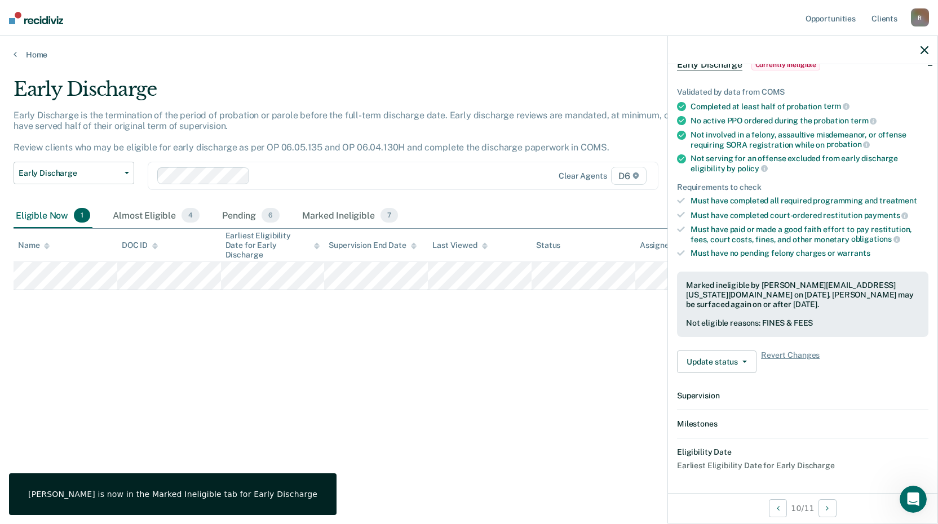
scroll to position [191, 0]
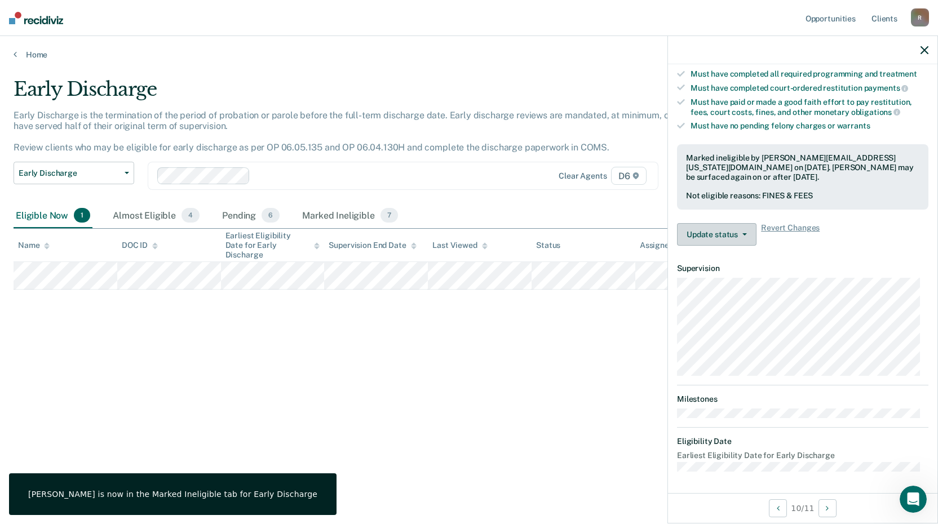
click at [717, 228] on button "Update status" at bounding box center [716, 234] width 79 height 23
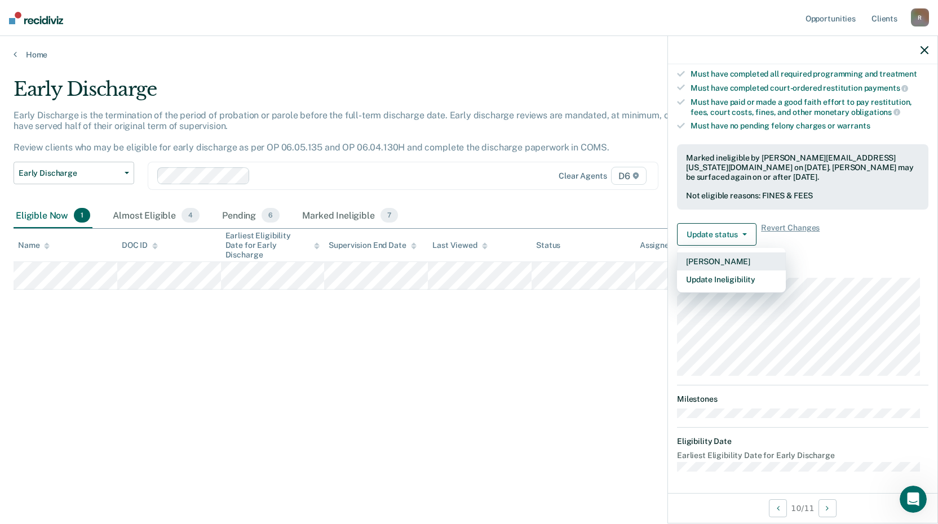
click at [707, 260] on button "[PERSON_NAME]" at bounding box center [731, 261] width 109 height 18
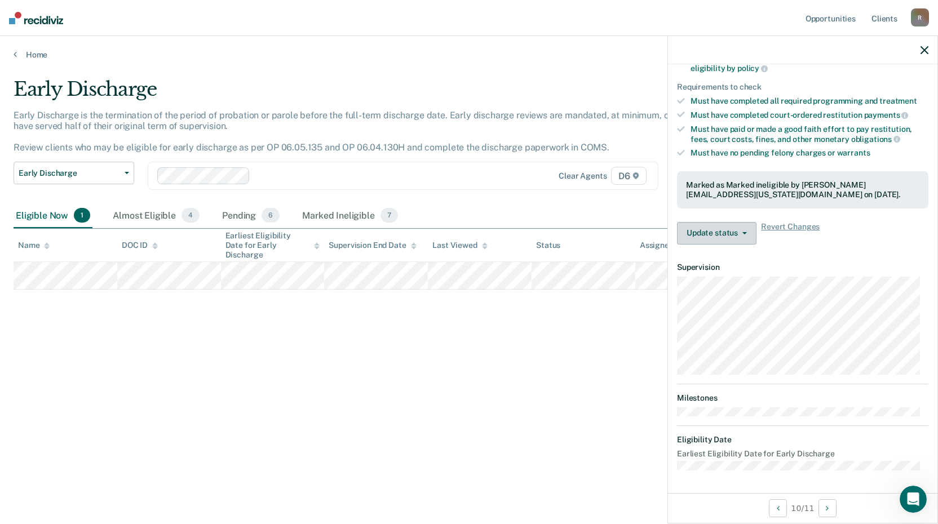
scroll to position [163, 0]
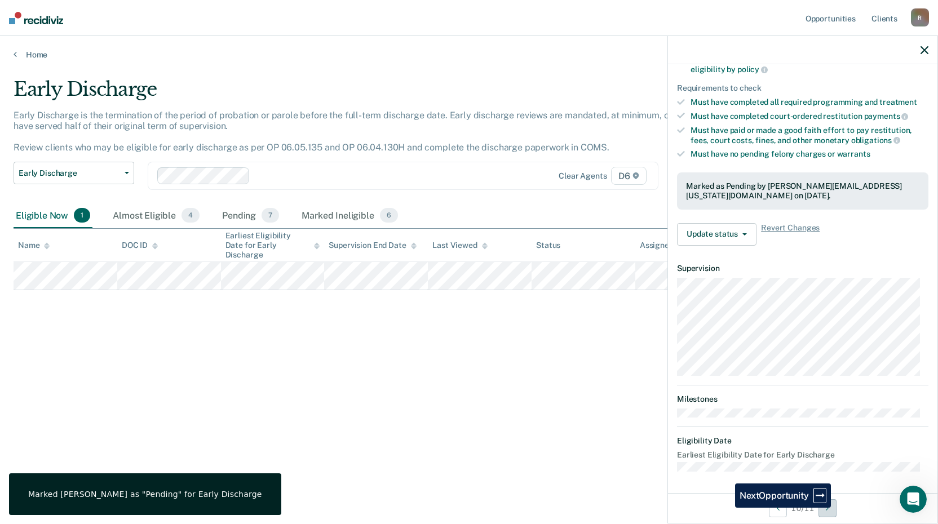
click at [836, 507] on button "Next Opportunity" at bounding box center [827, 508] width 18 height 18
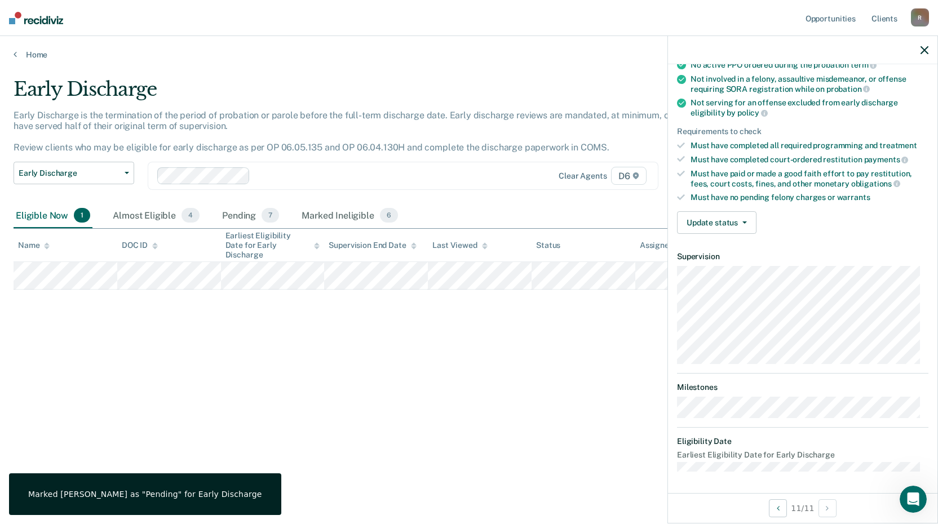
click at [925, 50] on icon "button" at bounding box center [924, 50] width 8 height 8
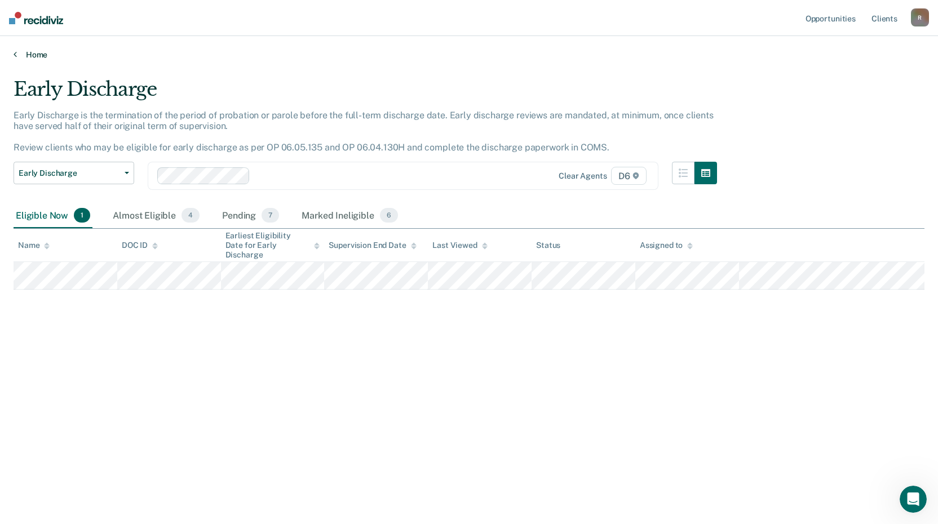
click at [28, 53] on link "Home" at bounding box center [469, 55] width 911 height 10
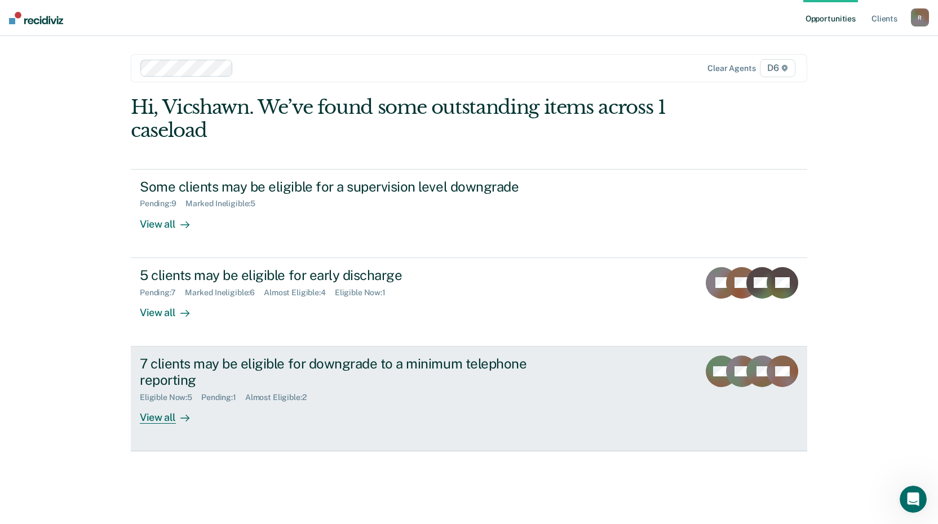
click at [156, 418] on div "View all" at bounding box center [171, 413] width 63 height 22
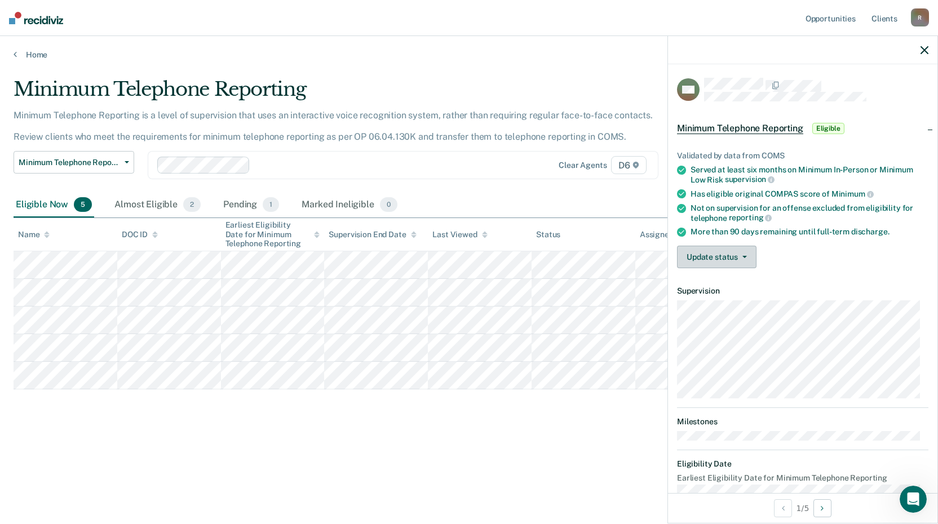
click at [717, 255] on button "Update status" at bounding box center [716, 257] width 79 height 23
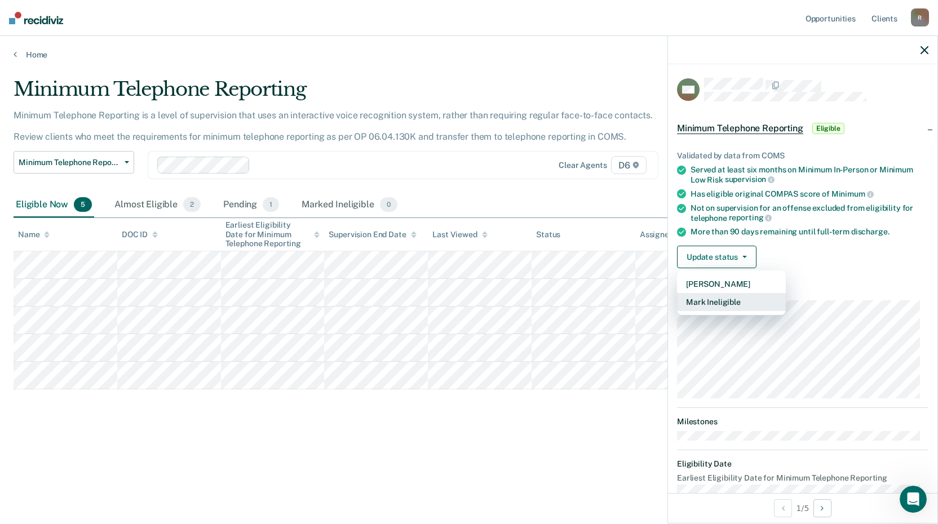
click at [712, 301] on button "Mark Ineligible" at bounding box center [731, 302] width 109 height 18
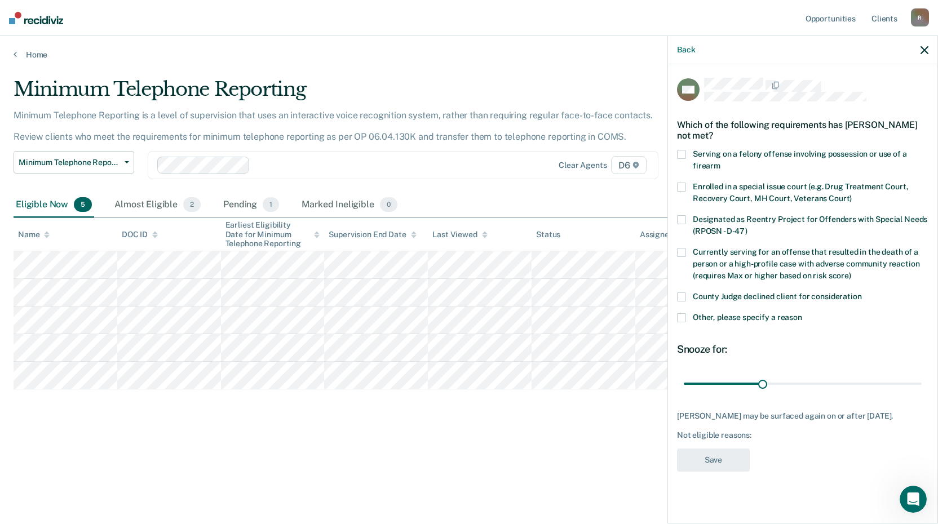
click at [684, 320] on span at bounding box center [681, 317] width 9 height 9
click at [802, 313] on input "Other, please specify a reason" at bounding box center [802, 313] width 0 height 0
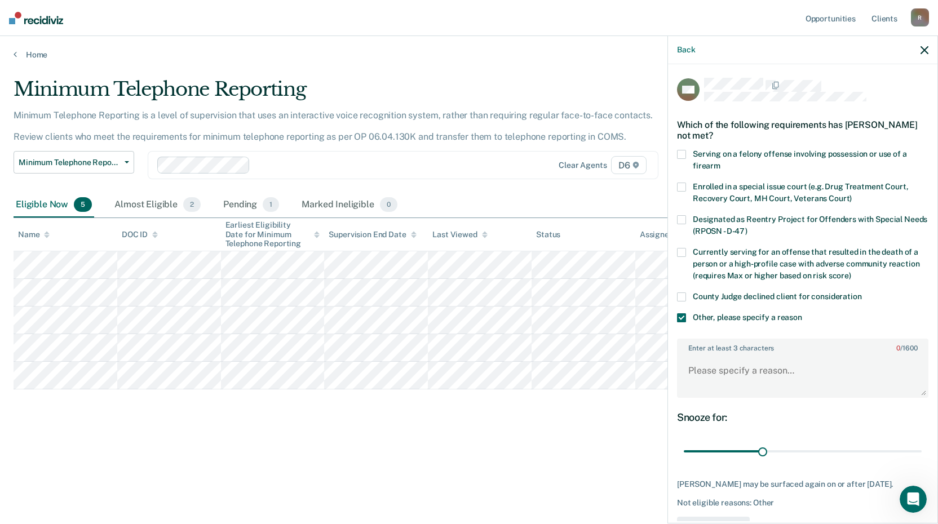
click at [802, 313] on input "Other, please specify a reason" at bounding box center [802, 313] width 0 height 0
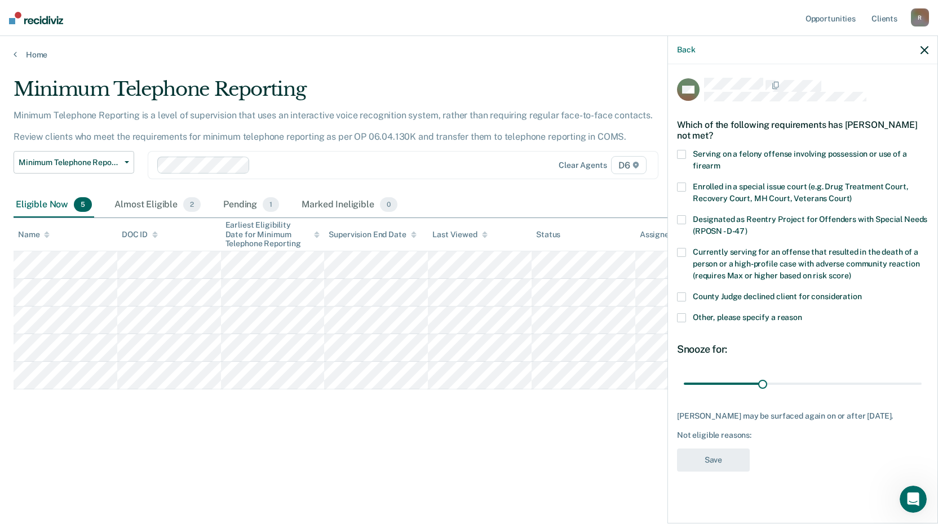
click at [802, 313] on input "Other, please specify a reason" at bounding box center [802, 313] width 0 height 0
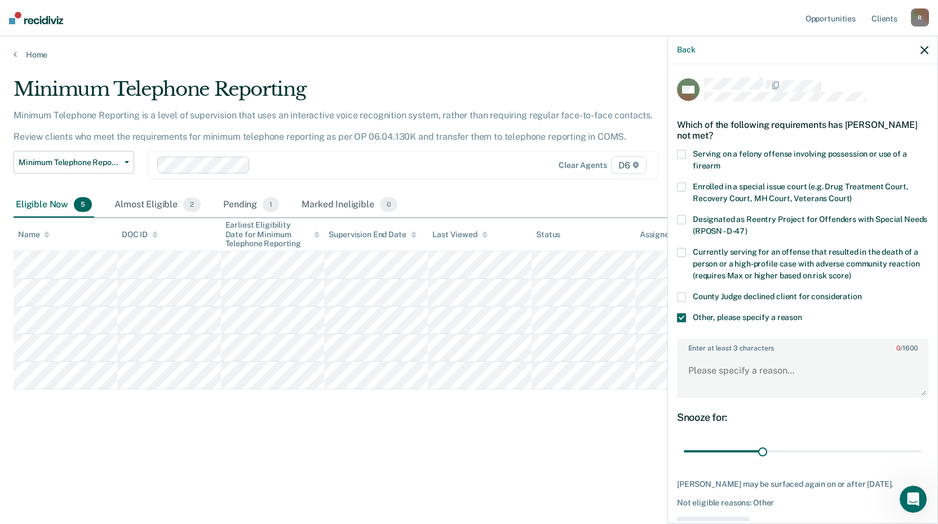
click at [802, 313] on input "Other, please specify a reason" at bounding box center [802, 313] width 0 height 0
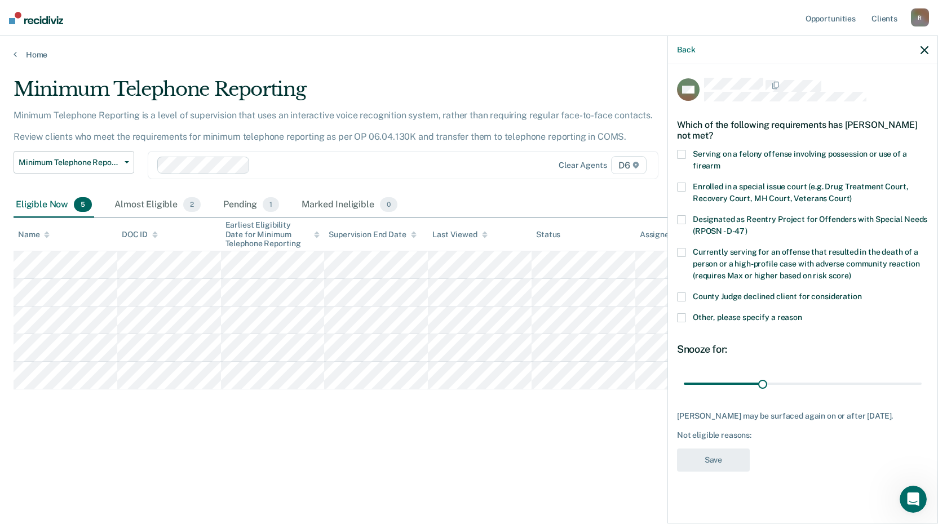
click at [802, 313] on input "Other, please specify a reason" at bounding box center [802, 313] width 0 height 0
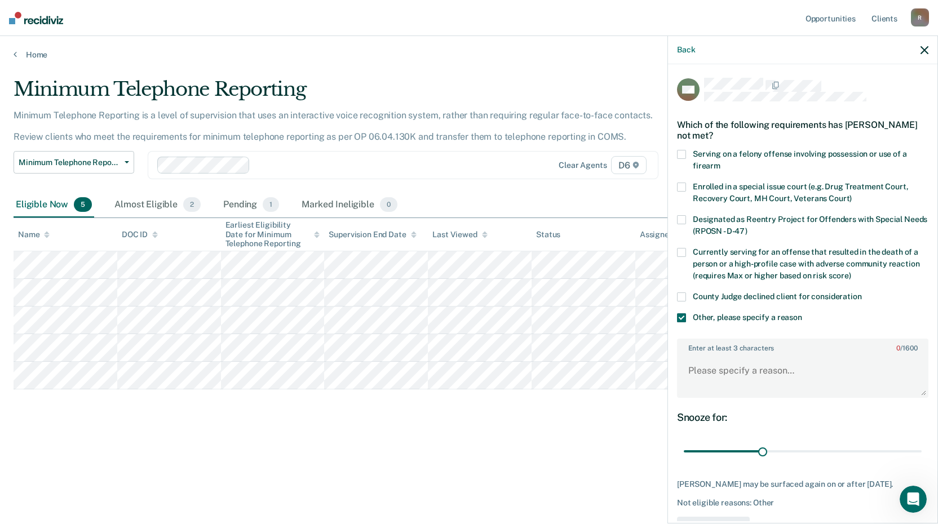
click at [802, 313] on input "Other, please specify a reason" at bounding box center [802, 313] width 0 height 0
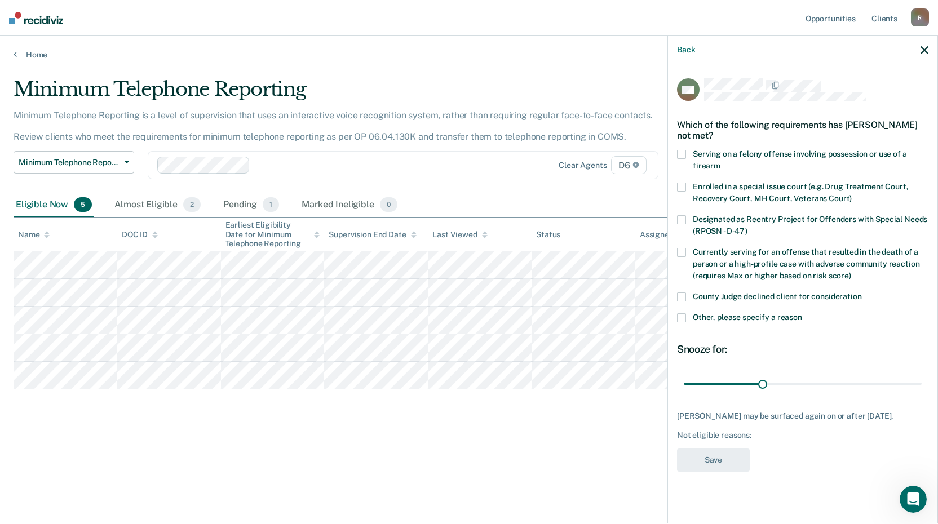
click at [802, 313] on input "Other, please specify a reason" at bounding box center [802, 313] width 0 height 0
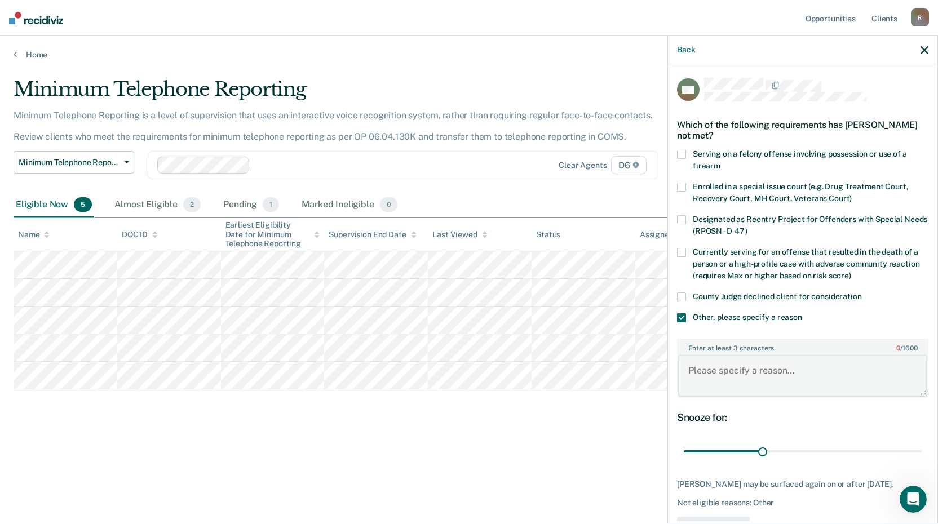
click at [699, 378] on textarea "Enter at least 3 characters 0 / 1600" at bounding box center [802, 376] width 249 height 42
click at [751, 374] on textarea "defendant don want to pay the cost for the serivce" at bounding box center [802, 376] width 249 height 42
click at [748, 370] on textarea "defendant don want to pay the cost for the serivce" at bounding box center [802, 376] width 249 height 42
drag, startPoint x: 688, startPoint y: 372, endPoint x: 925, endPoint y: 368, distance: 236.7
click at [925, 368] on div "MK Which of the following requirements has [PERSON_NAME] not met? Serving on a …" at bounding box center [802, 292] width 269 height 457
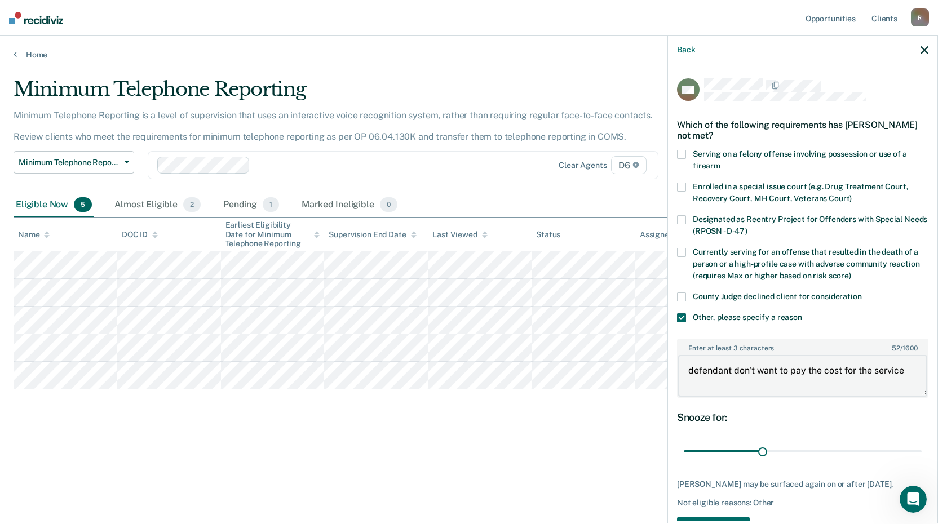
scroll to position [38, 0]
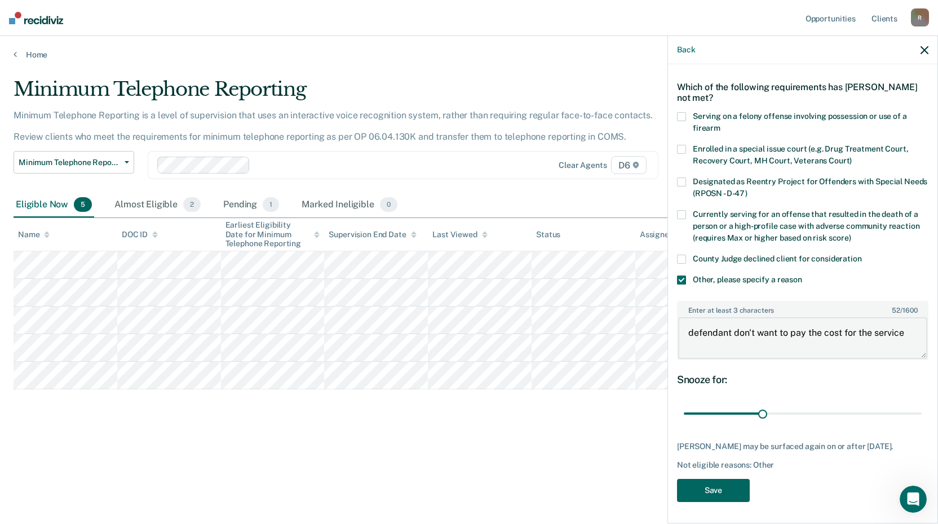
type textarea "defendant don't want to pay the cost for the service"
click at [734, 491] on button "Save" at bounding box center [713, 490] width 73 height 23
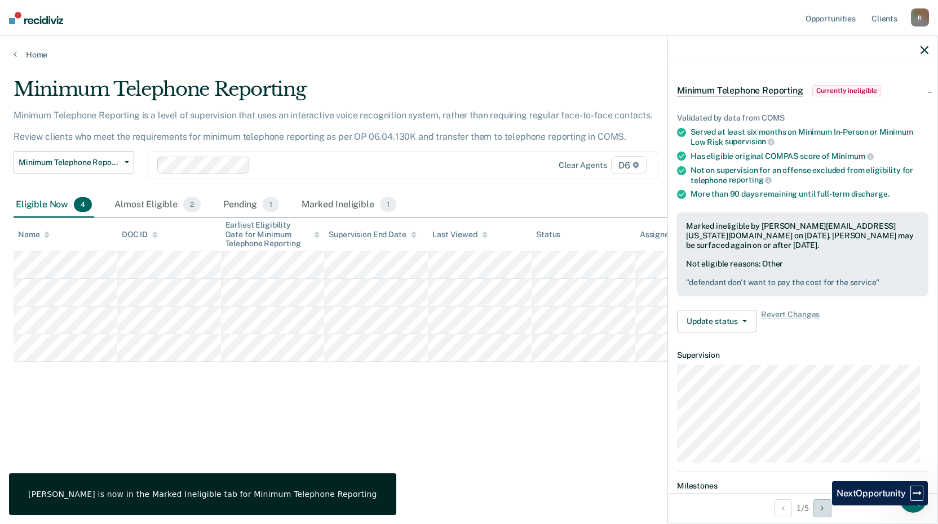
click at [823, 506] on icon "Next Opportunity" at bounding box center [822, 508] width 3 height 8
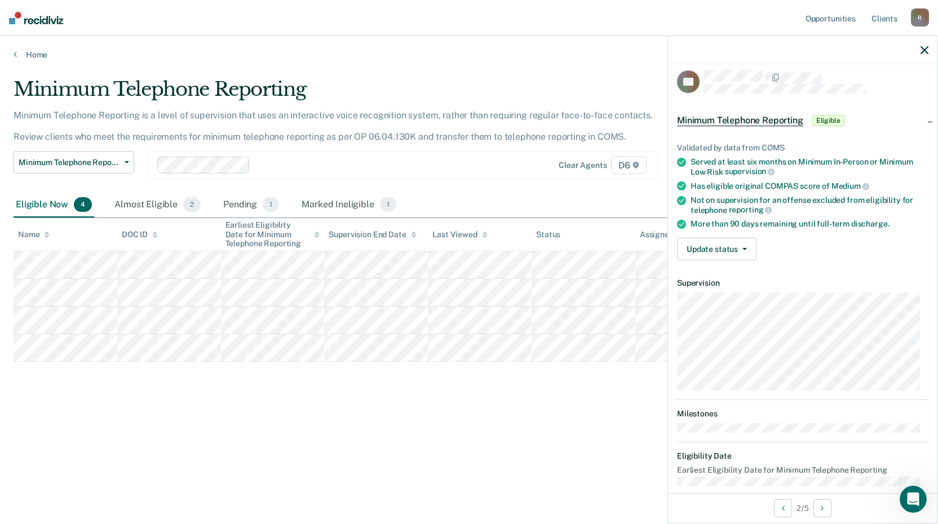
scroll to position [0, 0]
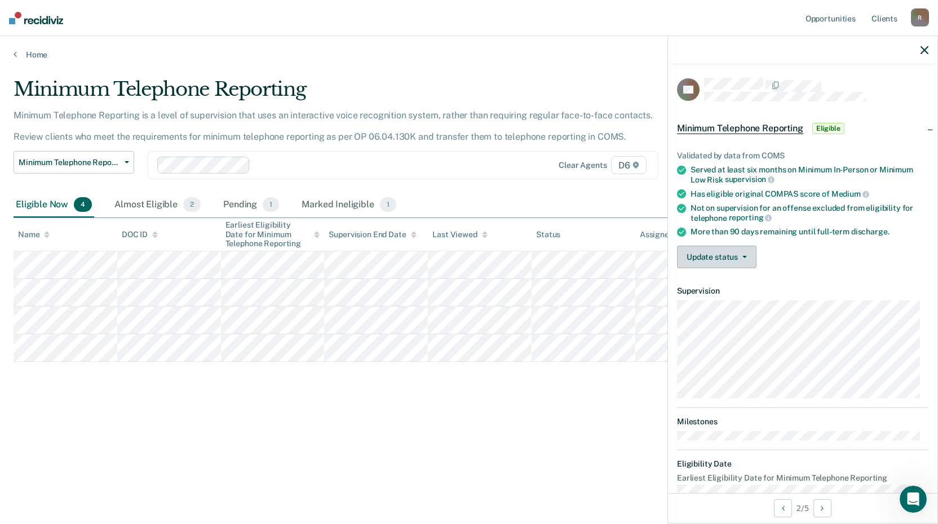
click at [715, 255] on button "Update status" at bounding box center [716, 257] width 79 height 23
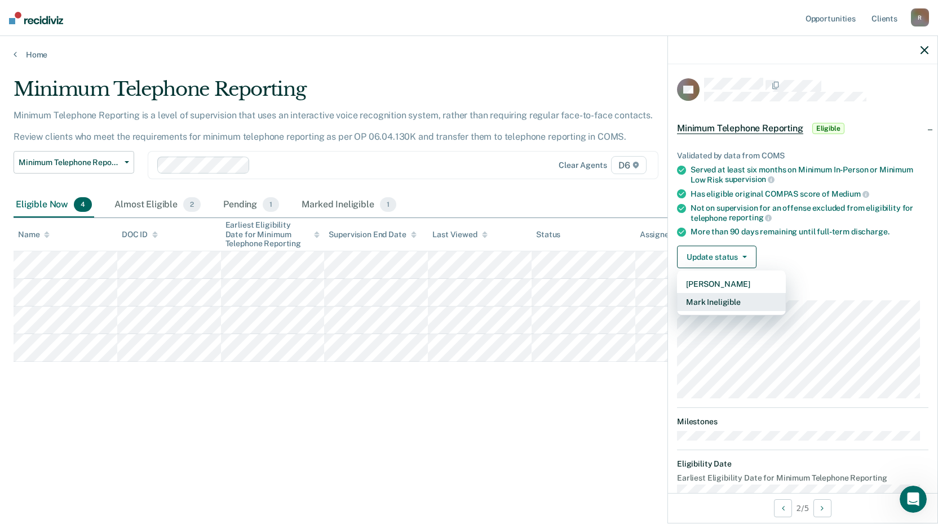
click at [714, 304] on button "Mark Ineligible" at bounding box center [731, 302] width 109 height 18
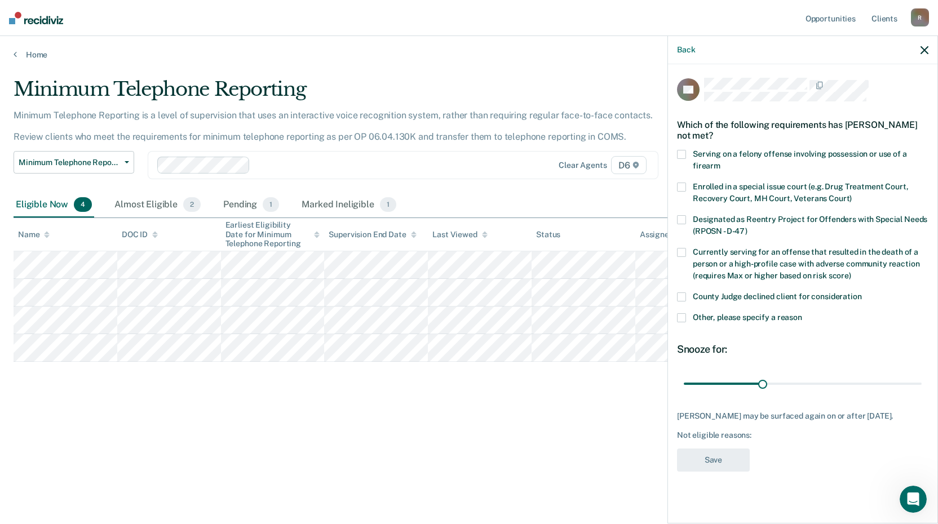
click at [682, 315] on span at bounding box center [681, 317] width 9 height 9
click at [802, 313] on input "Other, please specify a reason" at bounding box center [802, 313] width 0 height 0
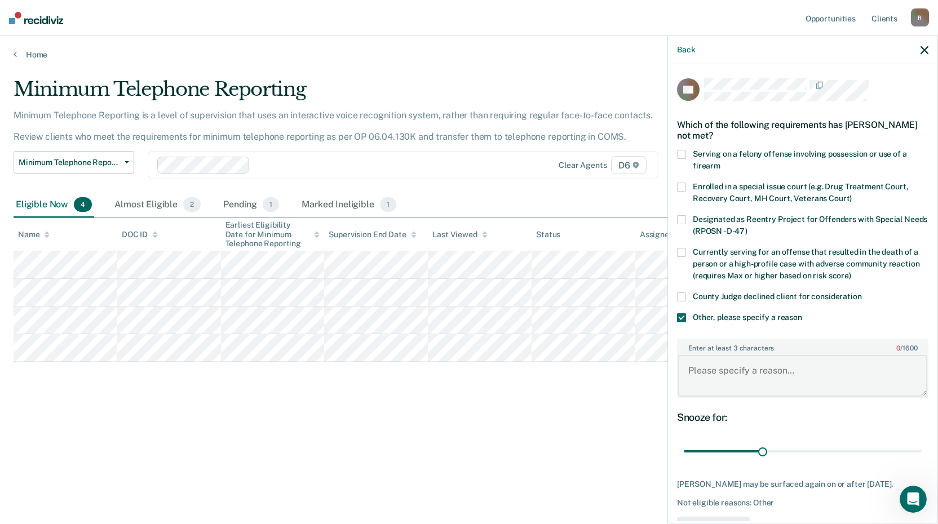
click at [712, 383] on textarea "Enter at least 3 characters 0 / 1600" at bounding box center [802, 376] width 249 height 42
paste textarea "defendant don't want to pay the cost for the service"
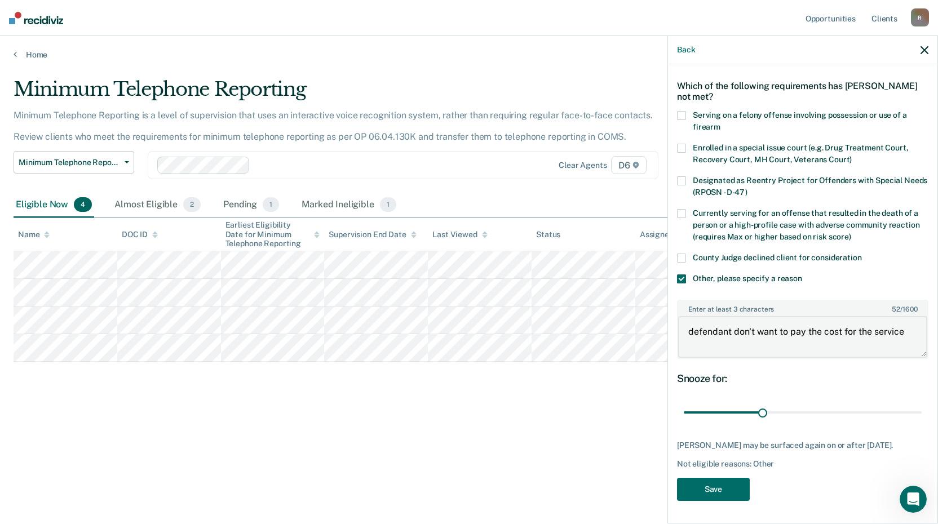
scroll to position [47, 0]
type textarea "defendant don't want to pay the cost for the service"
click at [740, 489] on button "Save" at bounding box center [713, 489] width 73 height 23
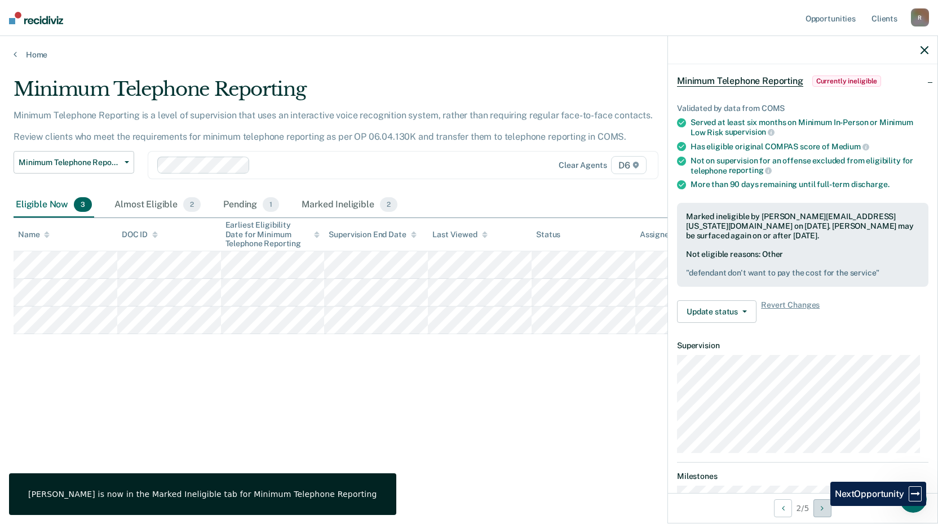
click at [821, 507] on button "Next Opportunity" at bounding box center [822, 508] width 18 height 18
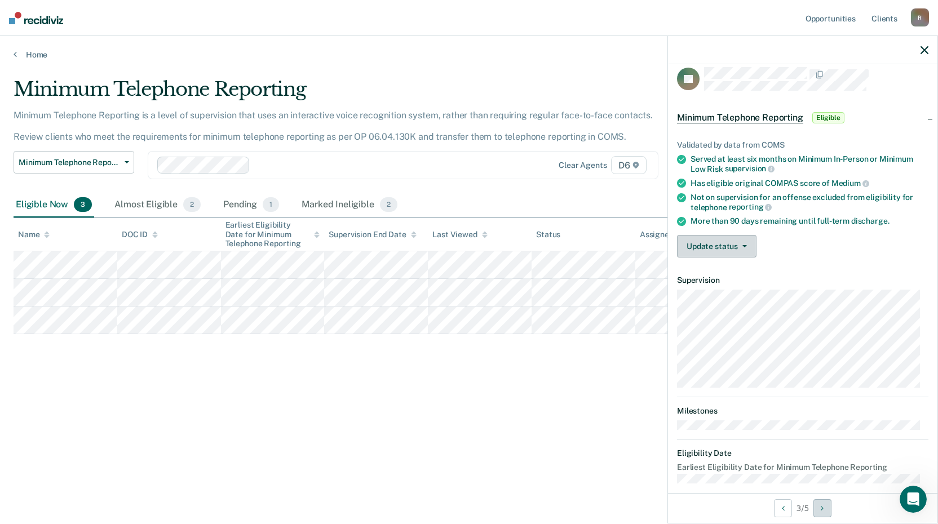
scroll to position [0, 0]
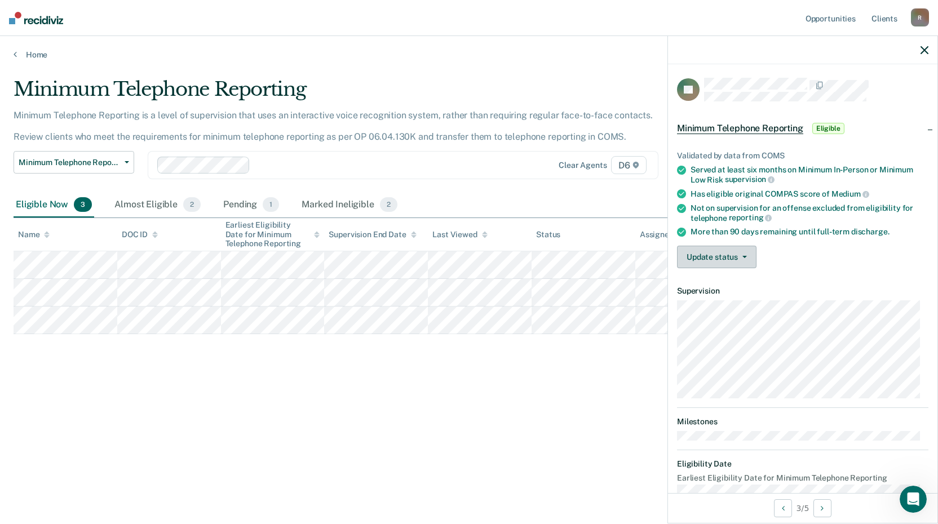
click at [724, 259] on button "Update status" at bounding box center [716, 257] width 79 height 23
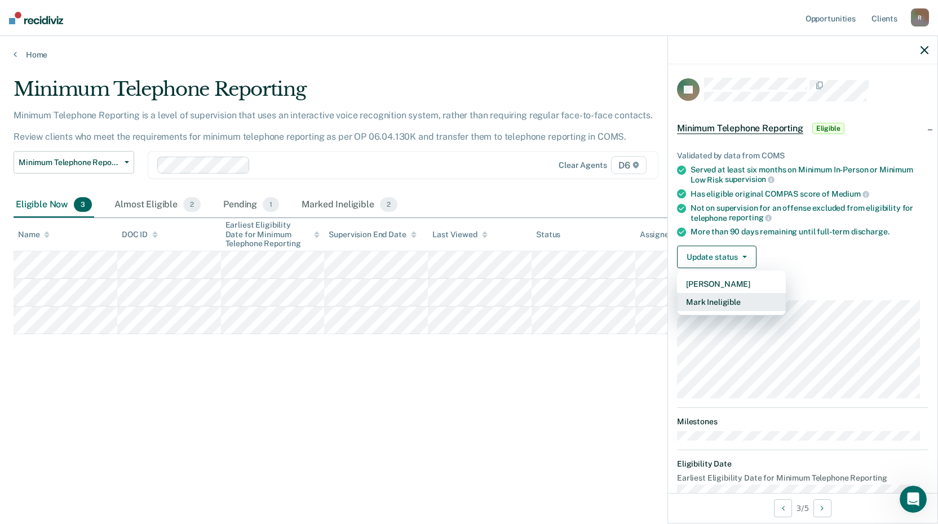
click at [706, 305] on button "Mark Ineligible" at bounding box center [731, 302] width 109 height 18
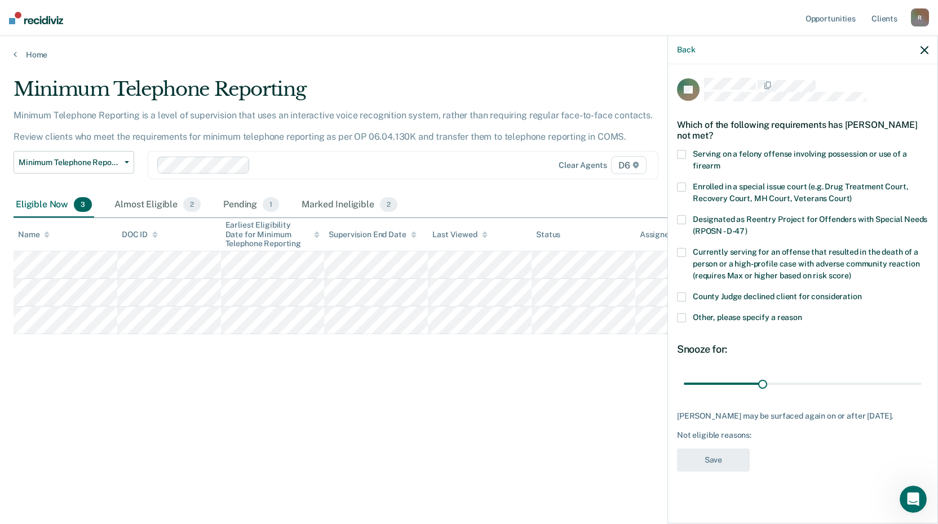
click at [683, 318] on span at bounding box center [681, 317] width 9 height 9
click at [802, 313] on input "Other, please specify a reason" at bounding box center [802, 313] width 0 height 0
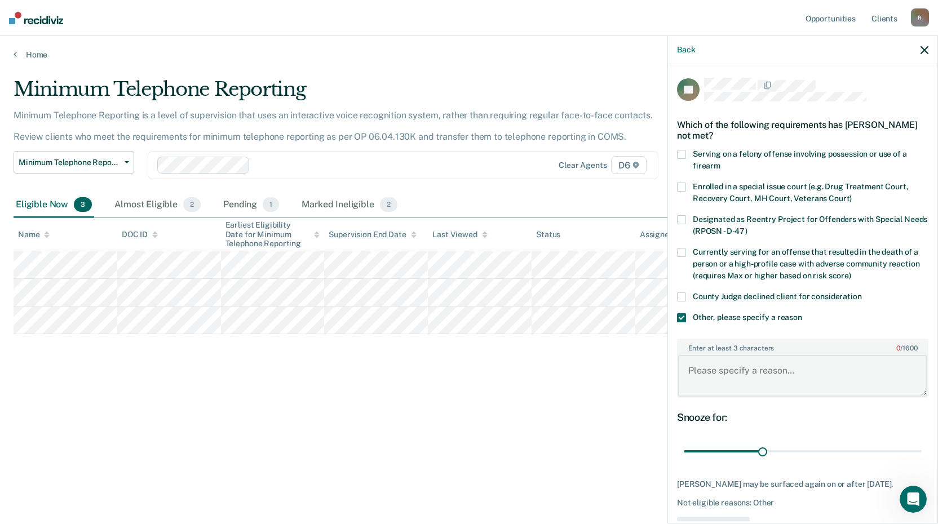
drag, startPoint x: 695, startPoint y: 375, endPoint x: 703, endPoint y: 364, distance: 14.1
click at [695, 375] on textarea "Enter at least 3 characters 0 / 1600" at bounding box center [802, 376] width 249 height 42
paste textarea "defendant don't want to pay the cost for the service"
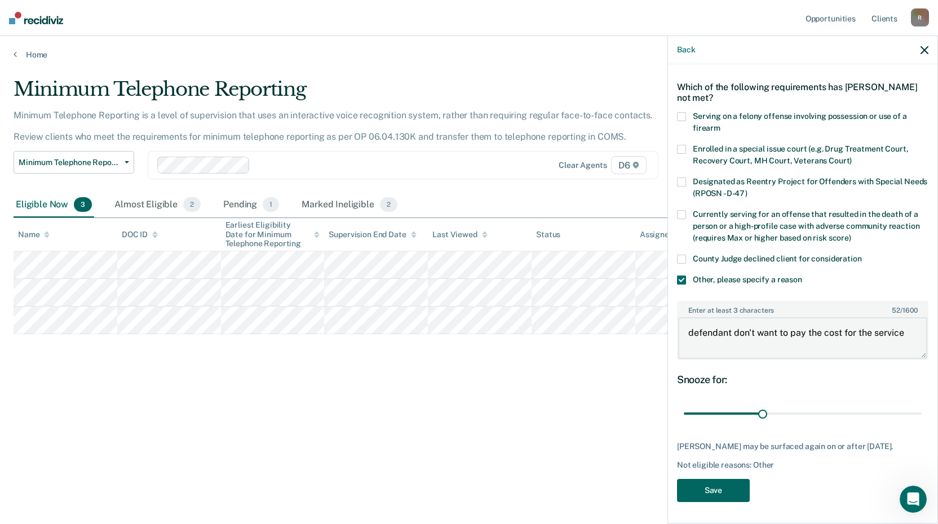
type textarea "defendant don't want to pay the cost for the service"
click at [717, 490] on button "Save" at bounding box center [713, 490] width 73 height 23
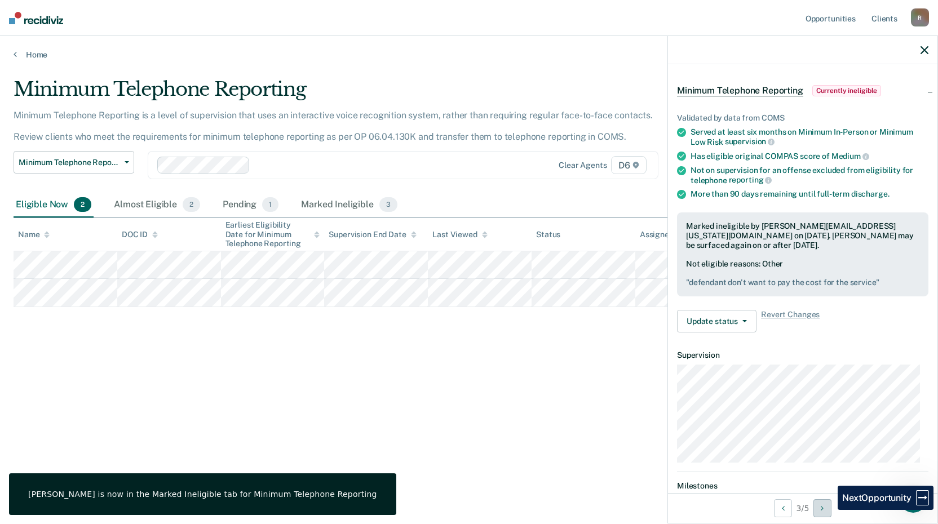
click at [829, 510] on button "Next Opportunity" at bounding box center [822, 508] width 18 height 18
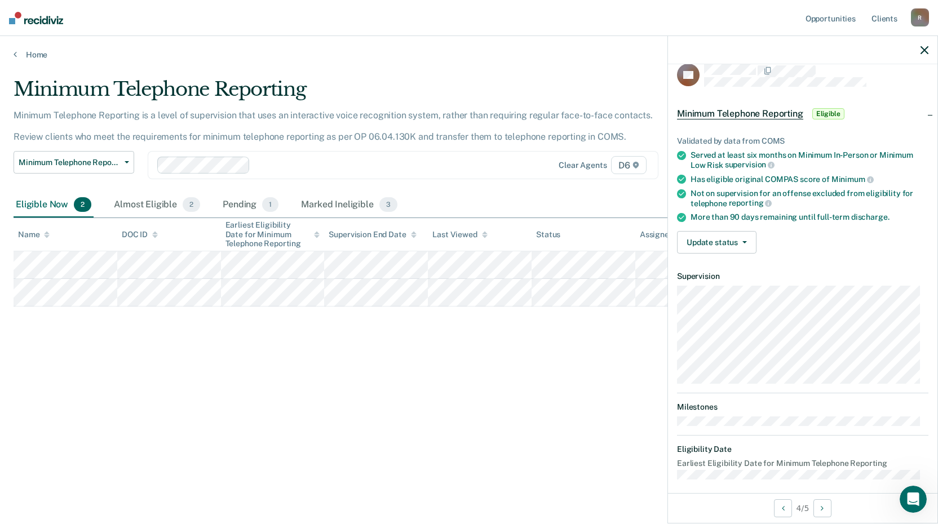
scroll to position [23, 0]
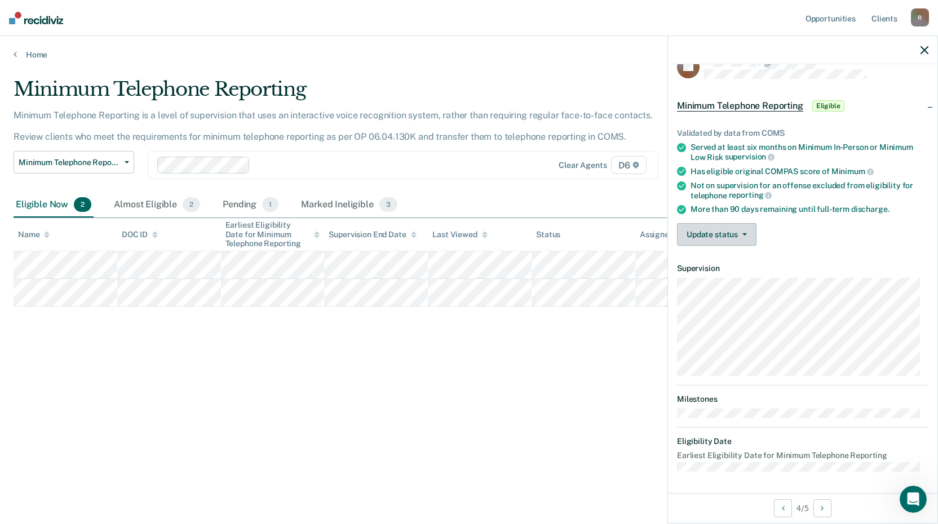
click at [705, 236] on button "Update status" at bounding box center [716, 234] width 79 height 23
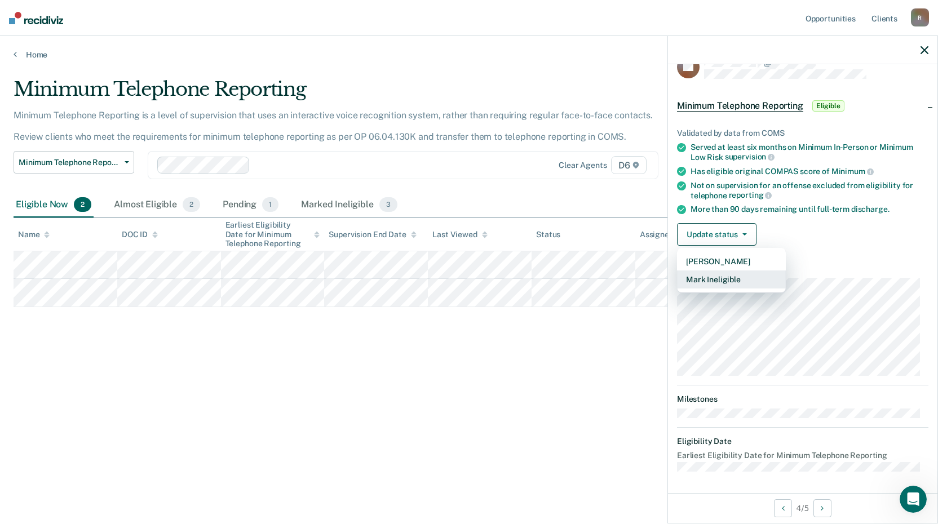
click at [705, 279] on button "Mark Ineligible" at bounding box center [731, 280] width 109 height 18
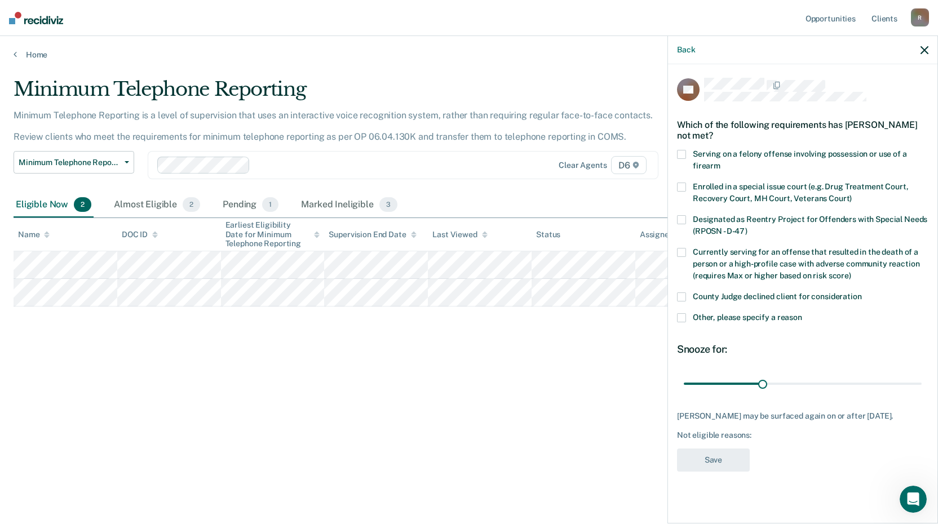
click at [683, 314] on span at bounding box center [681, 317] width 9 height 9
click at [802, 313] on input "Other, please specify a reason" at bounding box center [802, 313] width 0 height 0
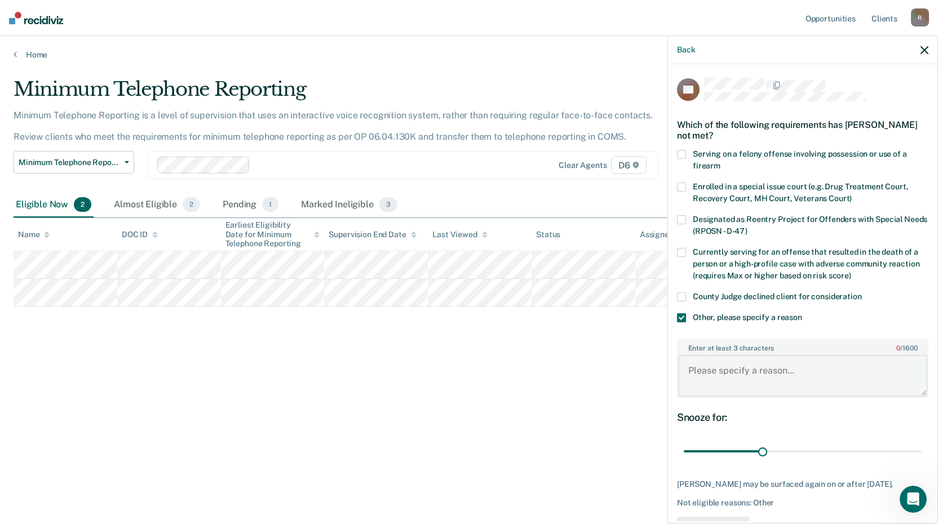
click at [708, 376] on textarea "Enter at least 3 characters 0 / 1600" at bounding box center [802, 376] width 249 height 42
paste textarea "defendant don't want to pay the cost for the service"
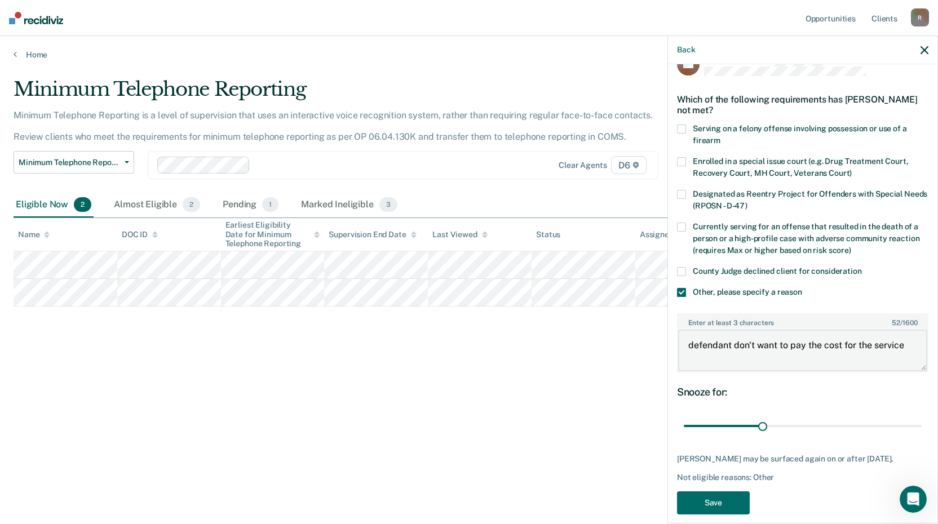
scroll to position [38, 0]
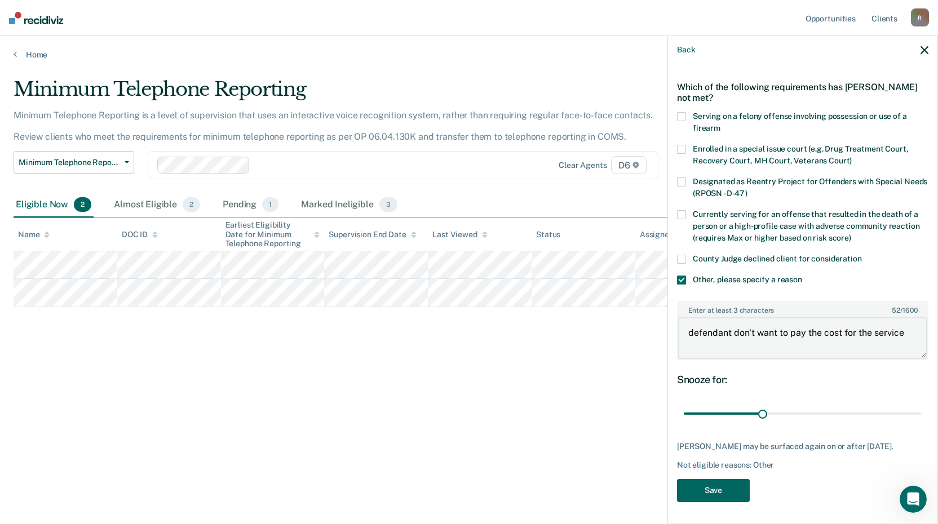
type textarea "defendant don't want to pay the cost for the service"
click at [717, 485] on button "Save" at bounding box center [713, 490] width 73 height 23
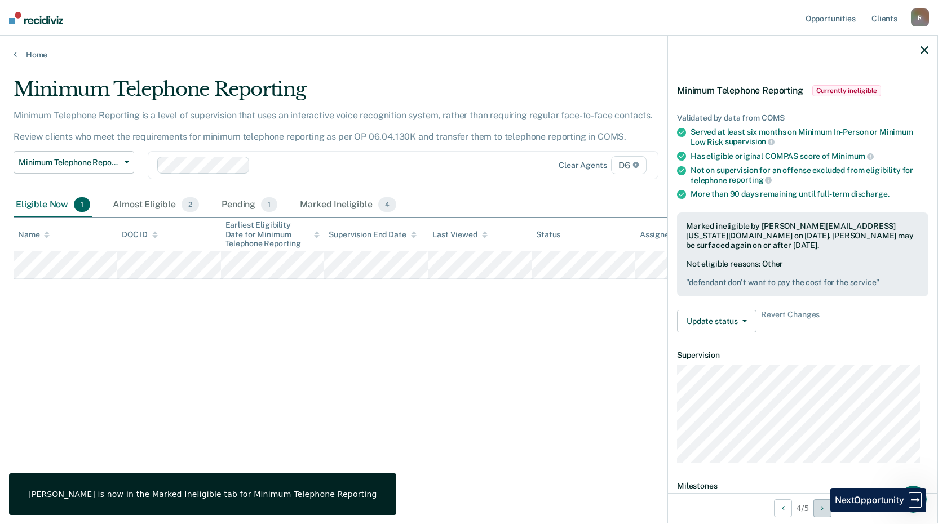
click at [822, 512] on button "Next Opportunity" at bounding box center [822, 508] width 18 height 18
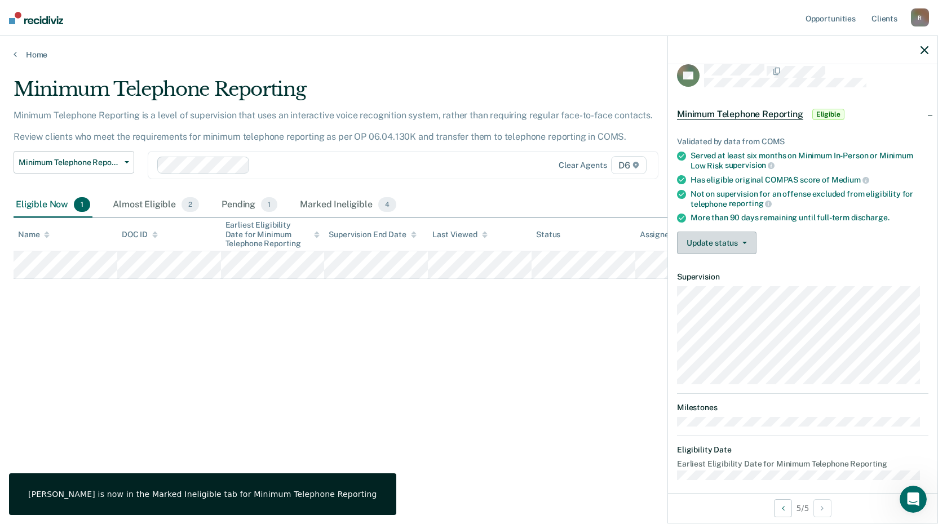
scroll to position [0, 0]
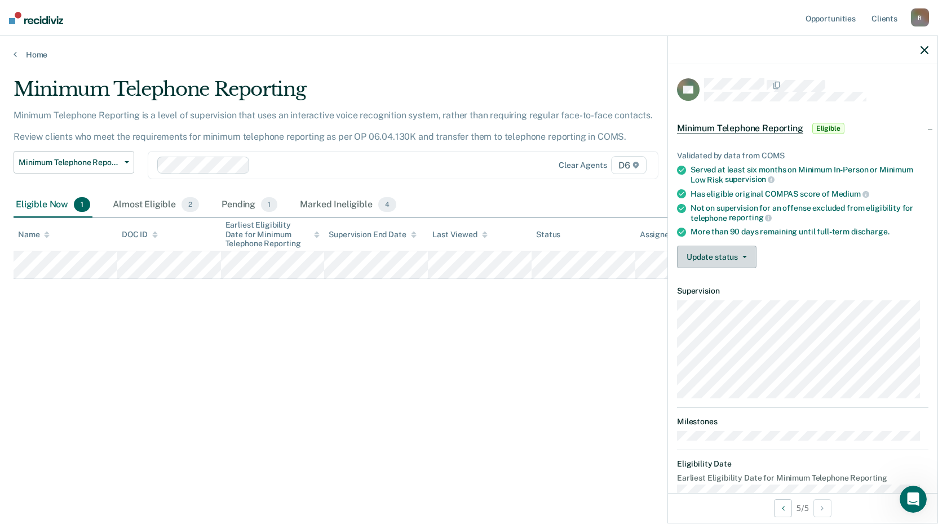
click at [698, 255] on button "Update status" at bounding box center [716, 257] width 79 height 23
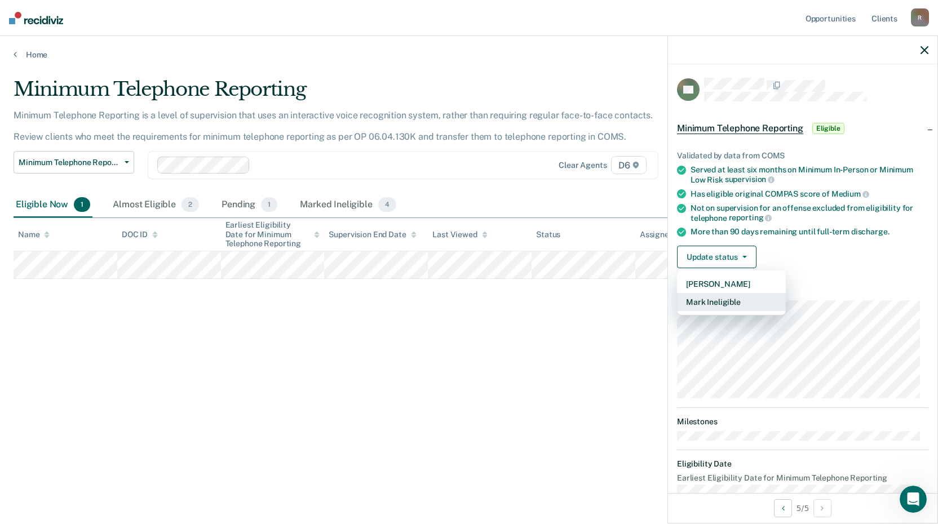
click at [708, 302] on button "Mark Ineligible" at bounding box center [731, 302] width 109 height 18
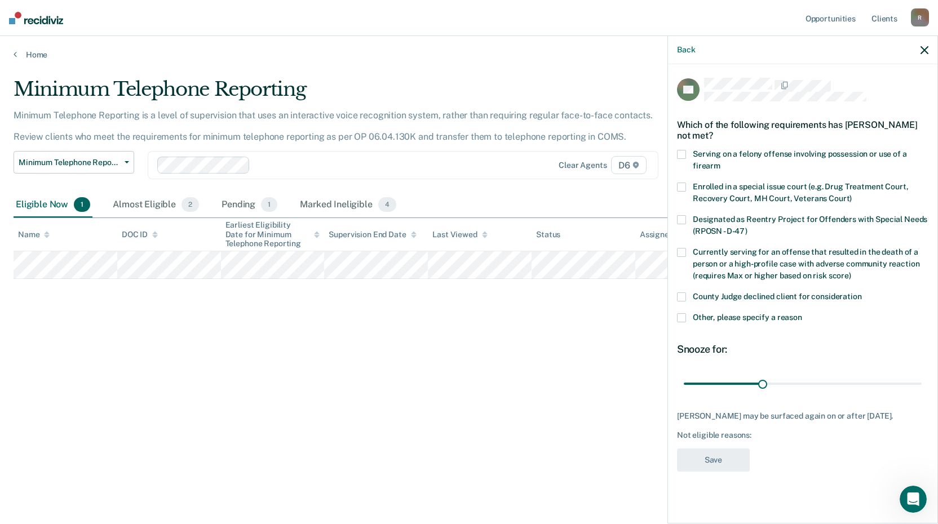
click at [684, 316] on span at bounding box center [681, 317] width 9 height 9
click at [802, 313] on input "Other, please specify a reason" at bounding box center [802, 313] width 0 height 0
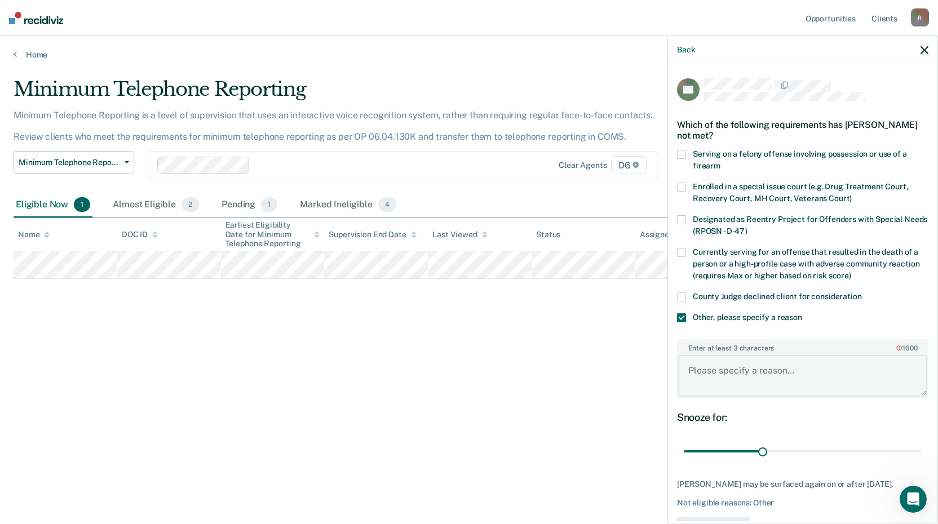
click at [704, 375] on textarea "Enter at least 3 characters 0 / 1600" at bounding box center [802, 376] width 249 height 42
paste textarea "defendant don't want to pay the cost for the service"
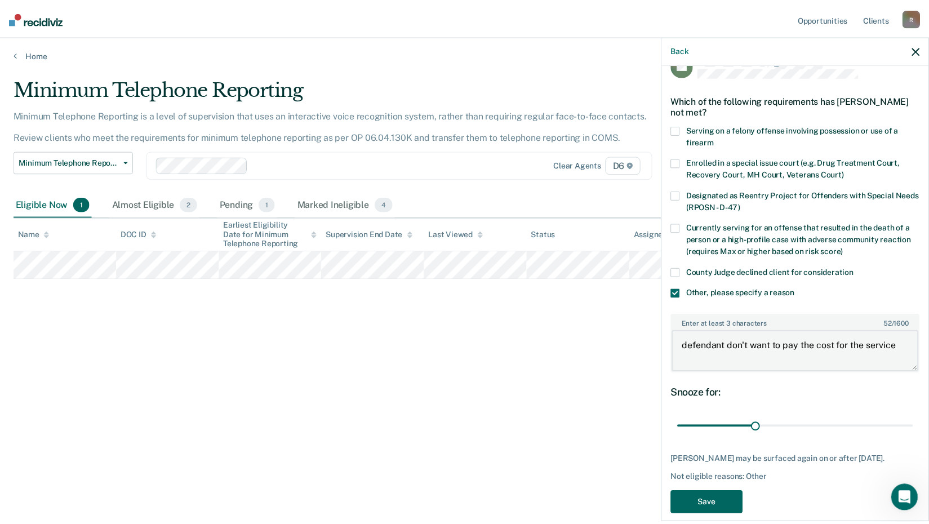
scroll to position [38, 0]
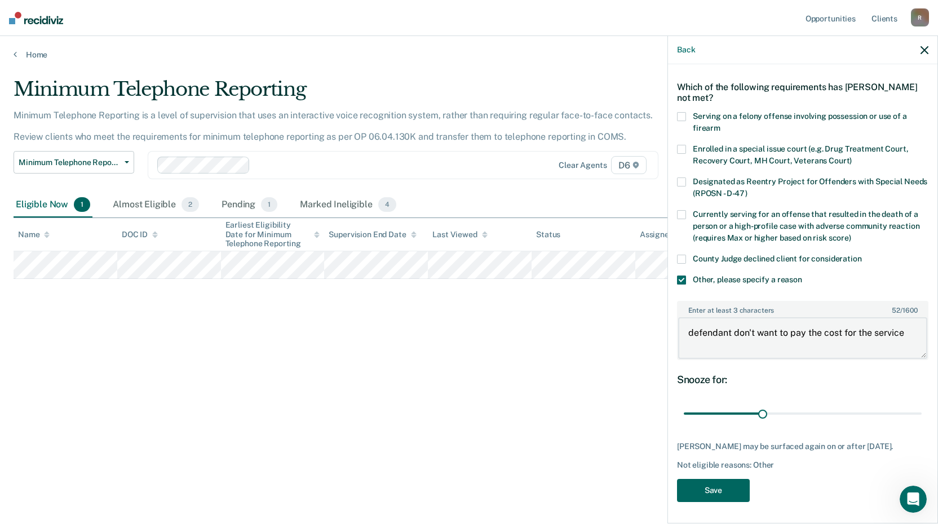
type textarea "defendant don't want to pay the cost for the service"
click at [714, 491] on button "Save" at bounding box center [713, 490] width 73 height 23
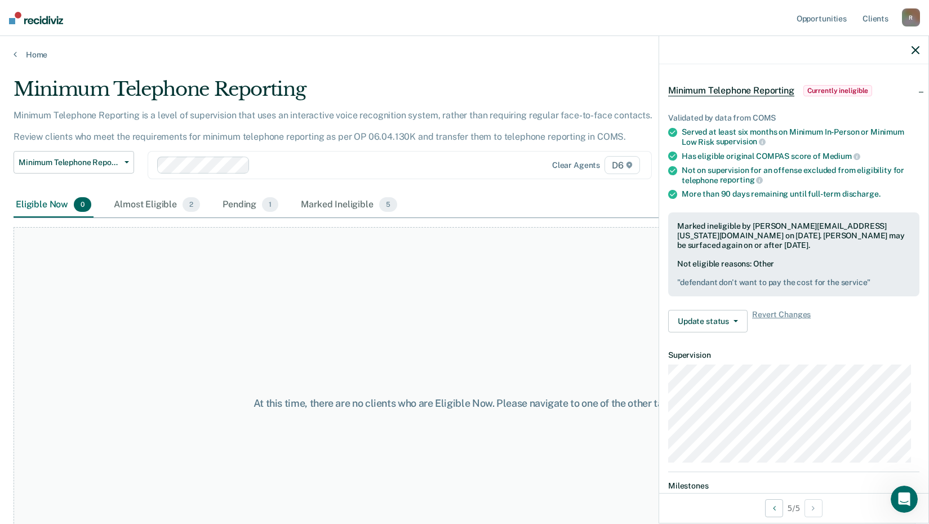
click at [913, 46] on icon "button" at bounding box center [916, 50] width 8 height 8
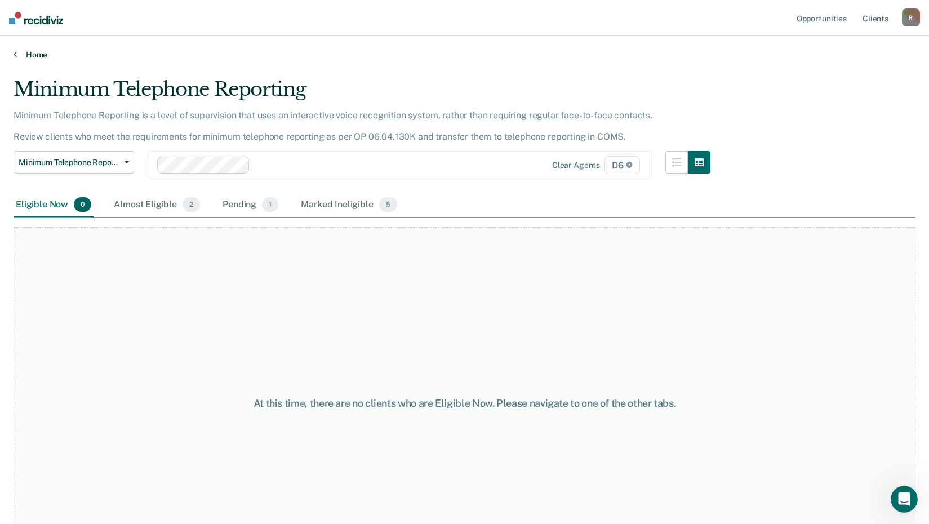
click at [39, 51] on link "Home" at bounding box center [465, 55] width 902 height 10
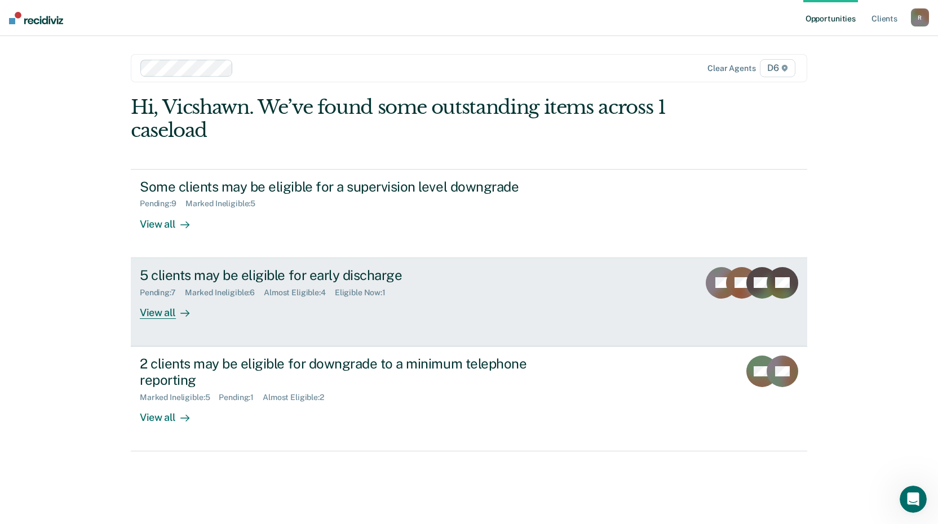
click at [166, 311] on div "View all" at bounding box center [171, 308] width 63 height 22
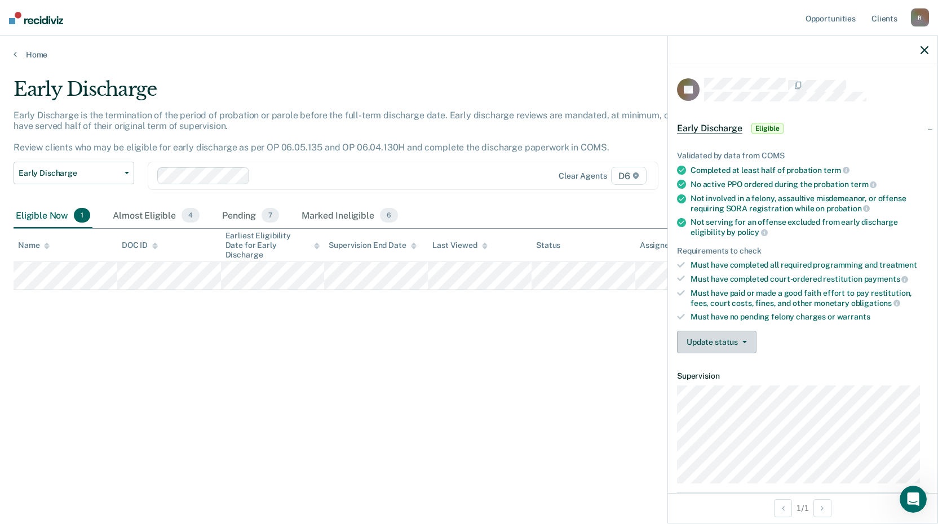
click at [706, 338] on button "Update status" at bounding box center [716, 342] width 79 height 23
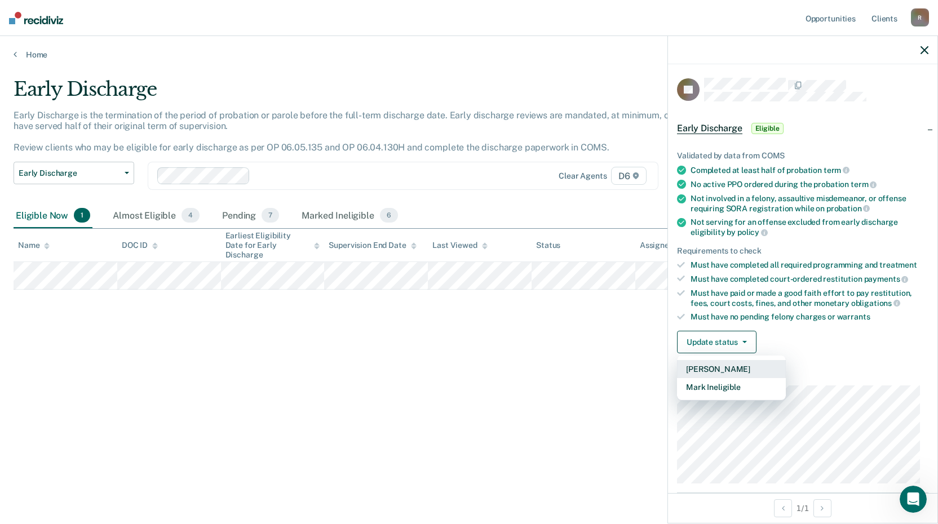
click at [710, 370] on button "[PERSON_NAME]" at bounding box center [731, 369] width 109 height 18
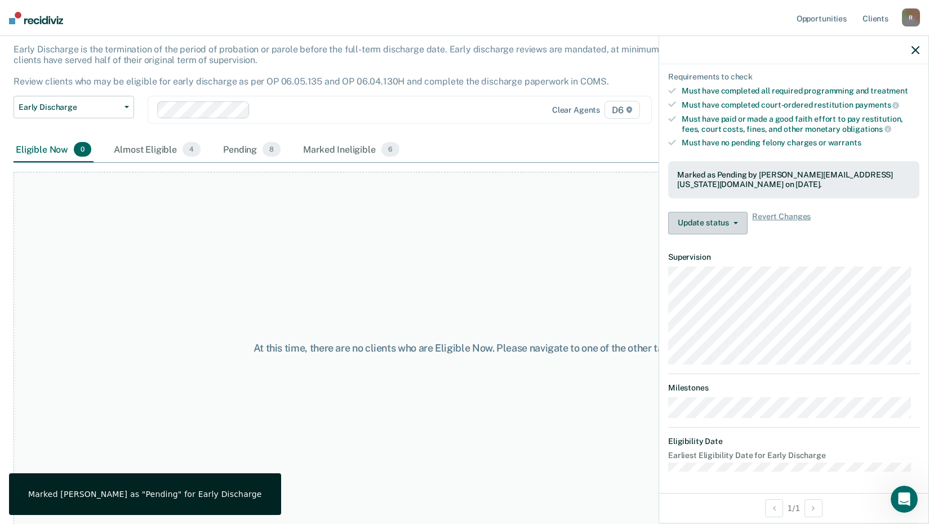
scroll to position [67, 0]
click at [917, 48] on icon "button" at bounding box center [916, 50] width 8 height 8
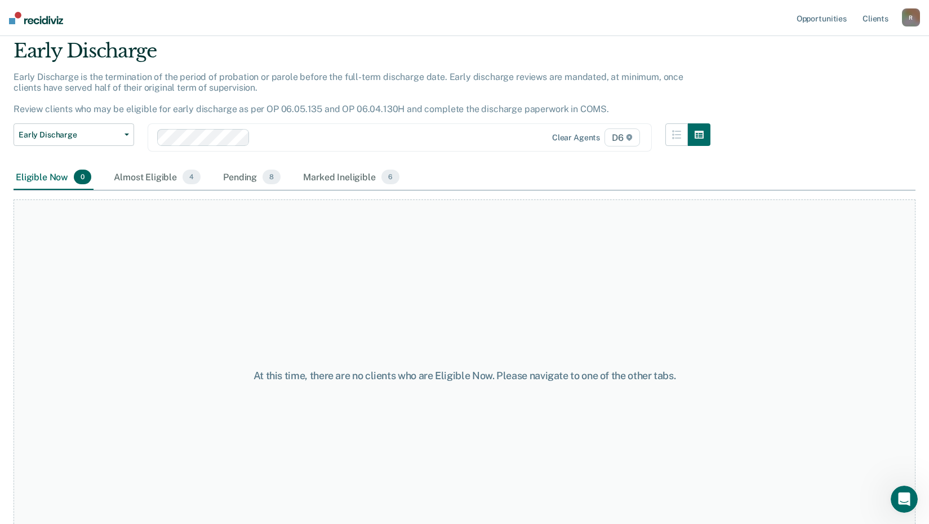
scroll to position [0, 0]
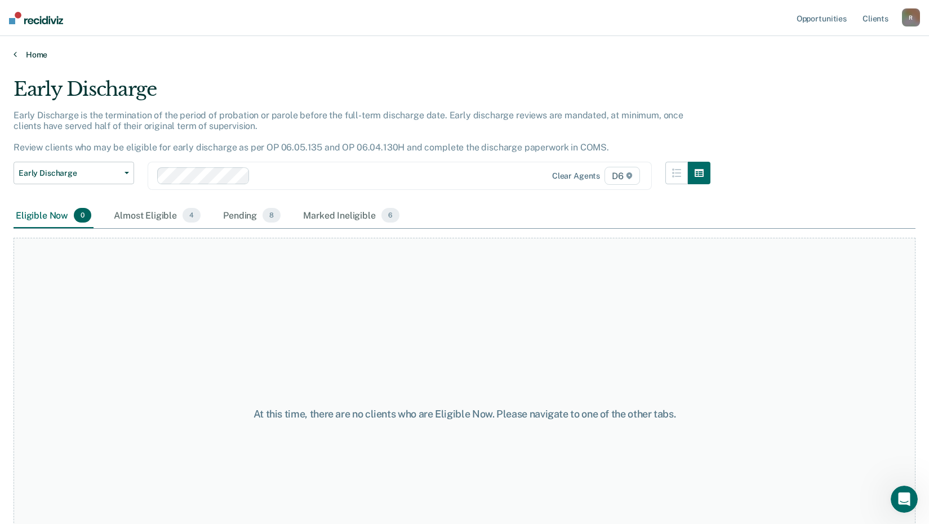
click at [33, 55] on link "Home" at bounding box center [465, 55] width 902 height 10
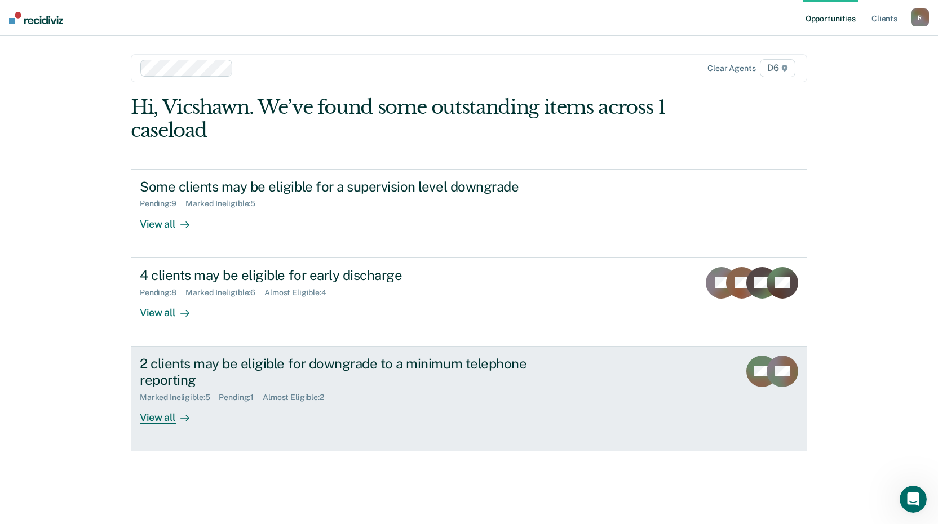
click at [170, 418] on div "View all" at bounding box center [171, 413] width 63 height 22
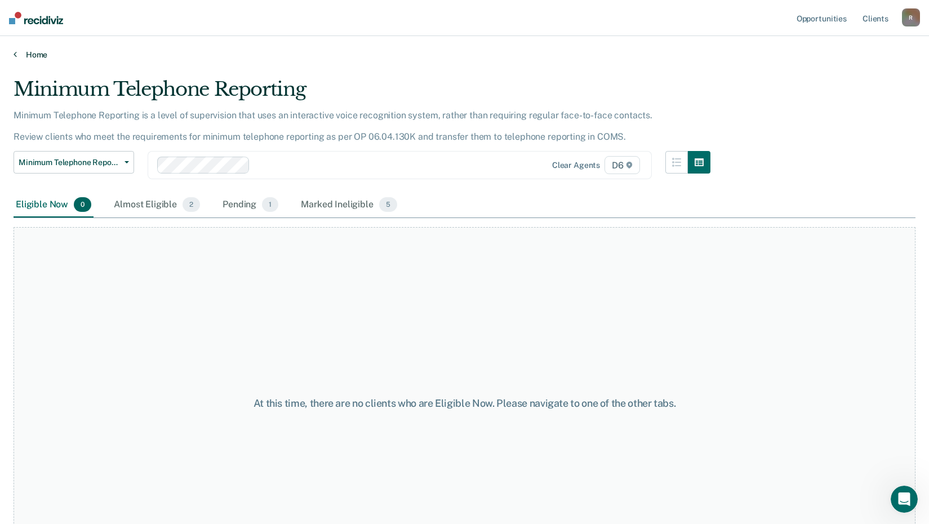
click at [36, 52] on link "Home" at bounding box center [465, 55] width 902 height 10
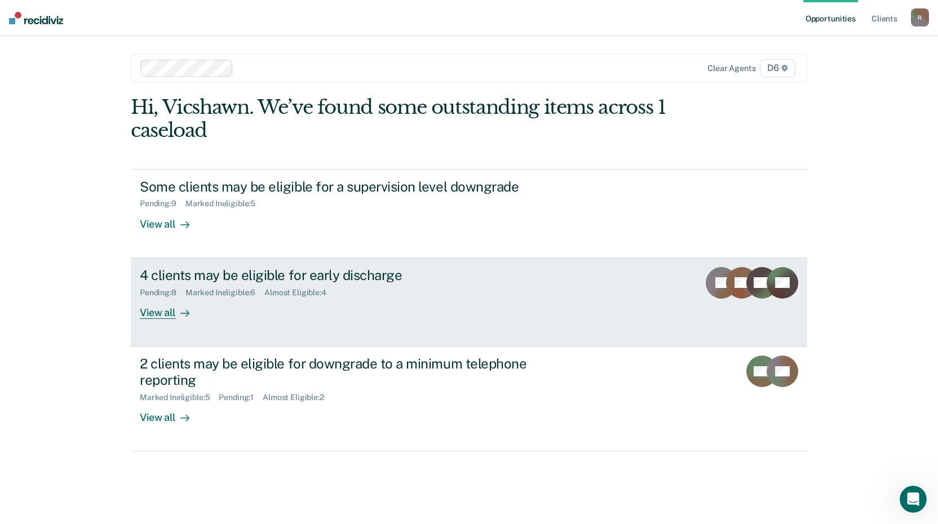
click at [142, 314] on div "View all" at bounding box center [171, 308] width 63 height 22
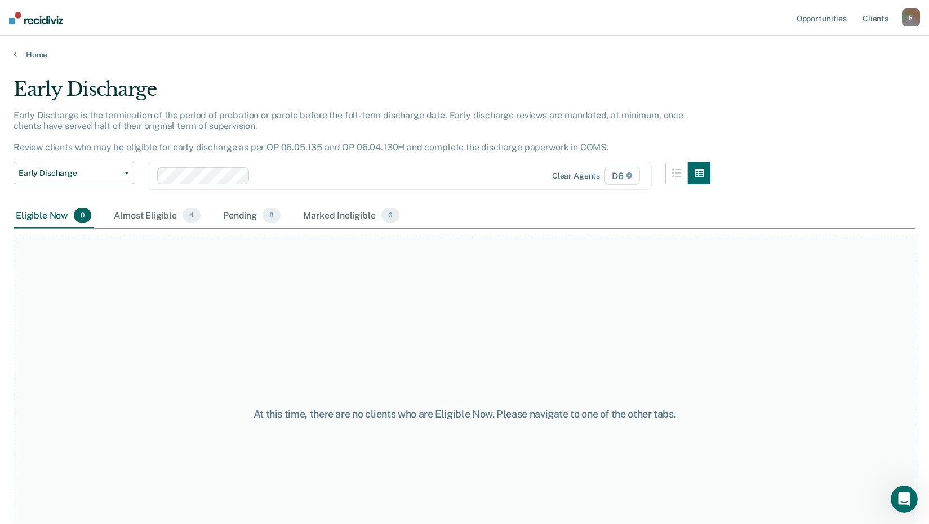
click at [31, 60] on main "Early Discharge Early Discharge is the termination of the period of probation o…" at bounding box center [464, 290] width 929 height 461
click at [31, 56] on link "Home" at bounding box center [465, 55] width 902 height 10
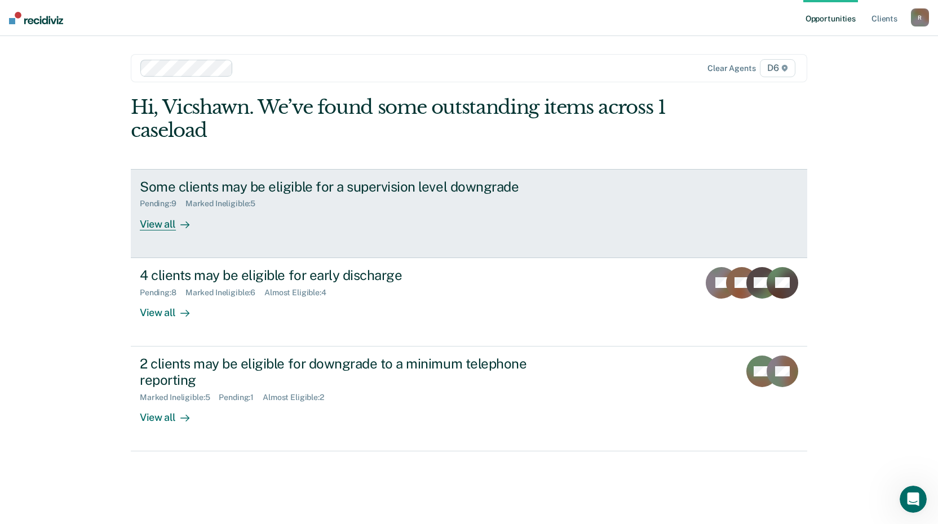
click at [160, 224] on div "View all" at bounding box center [171, 220] width 63 height 22
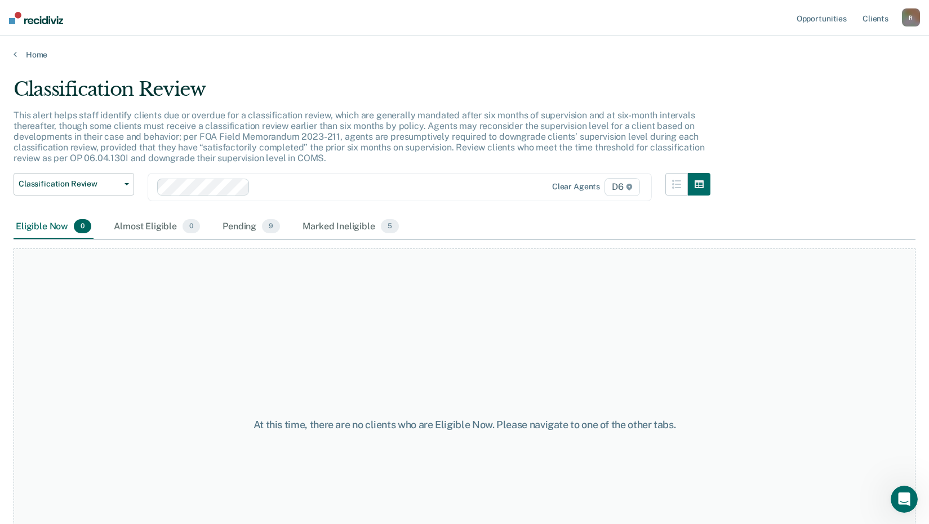
drag, startPoint x: 187, startPoint y: 344, endPoint x: 73, endPoint y: 108, distance: 262.2
click at [181, 338] on div "At this time, there are no clients who are Eligible Now. Please navigate to one…" at bounding box center [465, 425] width 902 height 353
click at [38, 53] on link "Home" at bounding box center [465, 55] width 902 height 10
